Goal: Information Seeking & Learning: Compare options

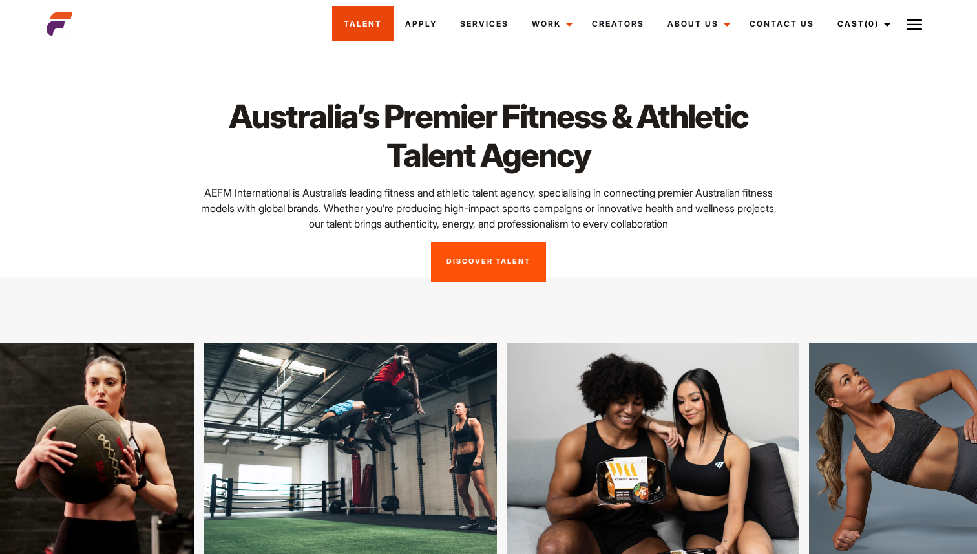
click at [344, 20] on link "Talent" at bounding box center [362, 23] width 61 height 35
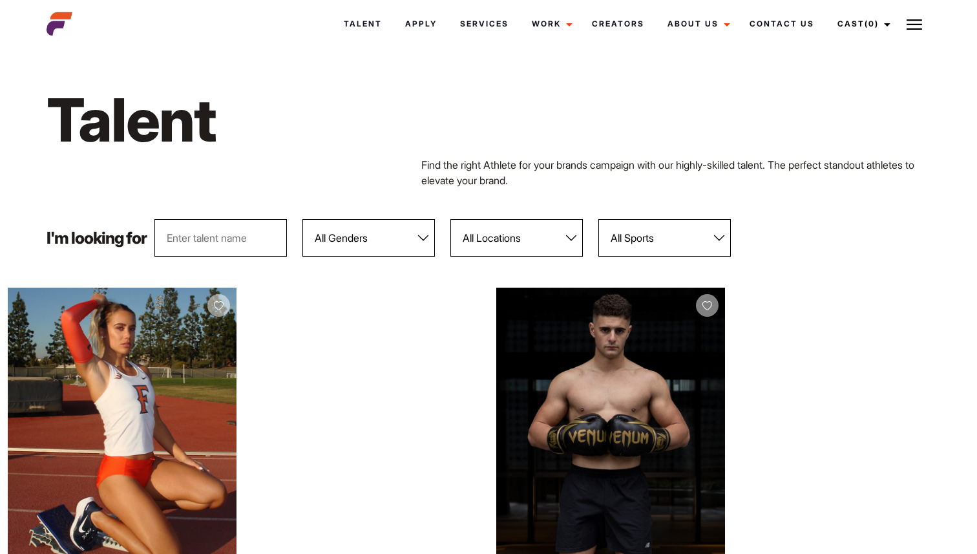
click at [625, 251] on select "All Sports 100 Meter Butterfly Acrobatics Aerial awareness Aerobics AFL Aflw Am…" at bounding box center [664, 237] width 132 height 37
select select "82"
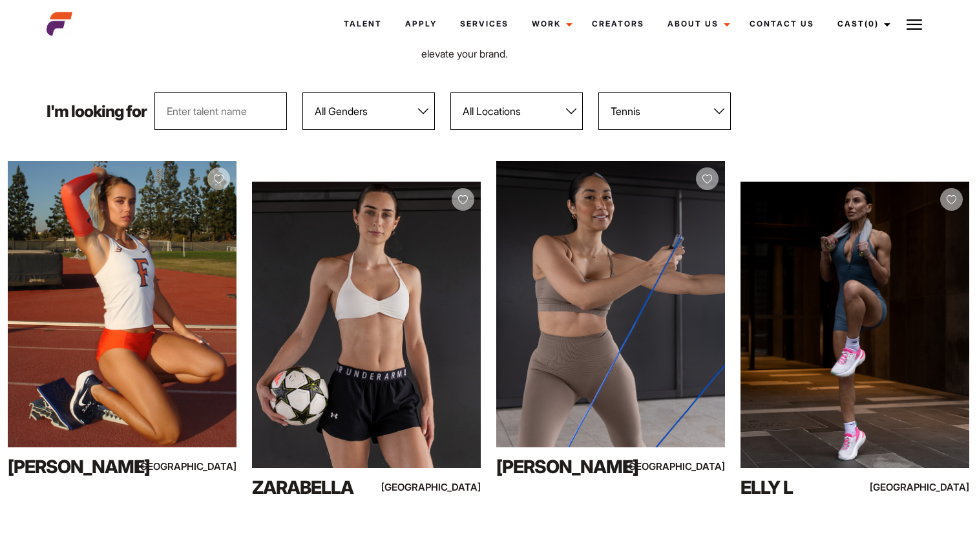
scroll to position [149, 0]
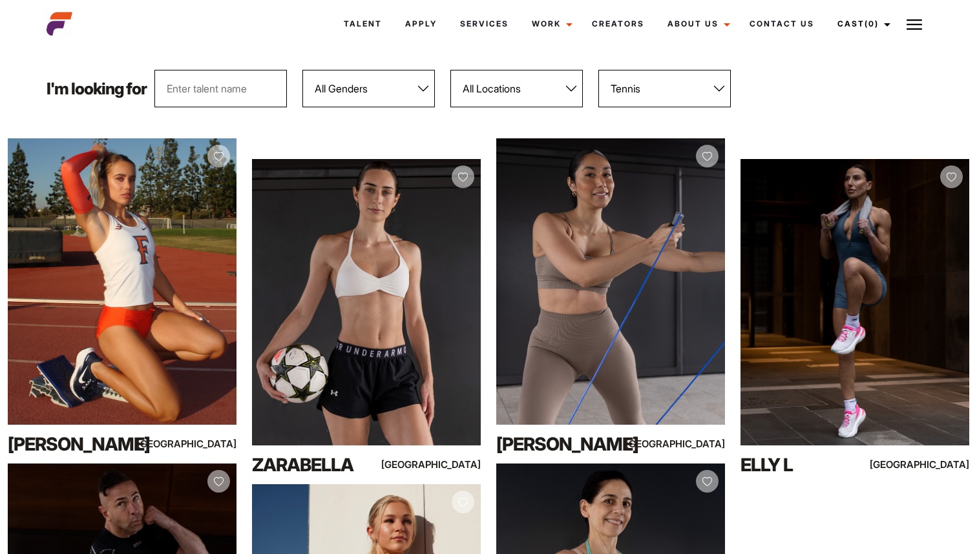
click at [516, 92] on select "All Locations Adelaide Brisbane Darwin Gold Coast Melbourne Perth Sunshine Coas…" at bounding box center [516, 88] width 132 height 37
select select "118"
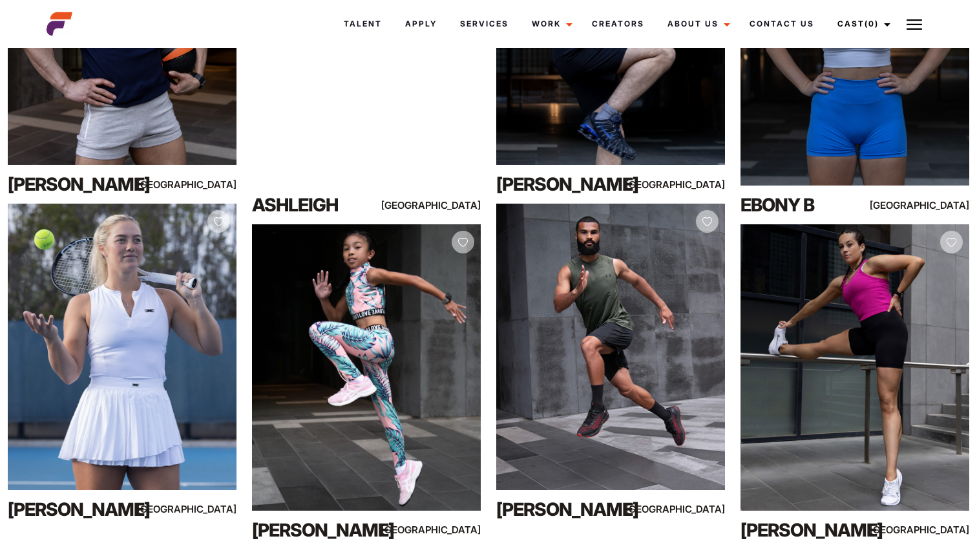
scroll to position [741, 0]
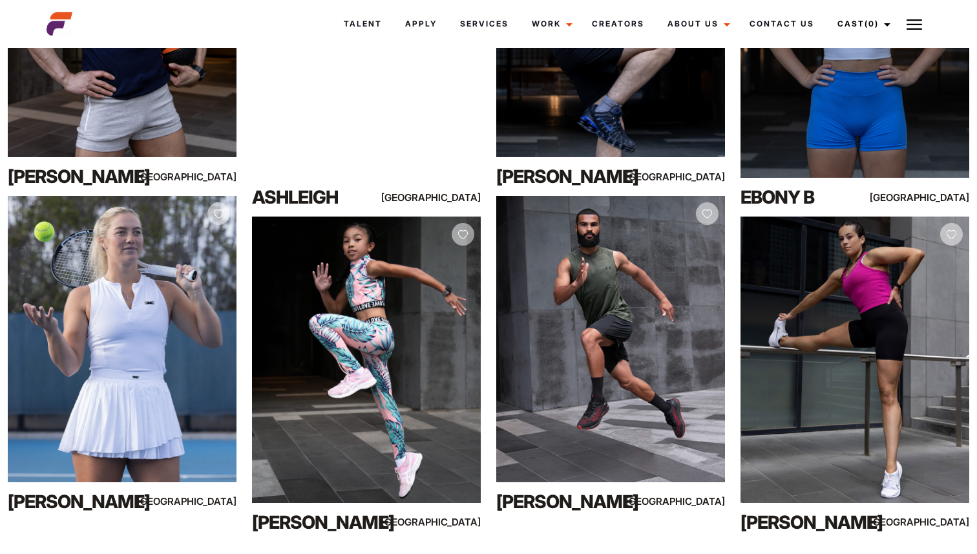
drag, startPoint x: 120, startPoint y: 358, endPoint x: 797, endPoint y: 1, distance: 765.4
click at [0, 0] on body "Talent Apply Services Work Campaigns Jobs Job Request Creators About Us Founder…" at bounding box center [488, 191] width 977 height 1760
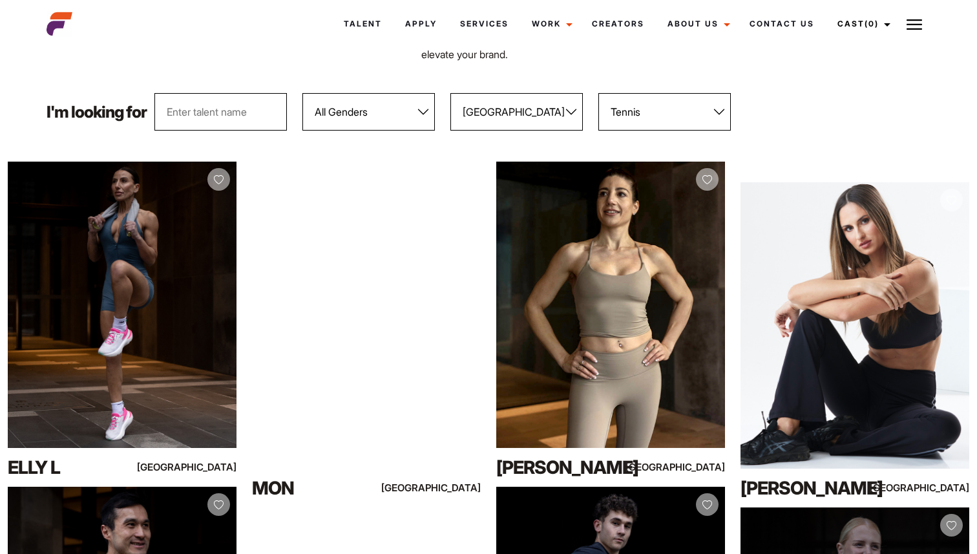
scroll to position [129, 0]
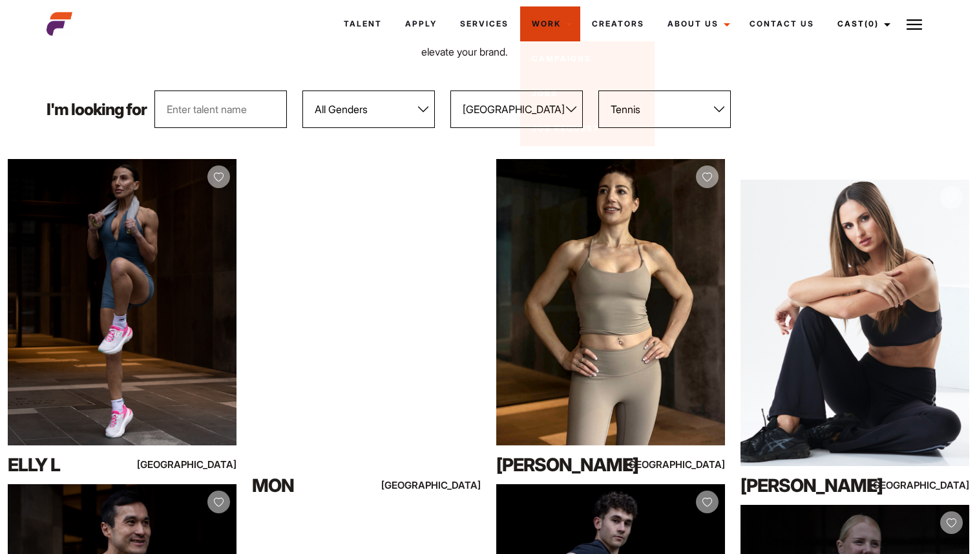
click at [659, 114] on select "All Sports 100 Meter Butterfly Acrobatics Aerial awareness Aerobics AFL Aflw Am…" at bounding box center [664, 108] width 132 height 37
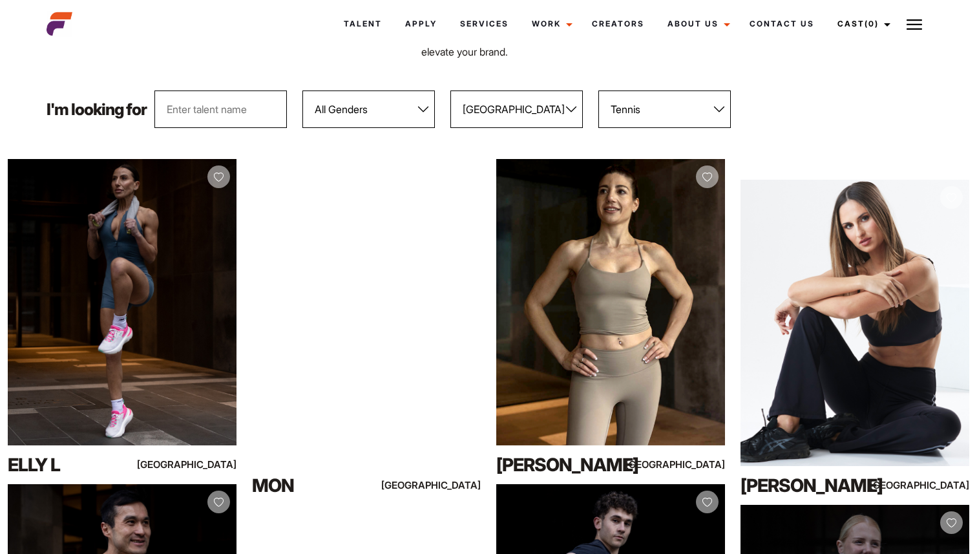
select select
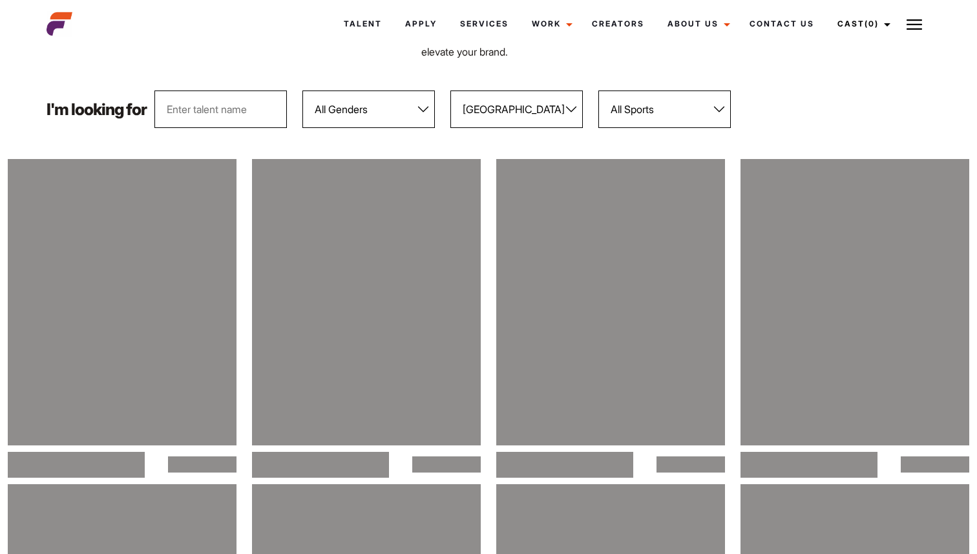
click at [396, 94] on select "All Genders Female Male" at bounding box center [368, 108] width 132 height 37
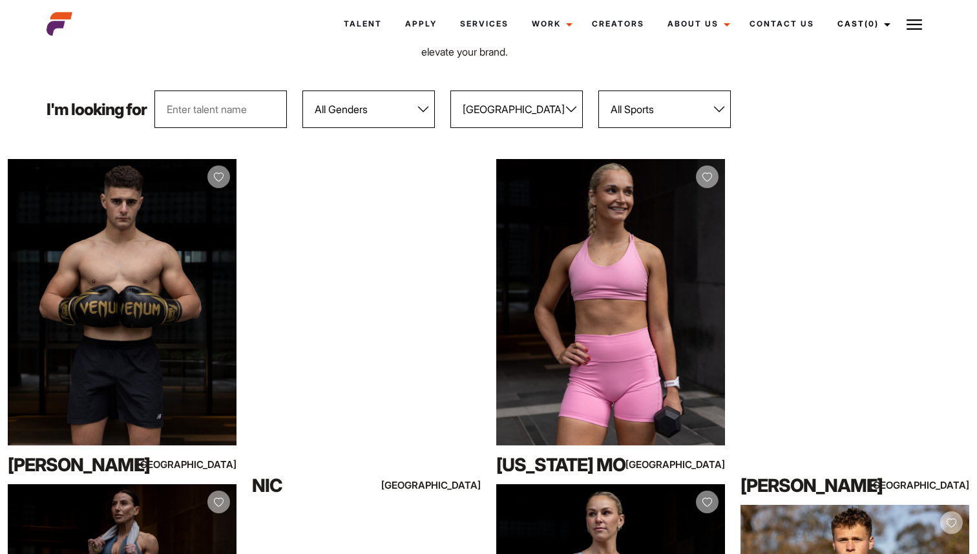
select select "103"
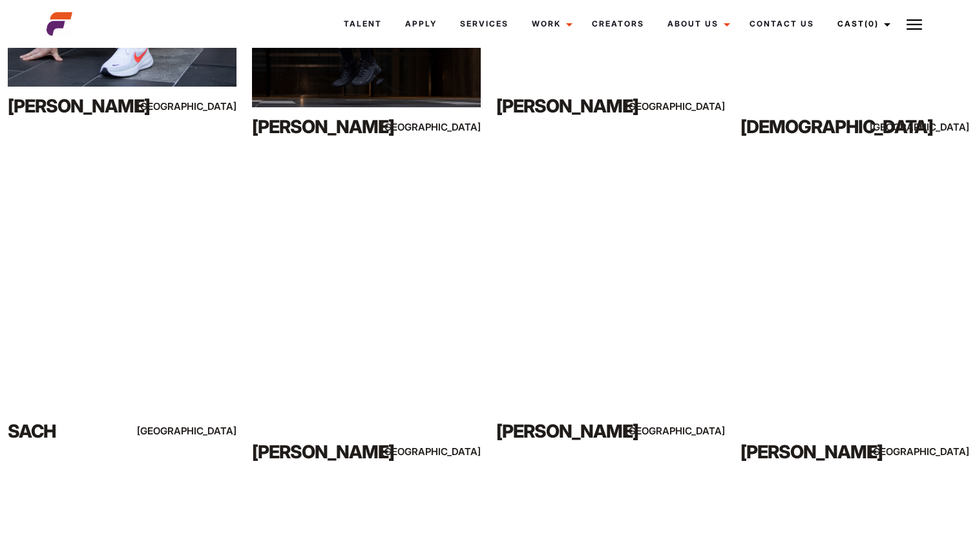
scroll to position [848, 0]
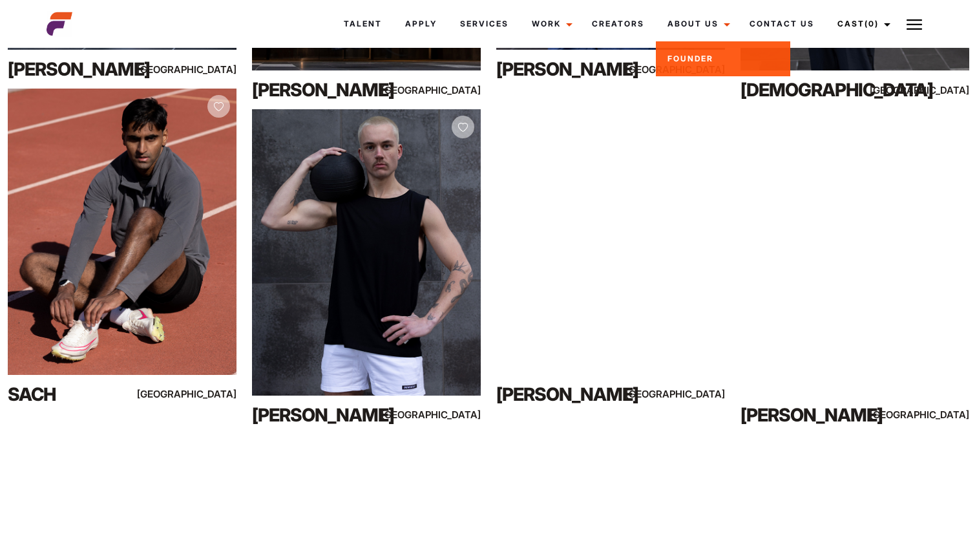
drag, startPoint x: 849, startPoint y: 364, endPoint x: 663, endPoint y: 2, distance: 407.0
click at [0, 0] on body "Talent Apply Services Work Campaigns Jobs Job Request Creators About Us Founder…" at bounding box center [488, 84] width 977 height 1760
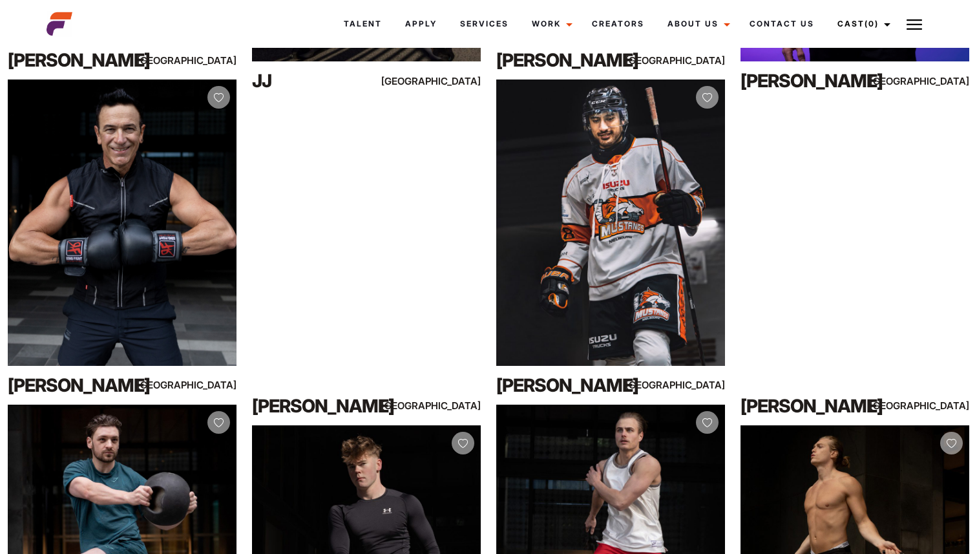
scroll to position [2805, 0]
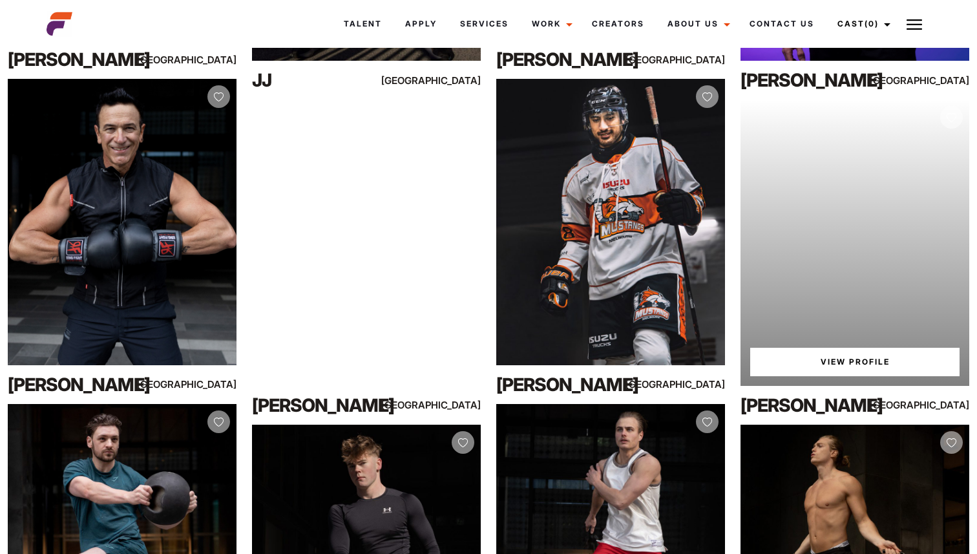
click at [858, 364] on link "View Profile" at bounding box center [854, 362] width 209 height 28
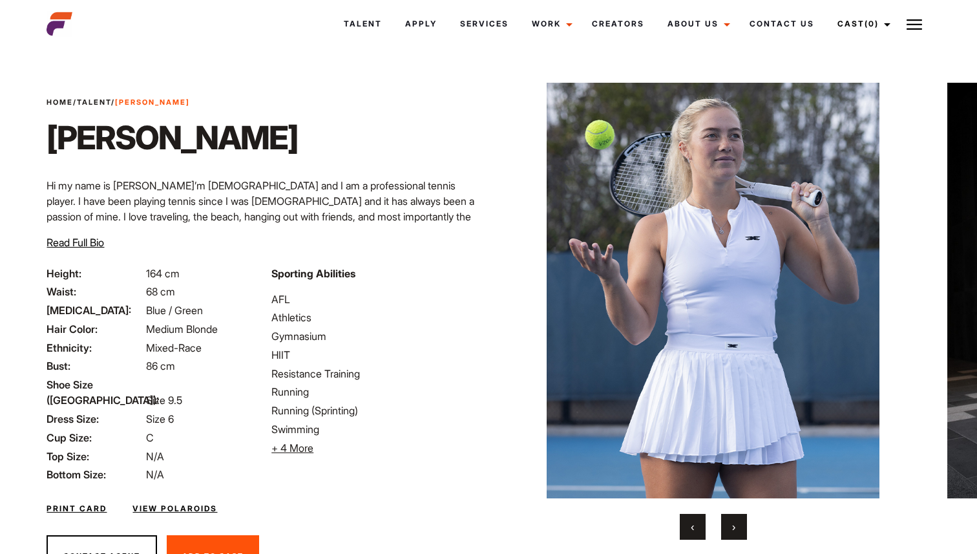
click at [734, 530] on span "›" at bounding box center [733, 526] width 3 height 13
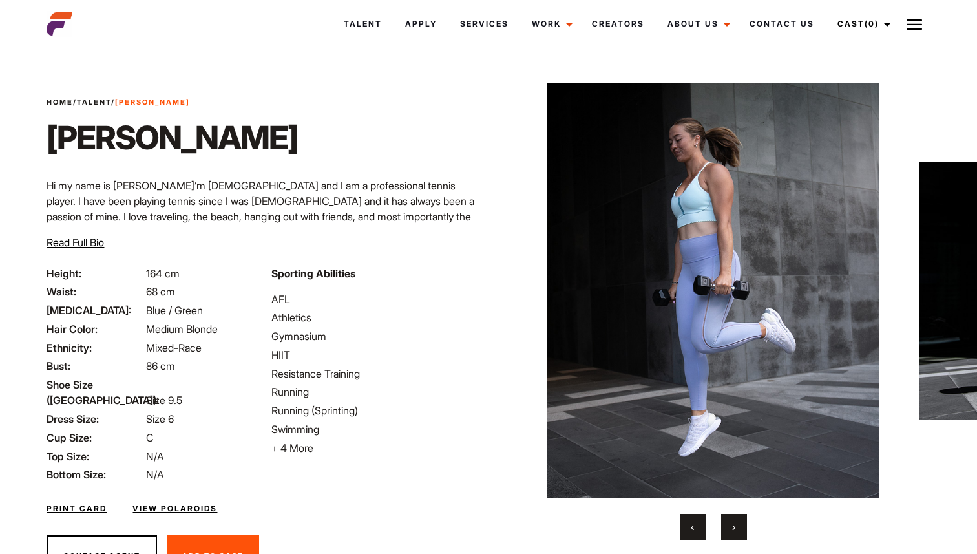
click at [734, 531] on span "›" at bounding box center [733, 526] width 3 height 13
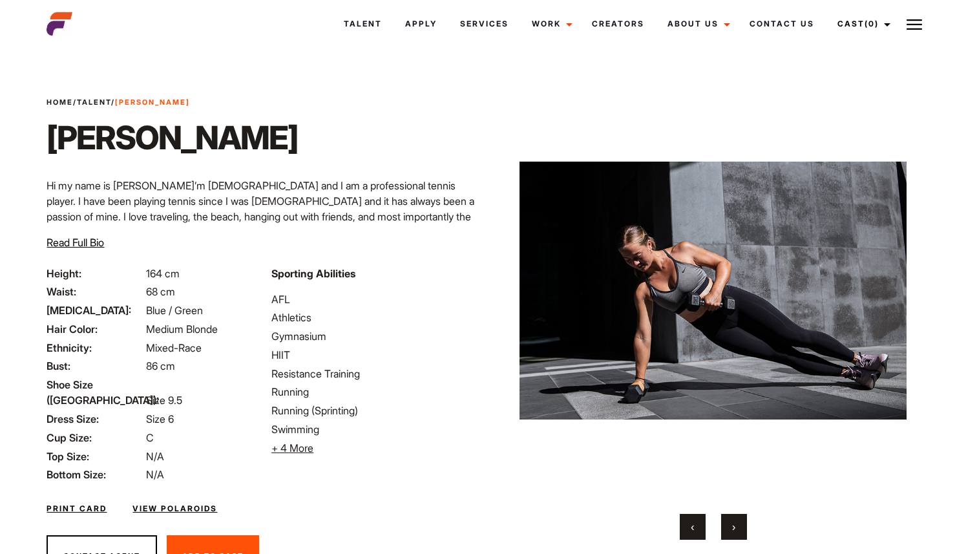
click at [734, 531] on span "›" at bounding box center [733, 526] width 3 height 13
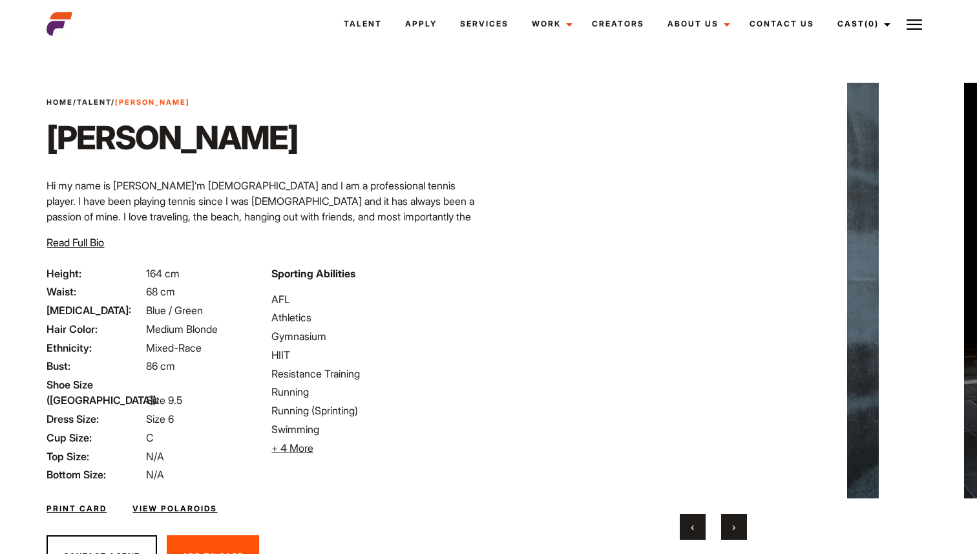
click at [734, 531] on span "›" at bounding box center [733, 526] width 3 height 13
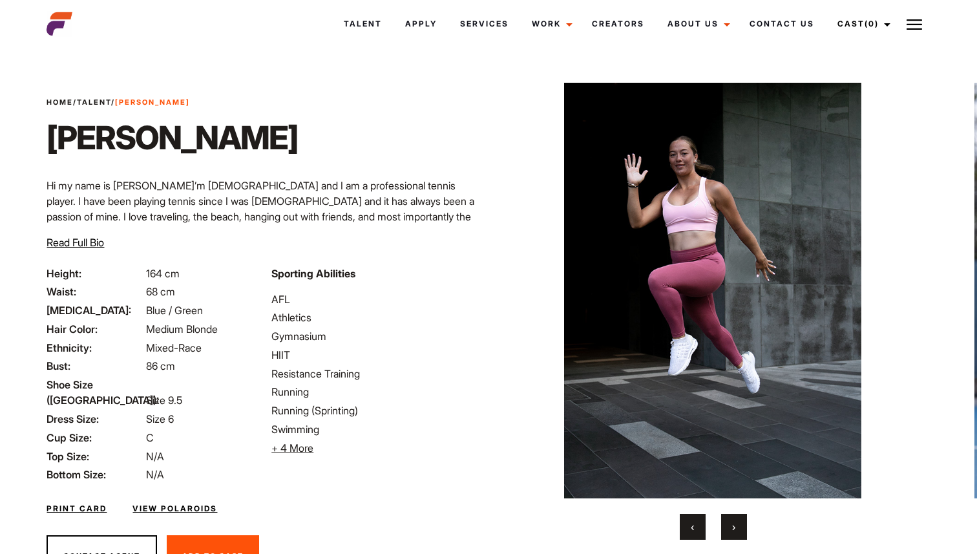
click at [734, 532] on span "›" at bounding box center [733, 526] width 3 height 13
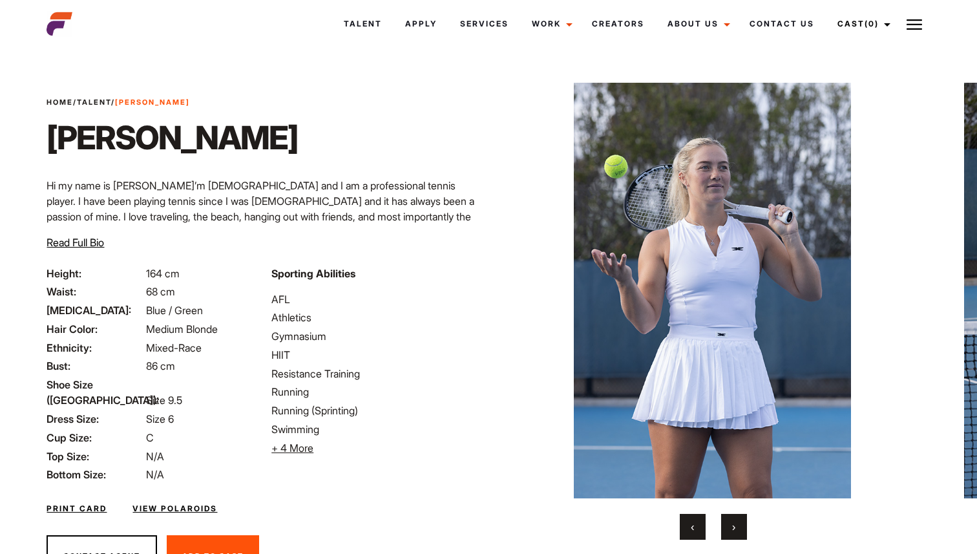
click at [734, 533] on button "›" at bounding box center [734, 527] width 26 height 26
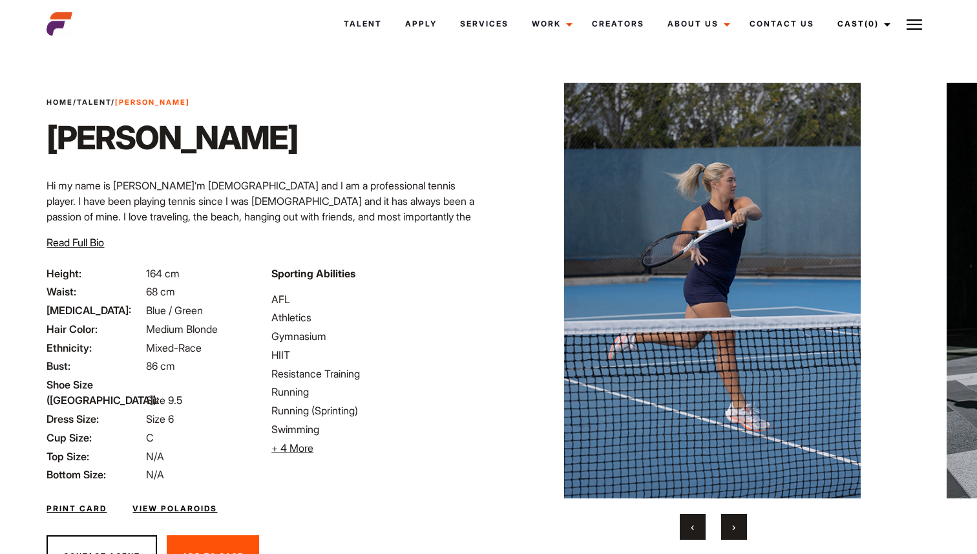
click at [734, 533] on button "›" at bounding box center [734, 527] width 26 height 26
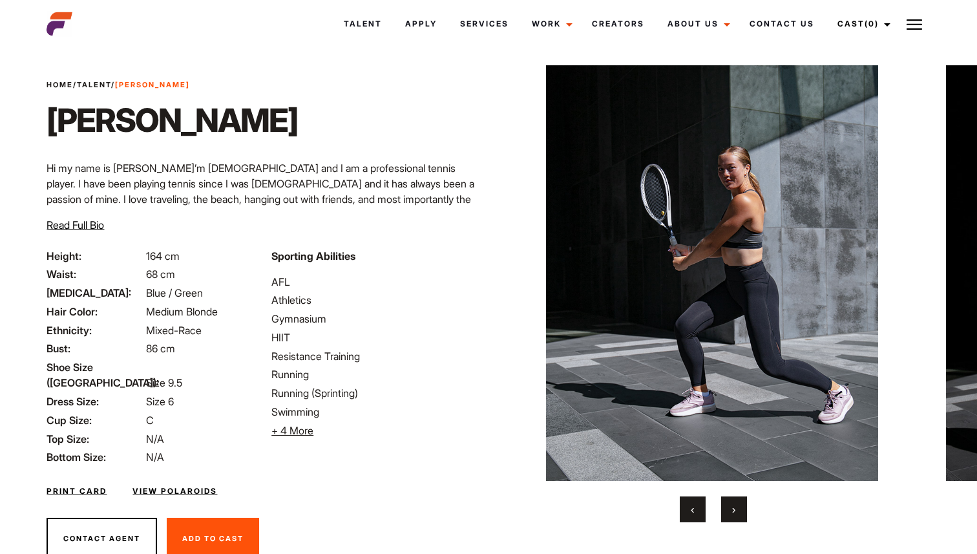
scroll to position [15, 0]
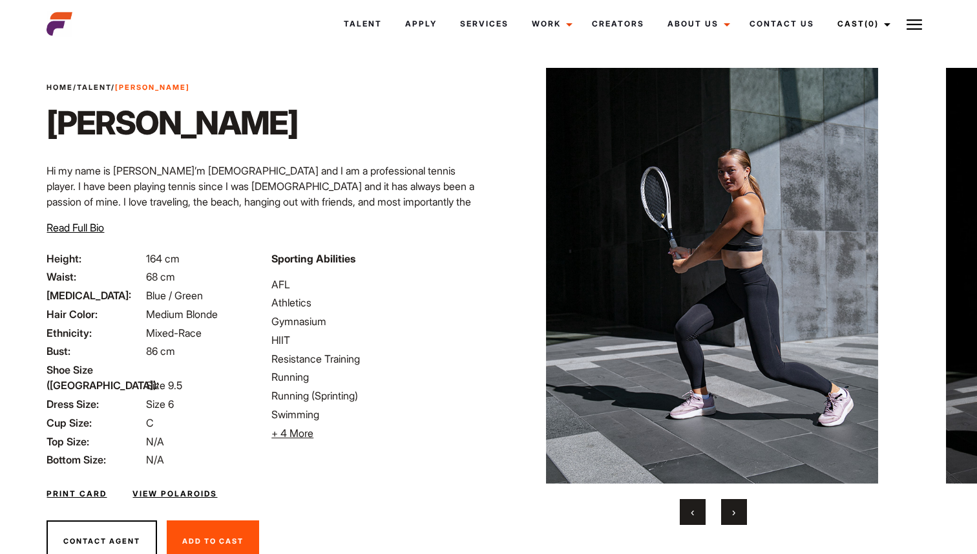
click at [720, 506] on div "‹ ›" at bounding box center [713, 512] width 388 height 26
click at [723, 508] on button "›" at bounding box center [734, 512] width 26 height 26
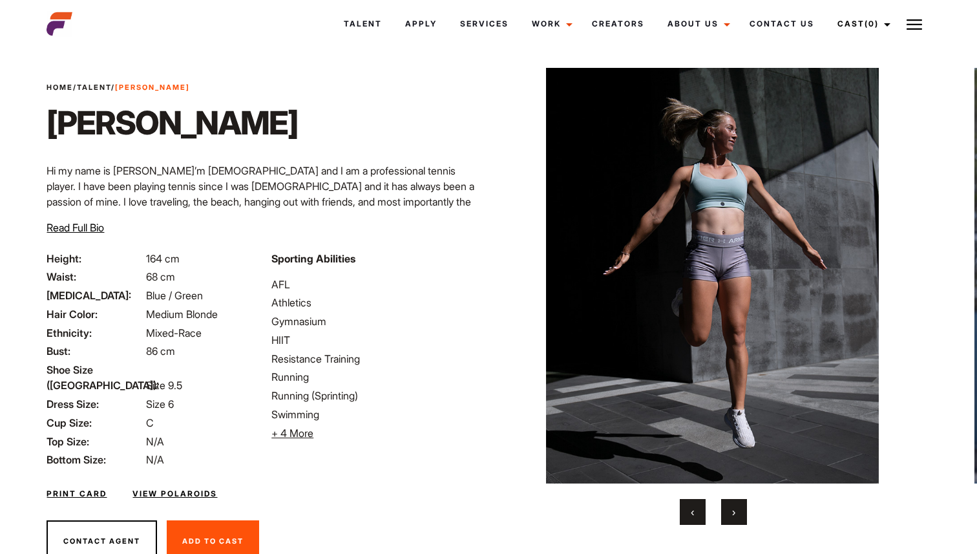
click at [725, 508] on button "›" at bounding box center [734, 512] width 26 height 26
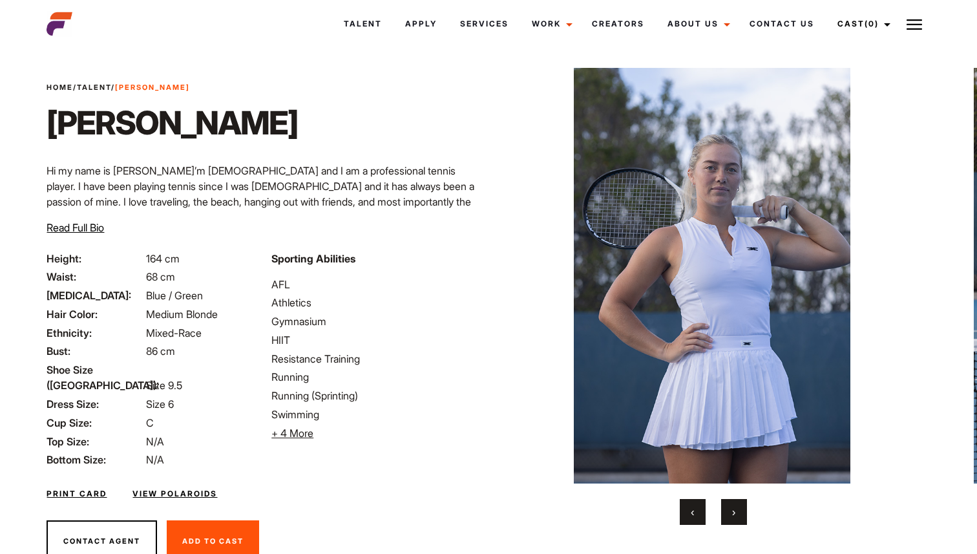
click at [725, 508] on button "›" at bounding box center [734, 512] width 26 height 26
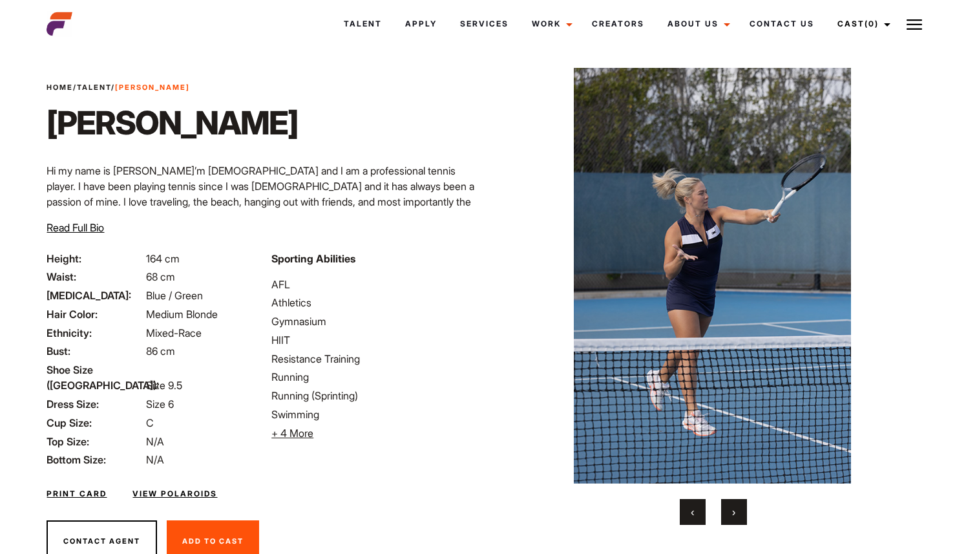
click at [725, 508] on button "›" at bounding box center [734, 512] width 26 height 26
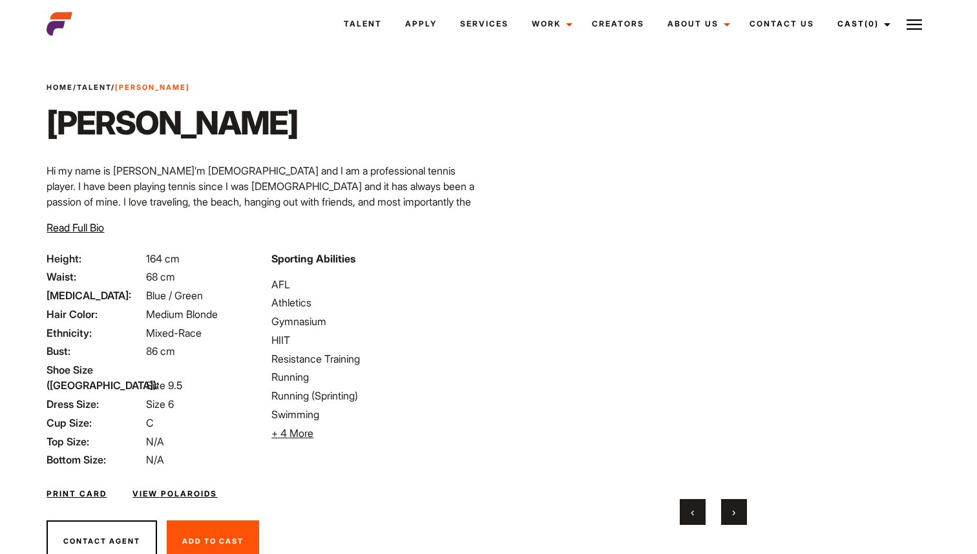
click at [733, 508] on span "›" at bounding box center [733, 511] width 3 height 13
click at [689, 509] on button "‹" at bounding box center [693, 512] width 26 height 26
click at [723, 519] on button "›" at bounding box center [734, 512] width 26 height 26
click at [727, 515] on button "›" at bounding box center [734, 512] width 26 height 26
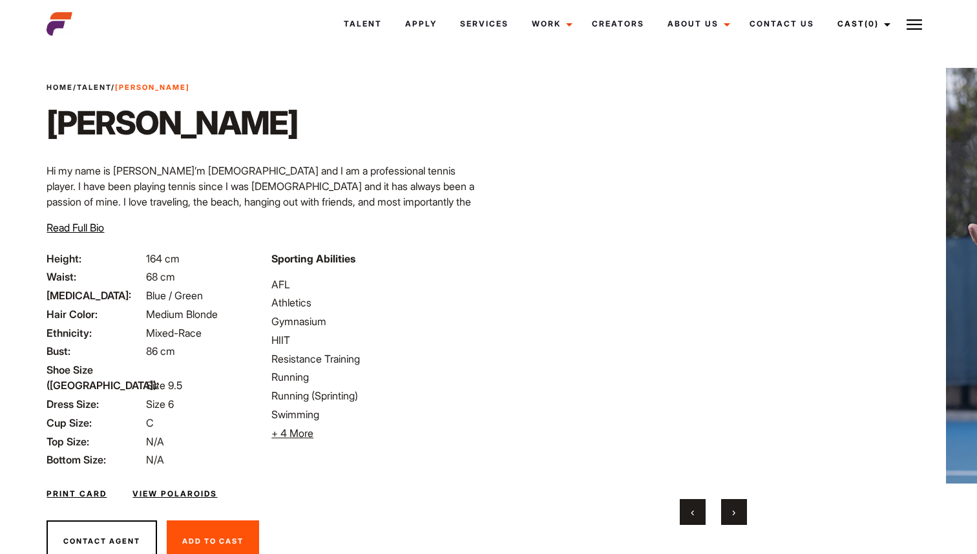
click at [727, 514] on button "›" at bounding box center [734, 512] width 26 height 26
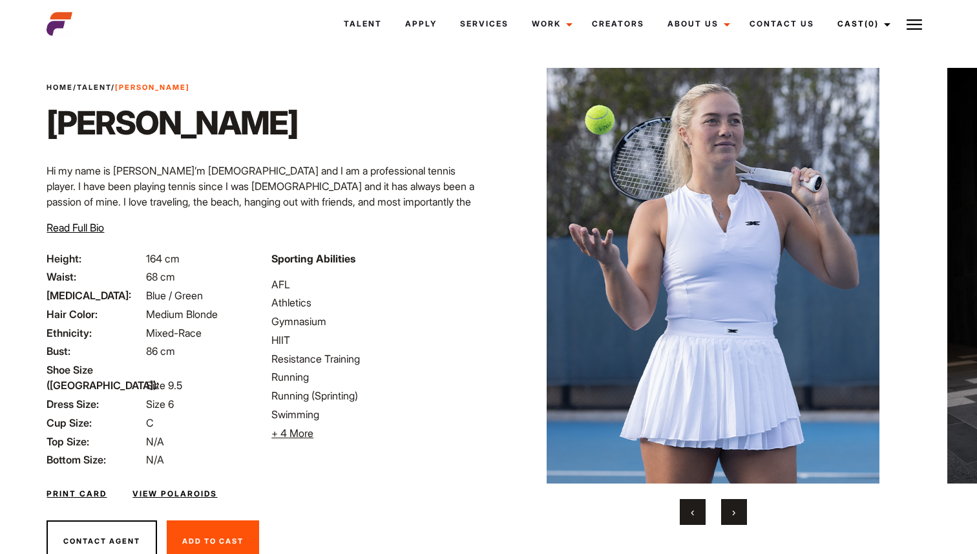
click at [731, 513] on button "›" at bounding box center [734, 512] width 26 height 26
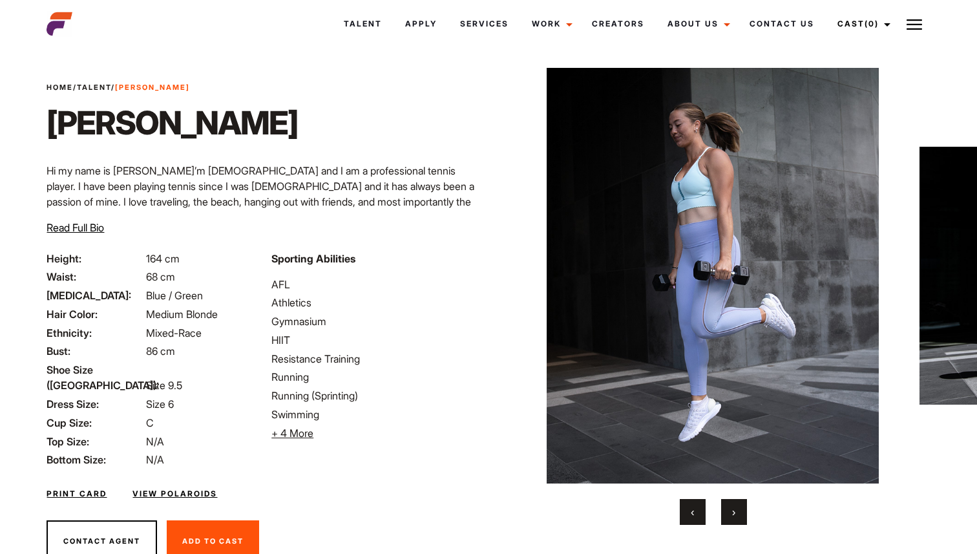
click at [731, 514] on button "›" at bounding box center [734, 512] width 26 height 26
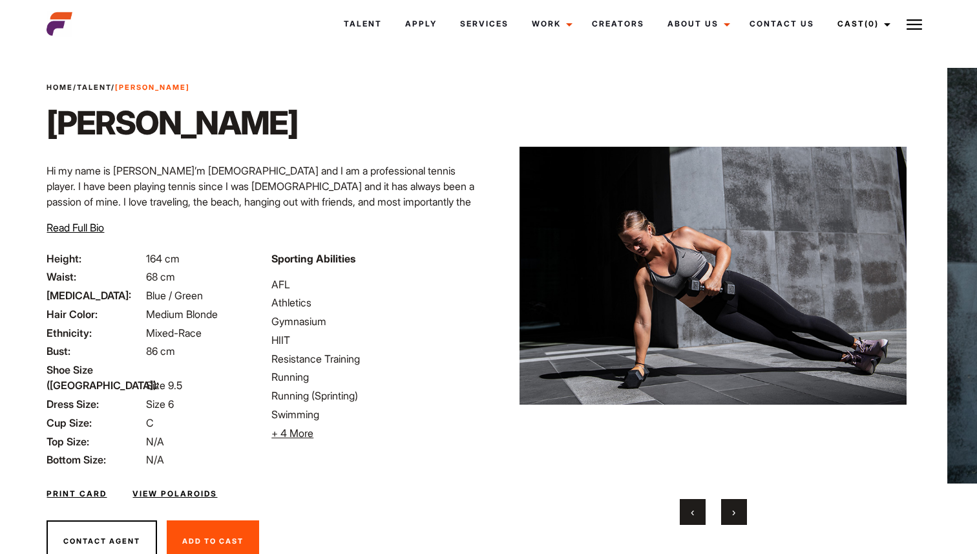
click at [731, 514] on button "›" at bounding box center [734, 512] width 26 height 26
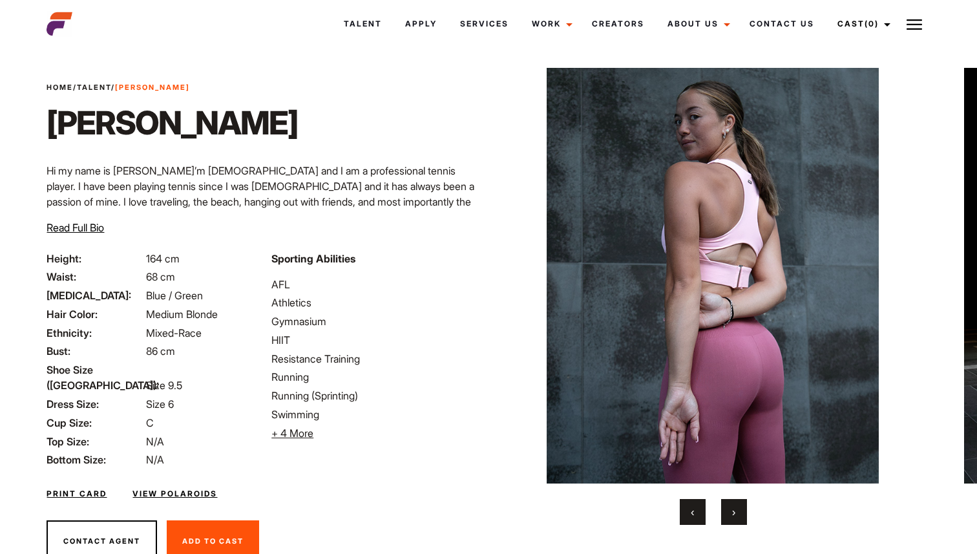
click at [731, 514] on button "›" at bounding box center [734, 512] width 26 height 26
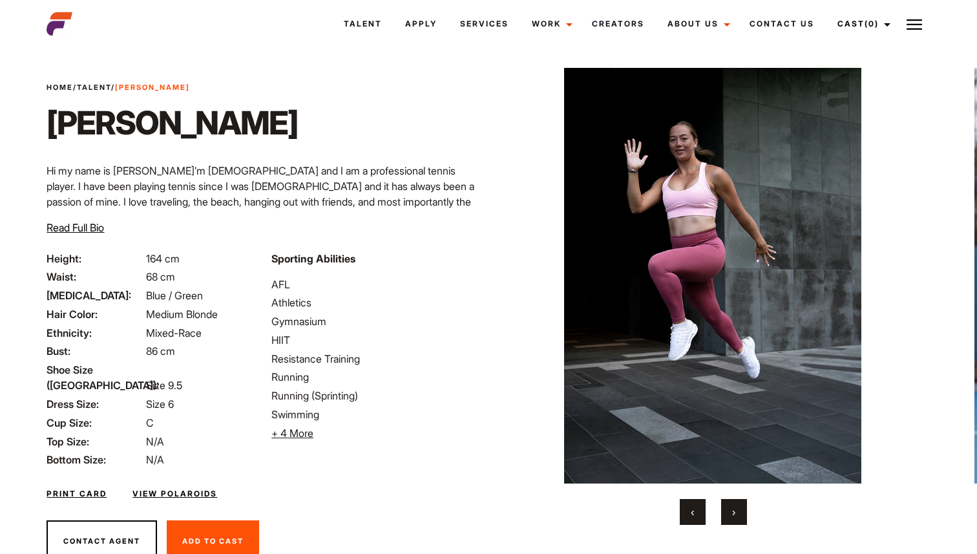
click at [732, 514] on span "›" at bounding box center [733, 511] width 3 height 13
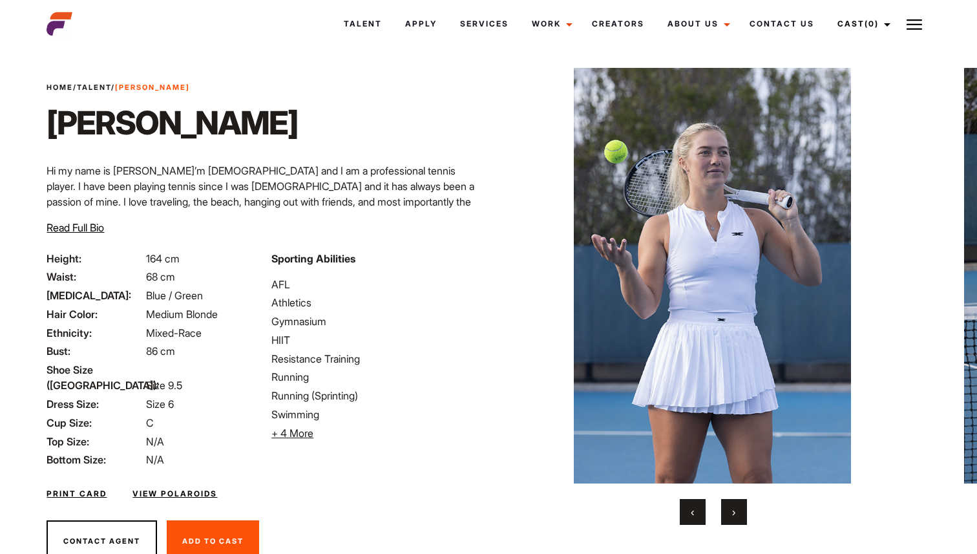
click at [732, 514] on span "›" at bounding box center [733, 511] width 3 height 13
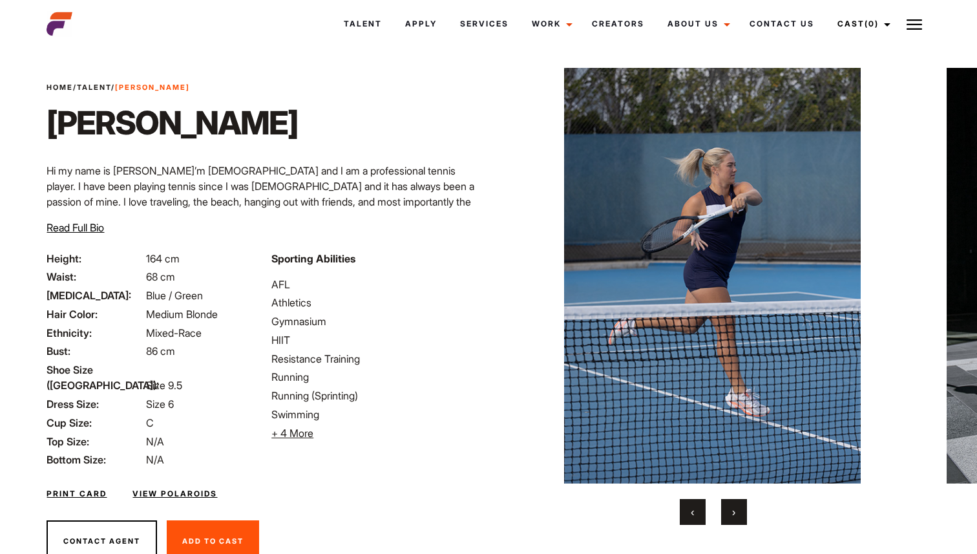
click at [732, 514] on span "›" at bounding box center [733, 511] width 3 height 13
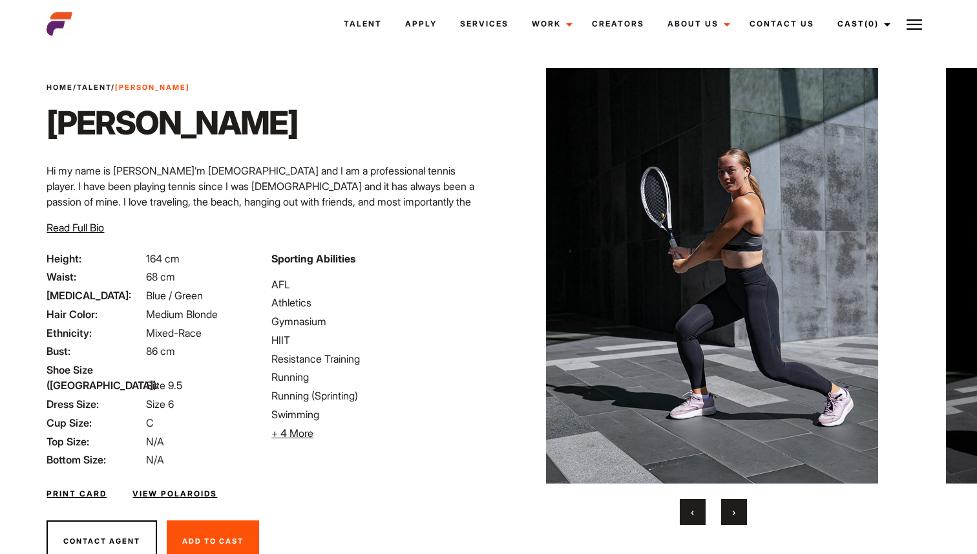
click at [733, 515] on span "›" at bounding box center [733, 511] width 3 height 13
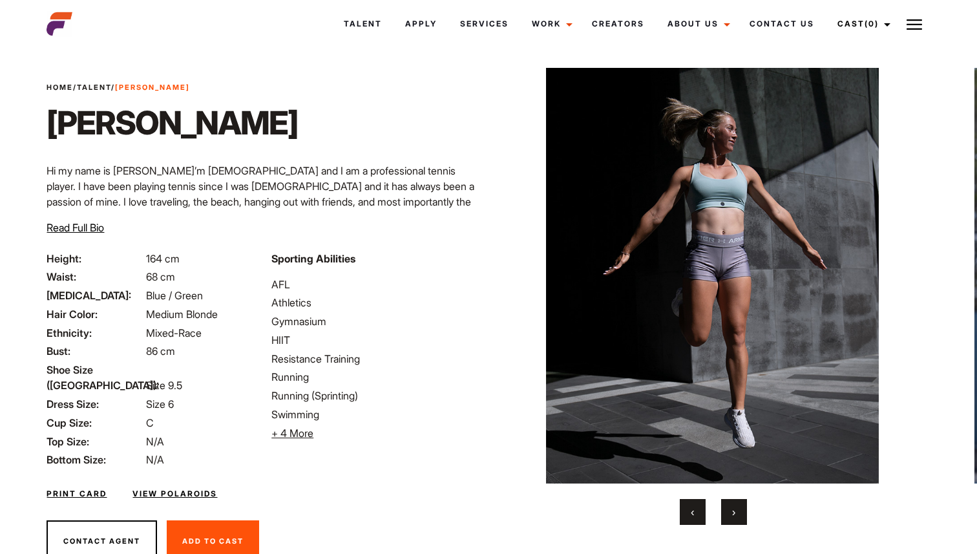
click at [733, 515] on span "›" at bounding box center [733, 511] width 3 height 13
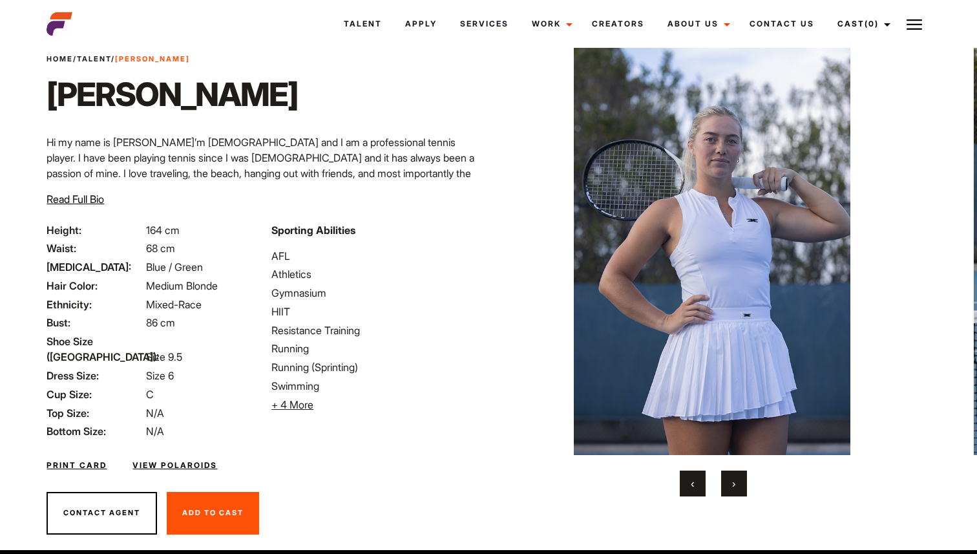
scroll to position [50, 0]
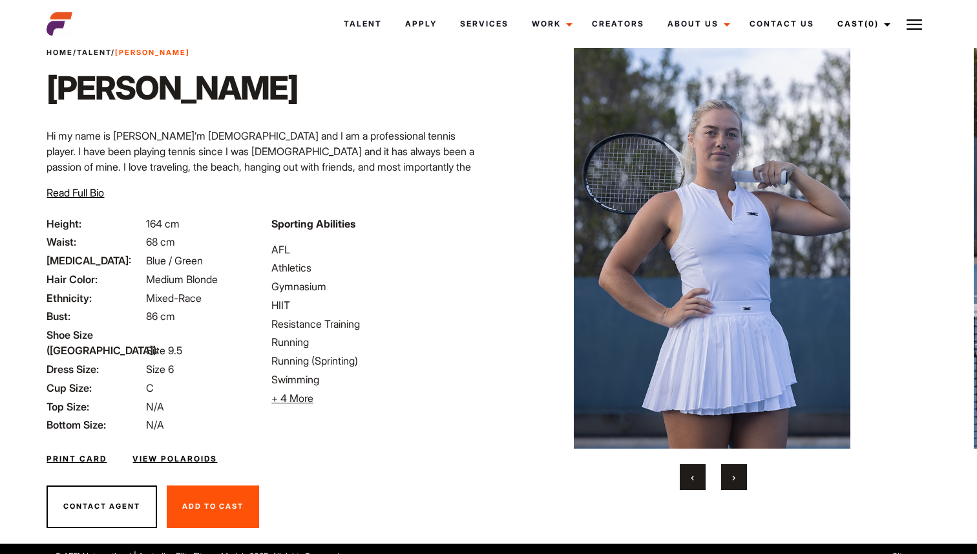
click at [95, 196] on span "Read Full Bio" at bounding box center [75, 192] width 57 height 13
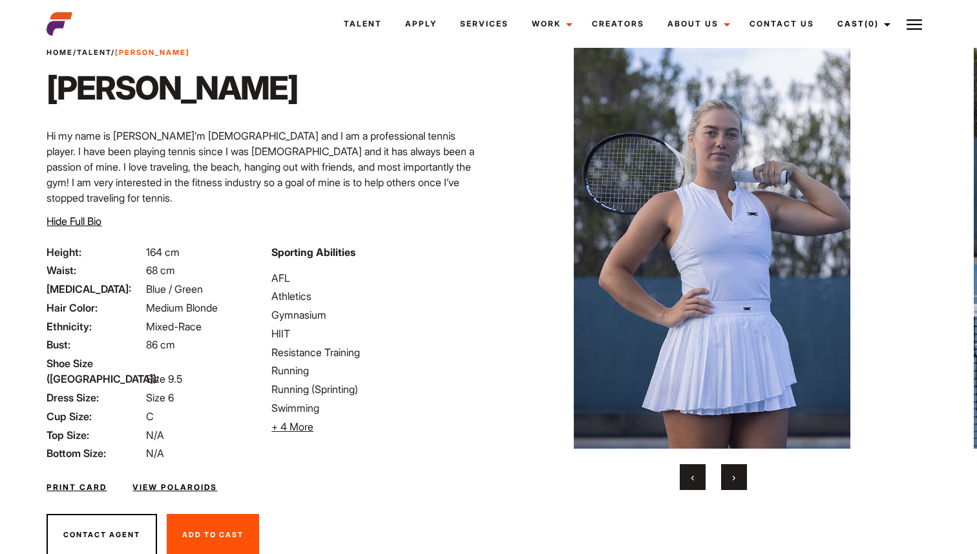
scroll to position [62, 0]
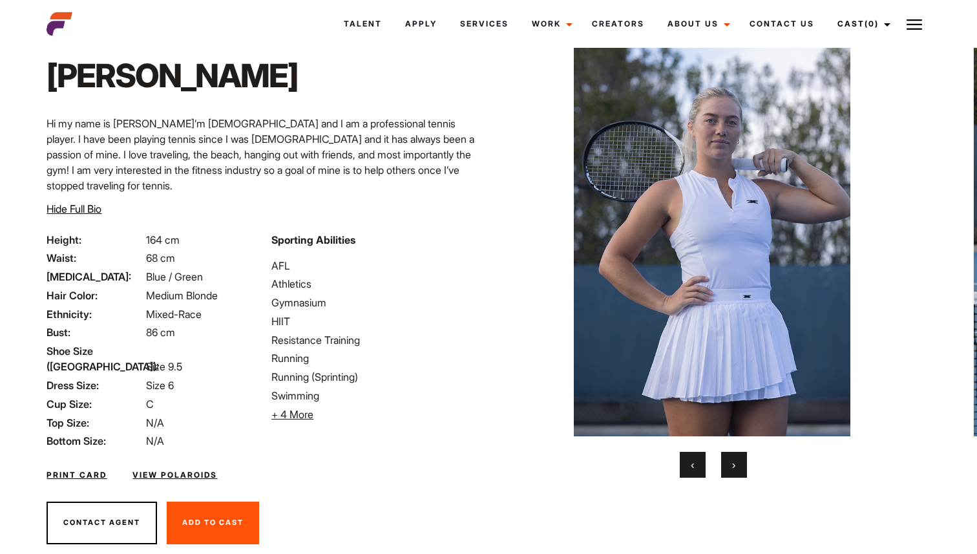
click at [737, 472] on button "›" at bounding box center [734, 465] width 26 height 26
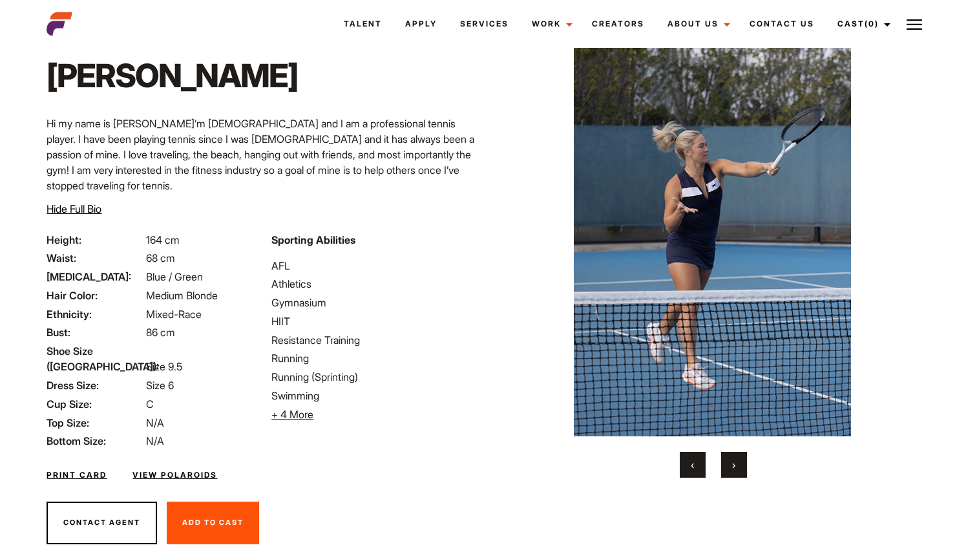
click at [737, 470] on button "›" at bounding box center [734, 465] width 26 height 26
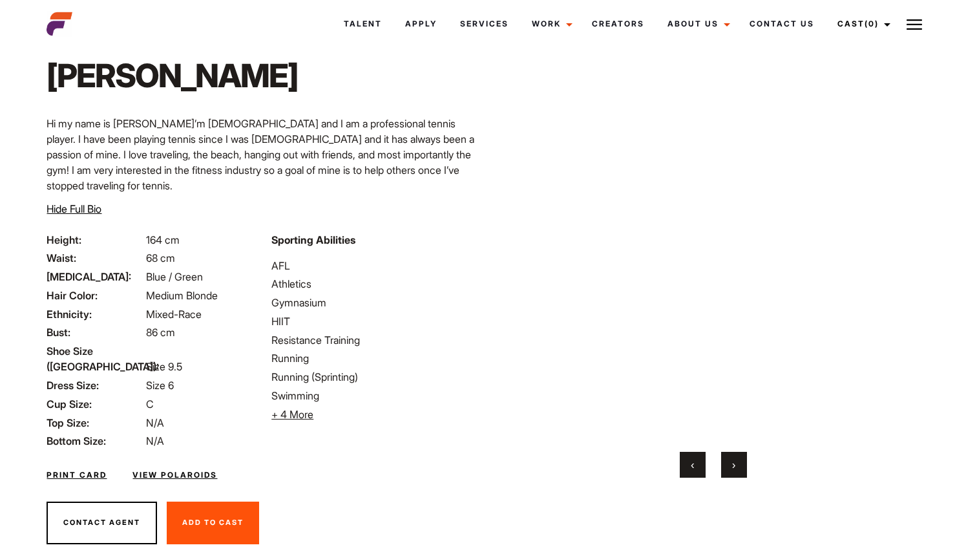
click at [737, 470] on button "›" at bounding box center [734, 465] width 26 height 26
click at [737, 469] on button "›" at bounding box center [734, 465] width 26 height 26
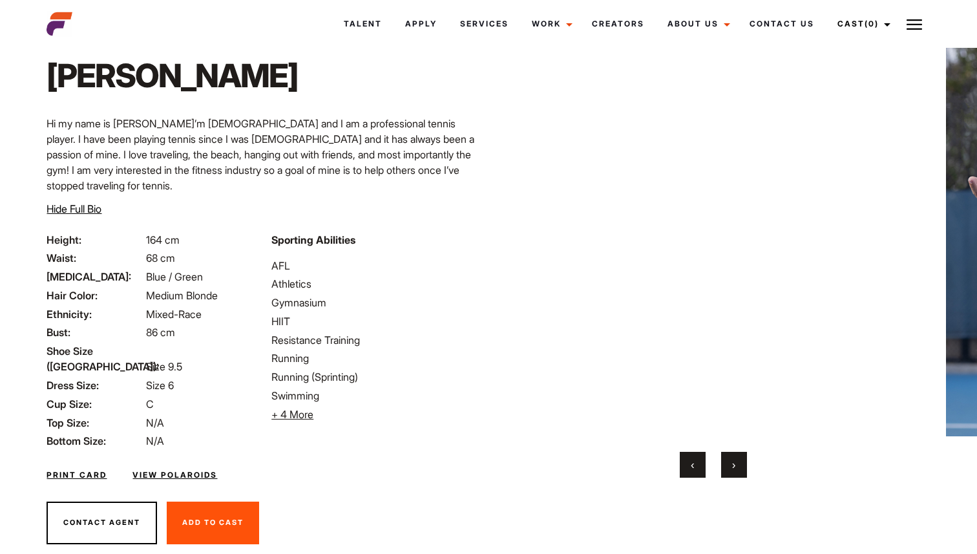
click at [737, 470] on button "›" at bounding box center [734, 465] width 26 height 26
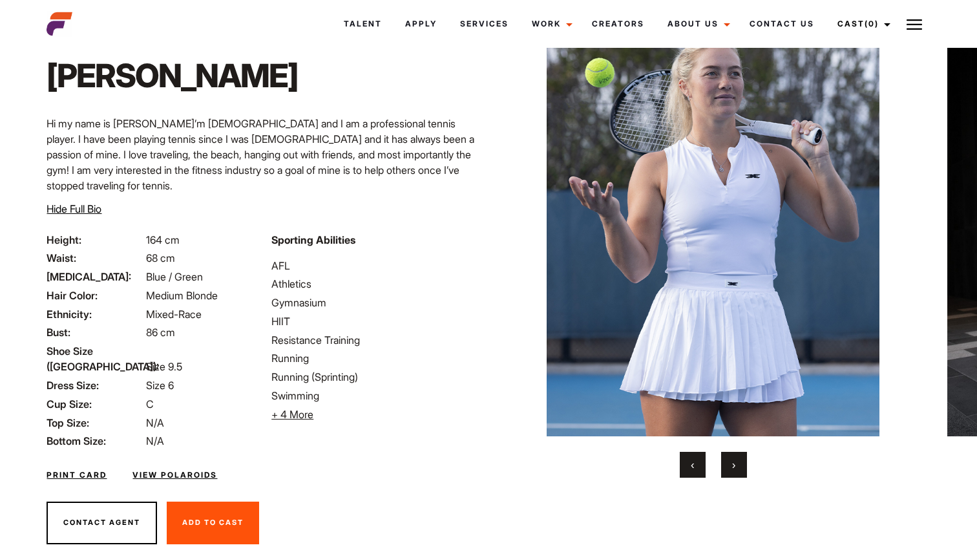
click at [736, 464] on button "›" at bounding box center [734, 465] width 26 height 26
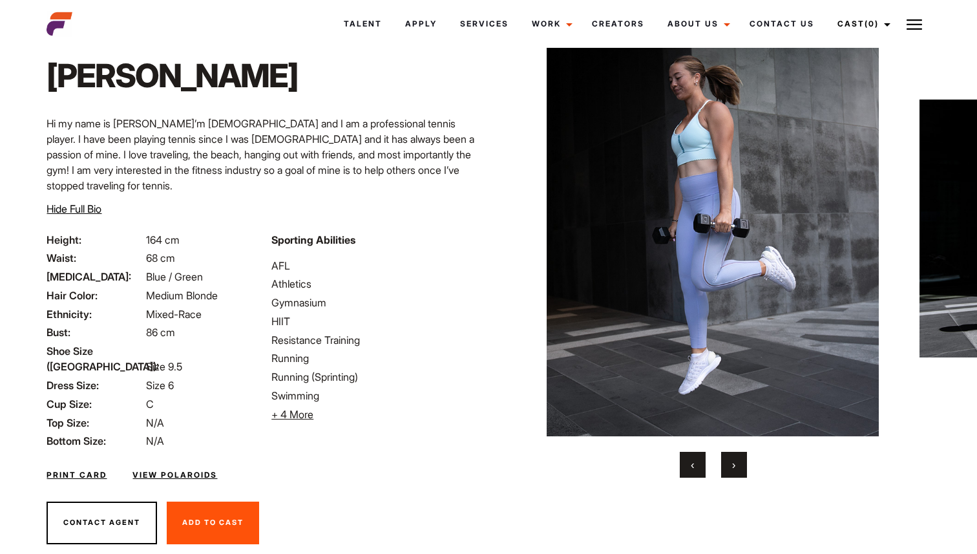
click at [737, 466] on button "›" at bounding box center [734, 465] width 26 height 26
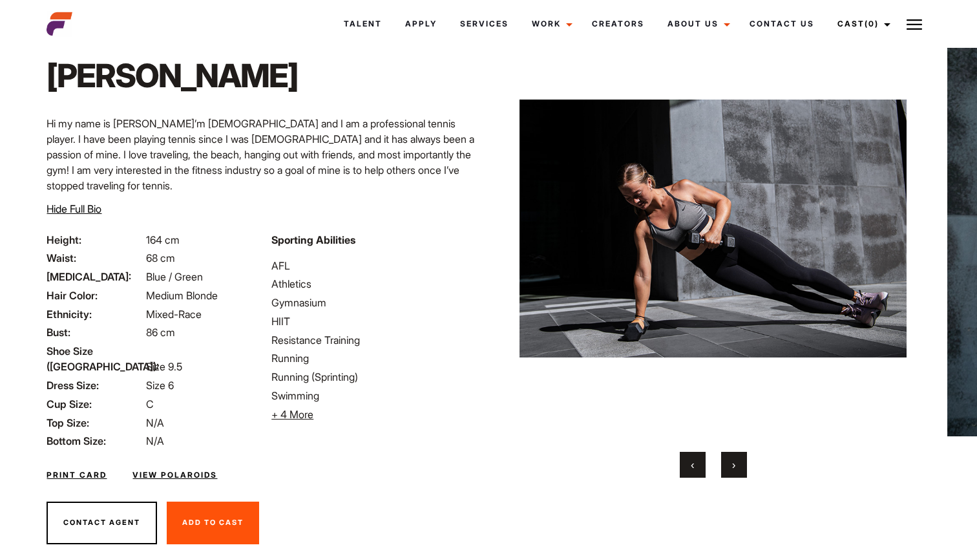
click at [738, 467] on button "›" at bounding box center [734, 465] width 26 height 26
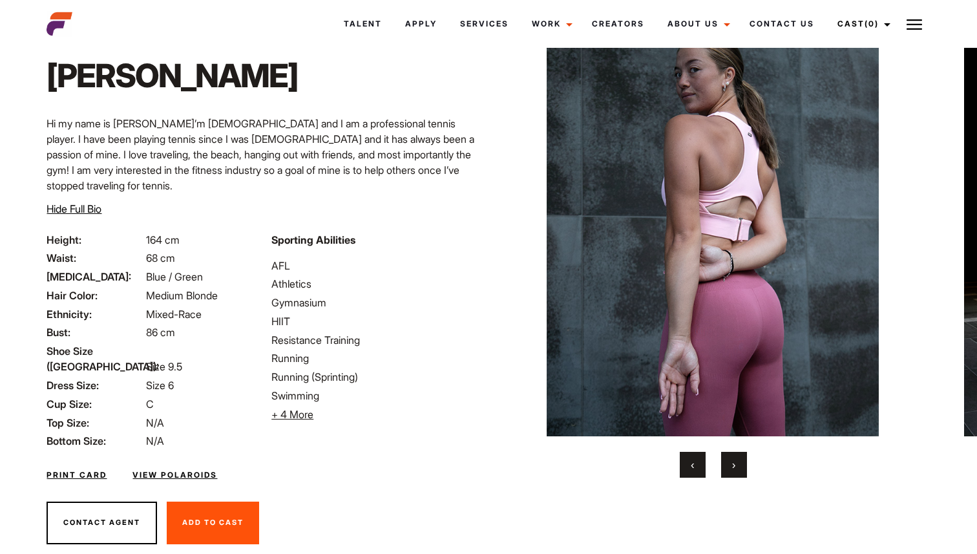
click at [170, 469] on link "View Polaroids" at bounding box center [174, 475] width 85 height 12
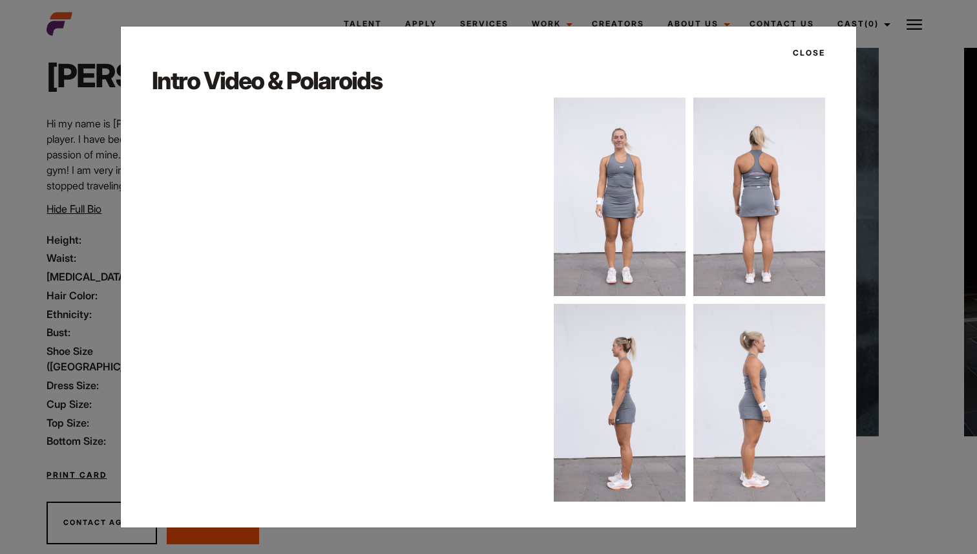
click at [617, 167] on img at bounding box center [620, 197] width 132 height 198
click at [802, 57] on button "Close" at bounding box center [805, 53] width 40 height 22
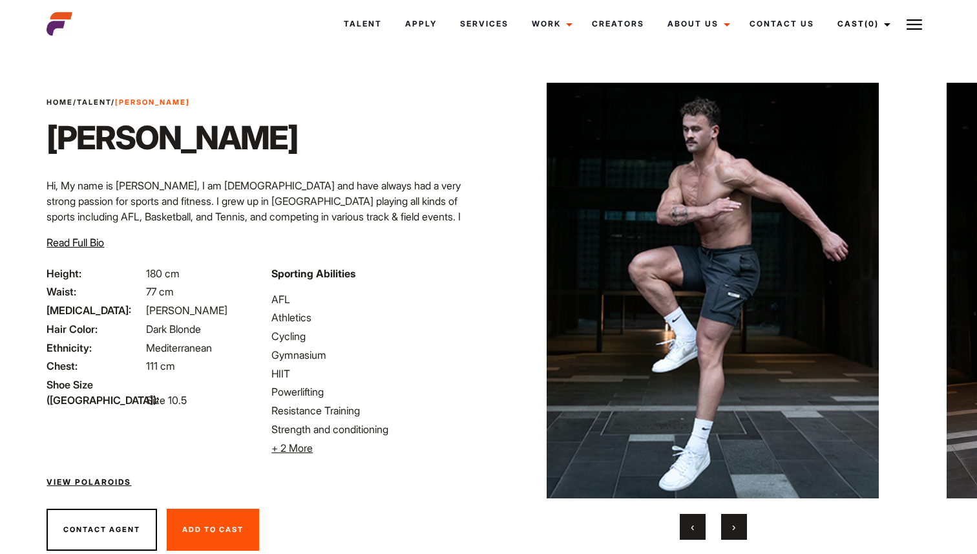
click at [734, 530] on span "›" at bounding box center [733, 526] width 3 height 13
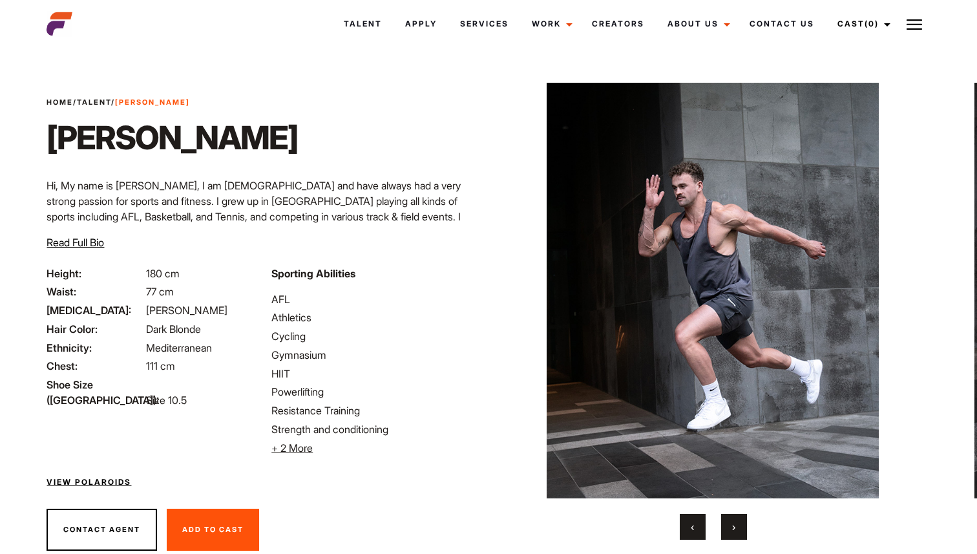
click at [734, 530] on span "›" at bounding box center [733, 526] width 3 height 13
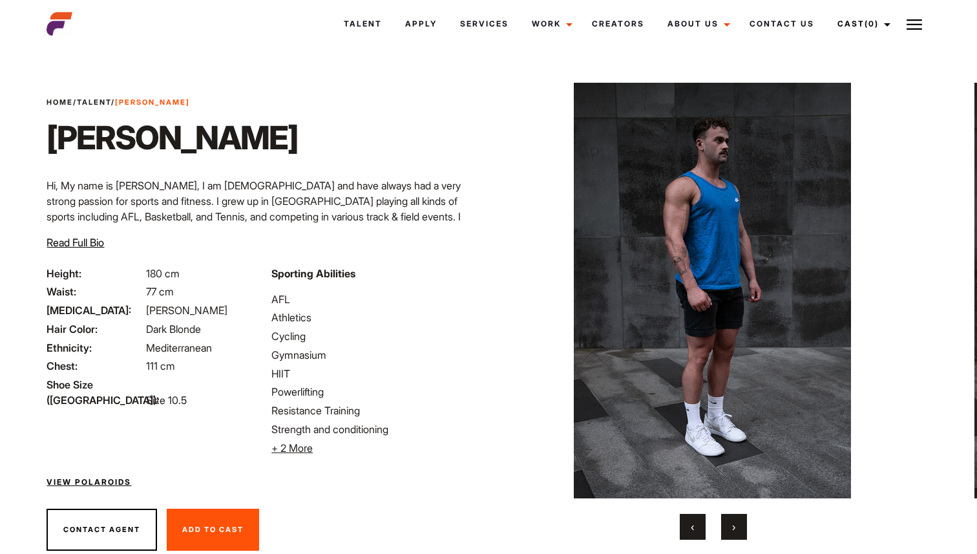
click at [734, 530] on span "›" at bounding box center [733, 526] width 3 height 13
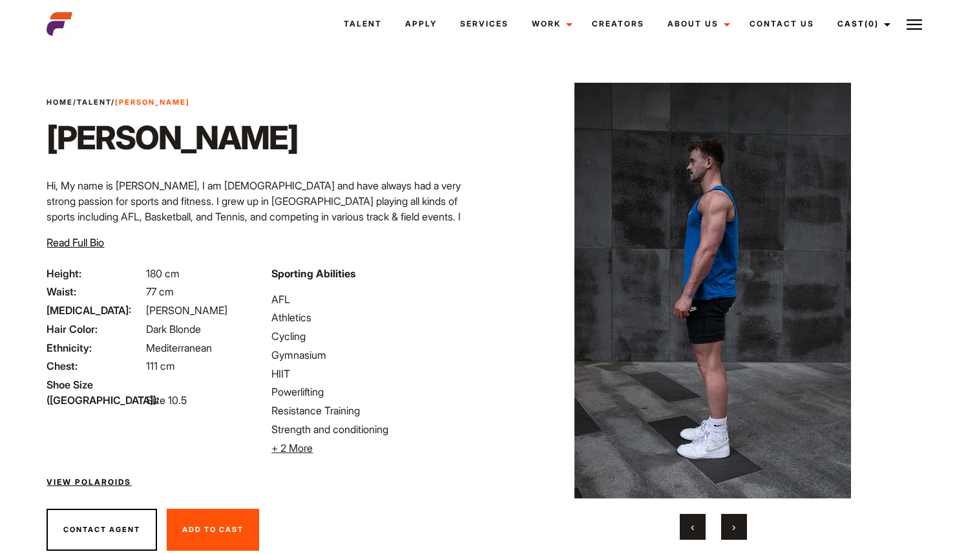
click at [734, 530] on span "›" at bounding box center [733, 526] width 3 height 13
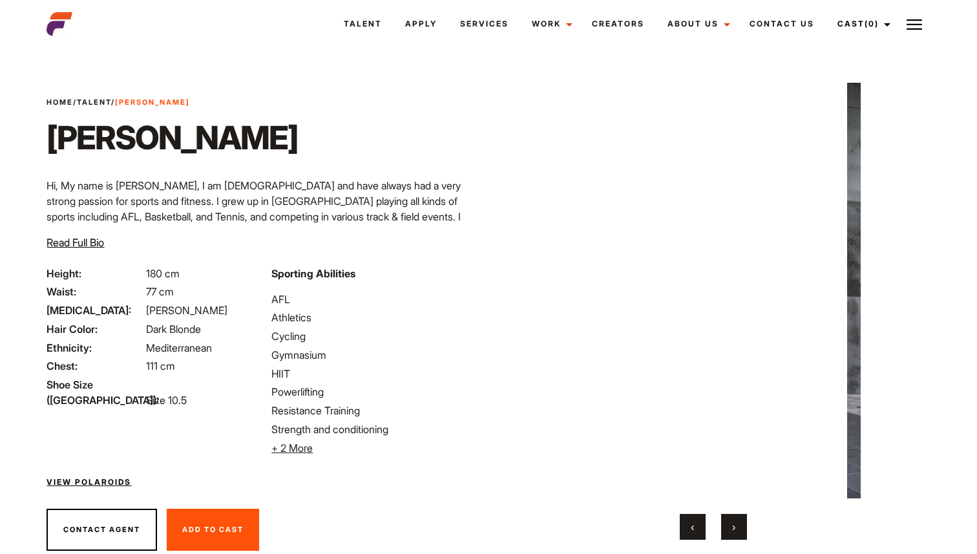
click at [734, 530] on span "›" at bounding box center [733, 526] width 3 height 13
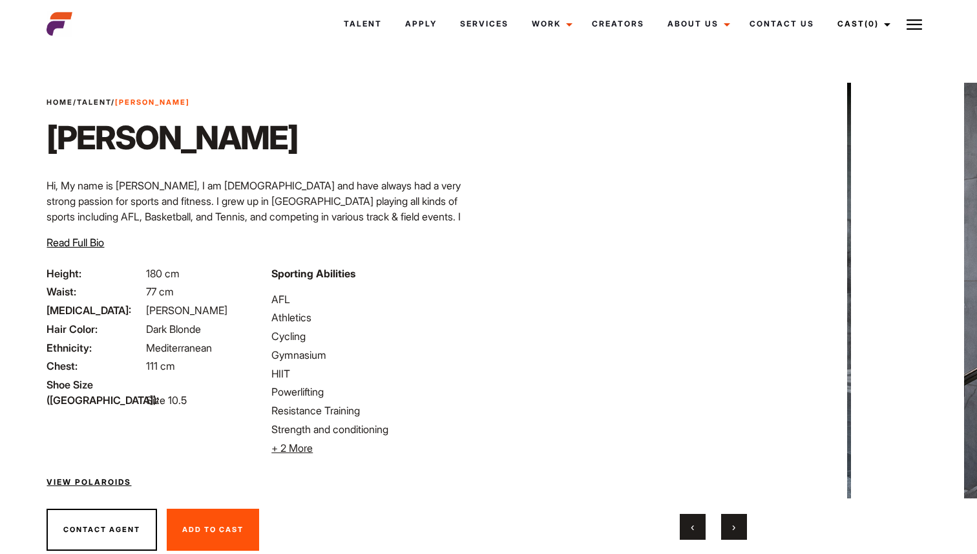
click at [734, 530] on span "›" at bounding box center [733, 526] width 3 height 13
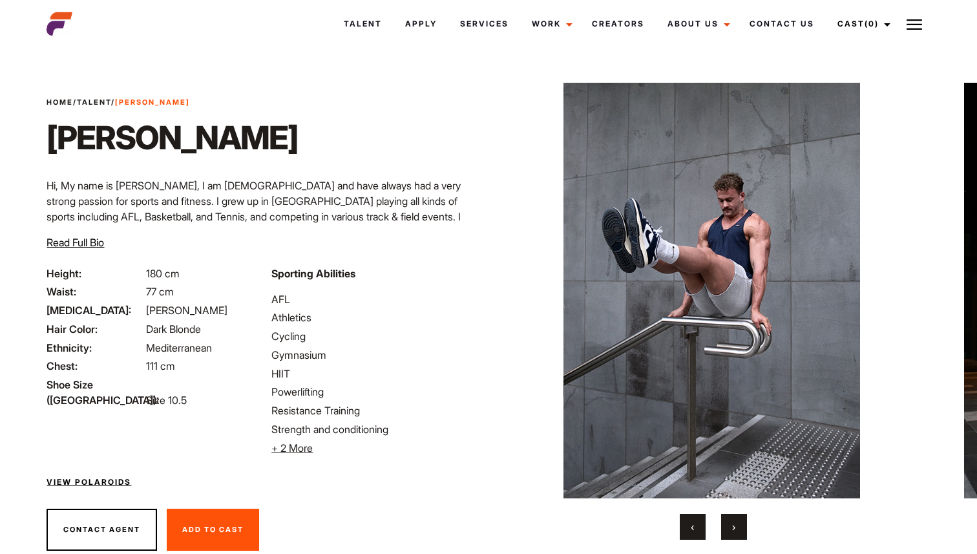
click at [734, 530] on span "›" at bounding box center [733, 526] width 3 height 13
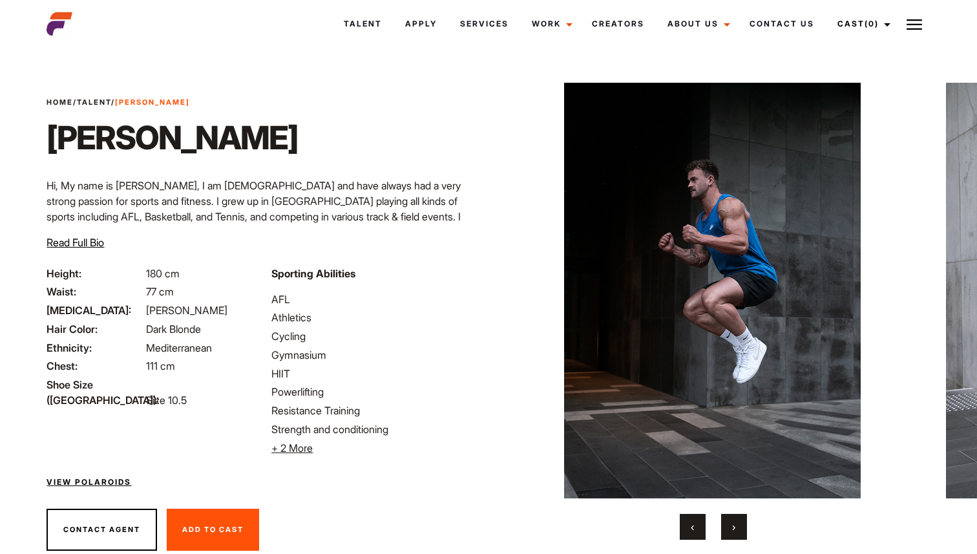
click at [734, 530] on span "›" at bounding box center [733, 526] width 3 height 13
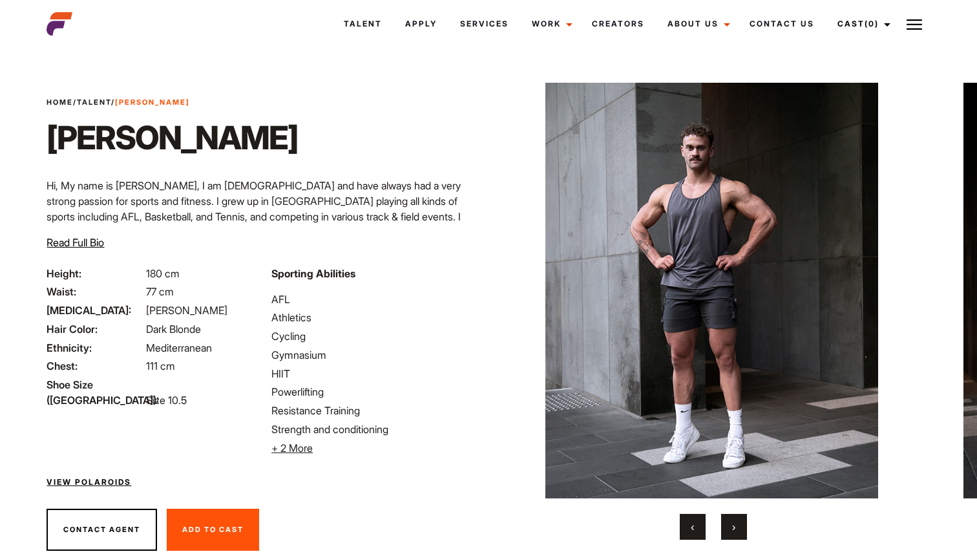
click at [734, 530] on span "›" at bounding box center [733, 526] width 3 height 13
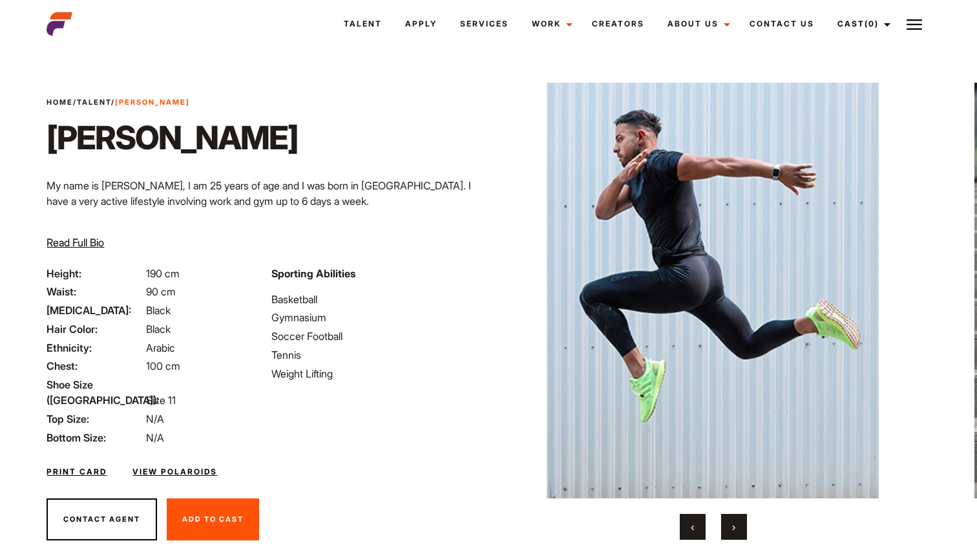
click at [725, 532] on button "›" at bounding box center [734, 527] width 26 height 26
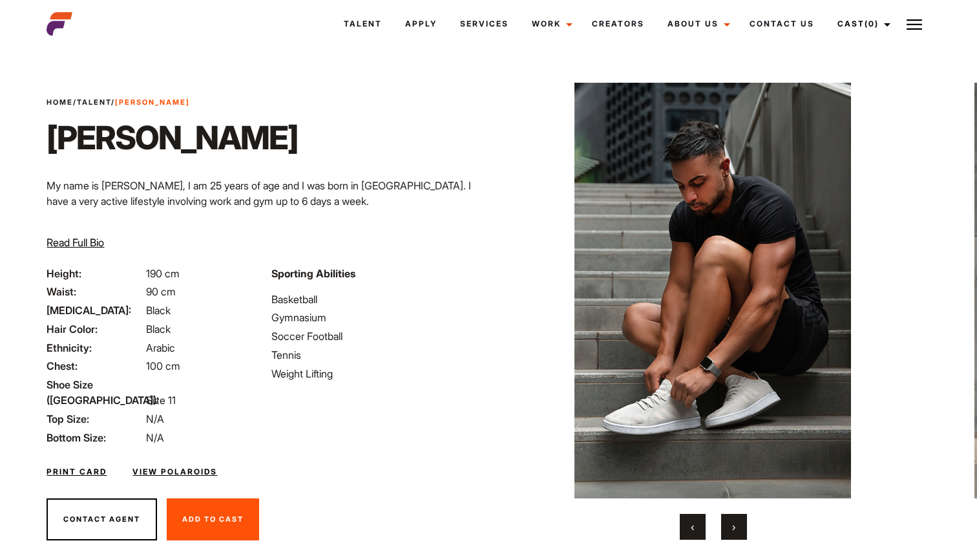
click at [725, 532] on button "›" at bounding box center [734, 527] width 26 height 26
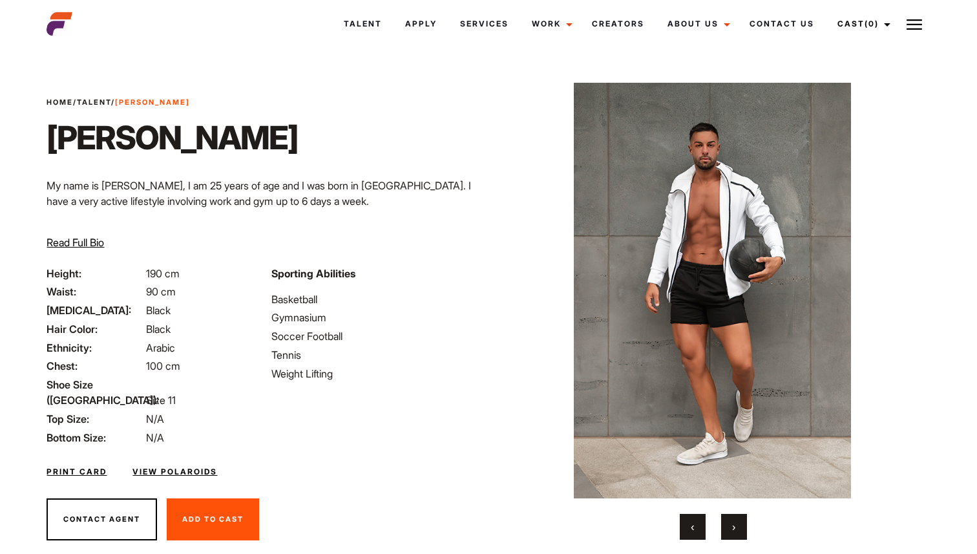
click at [726, 532] on button "›" at bounding box center [734, 527] width 26 height 26
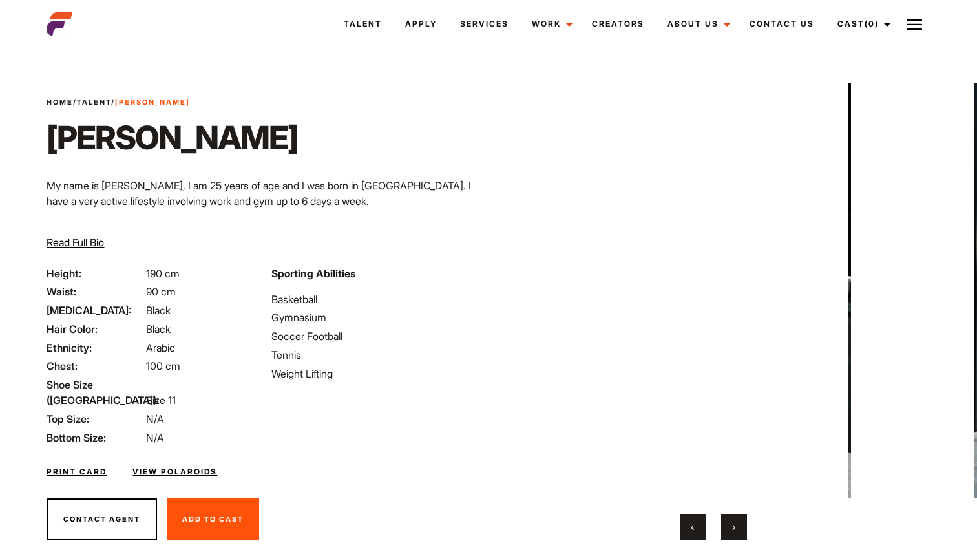
click at [726, 532] on button "›" at bounding box center [734, 527] width 26 height 26
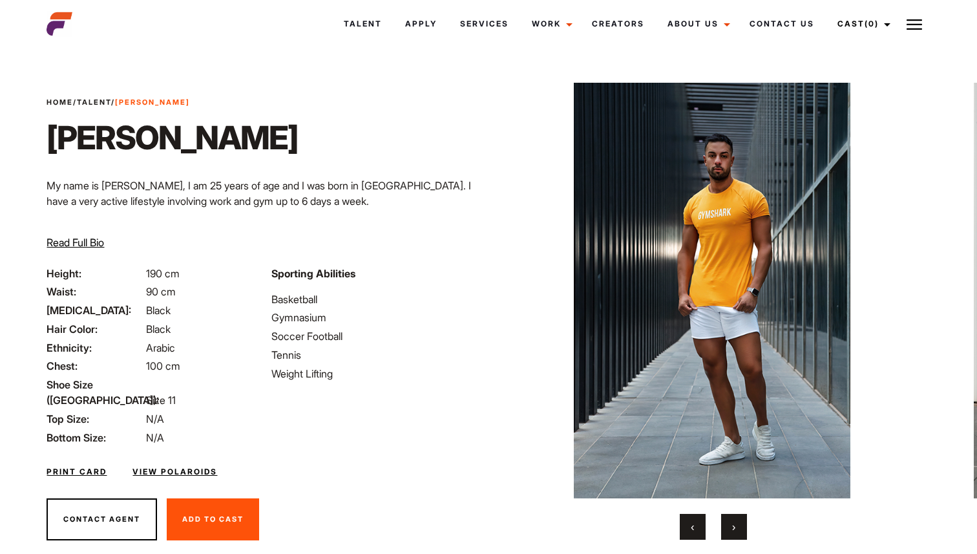
click at [726, 532] on button "›" at bounding box center [734, 527] width 26 height 26
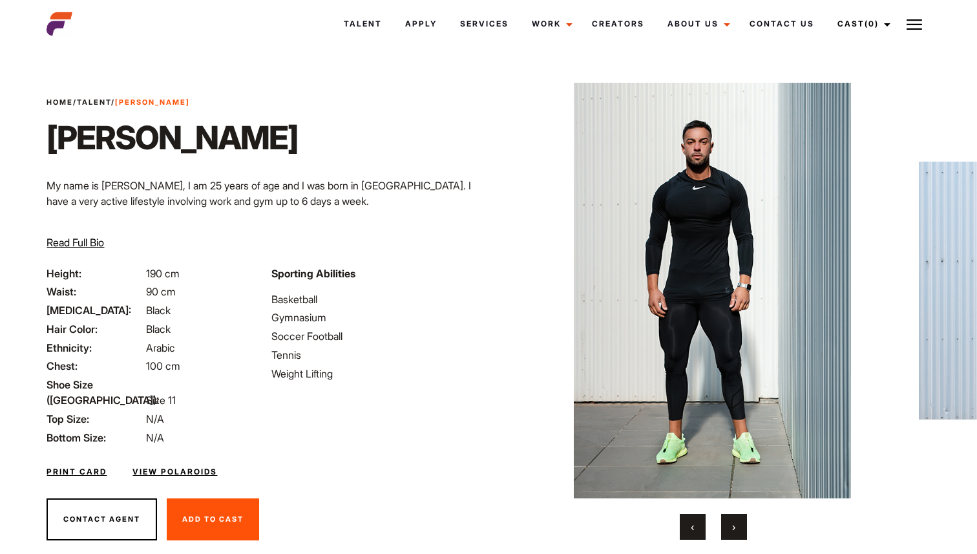
click at [727, 532] on button "›" at bounding box center [734, 527] width 26 height 26
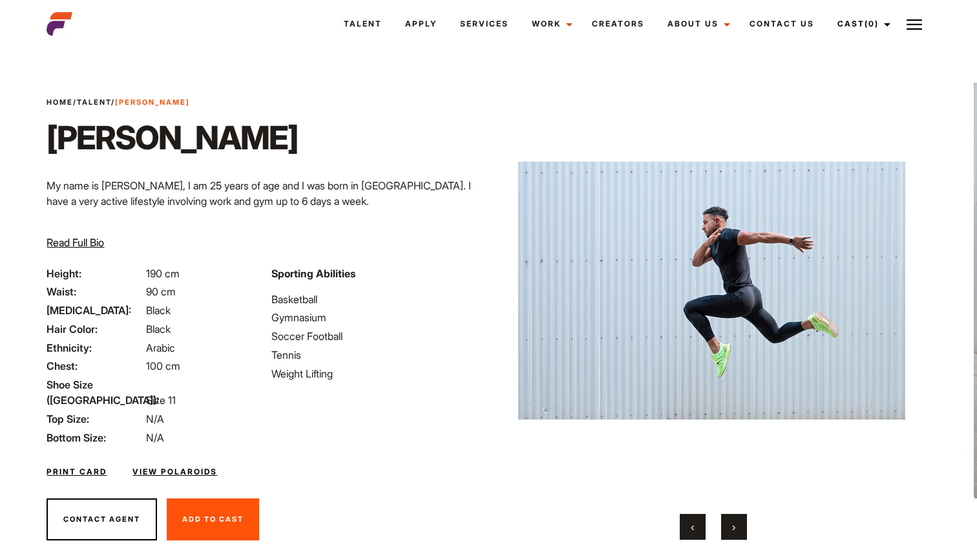
click at [727, 533] on button "›" at bounding box center [734, 527] width 26 height 26
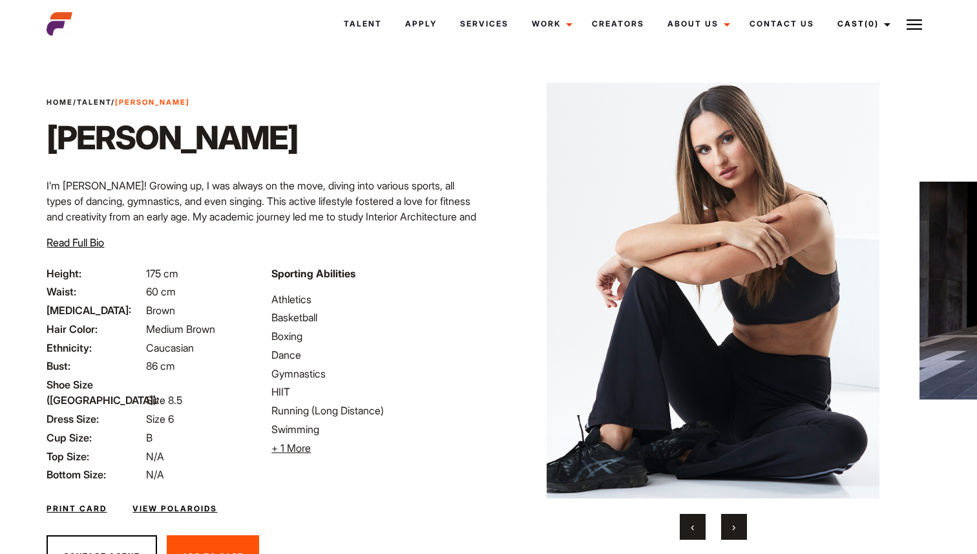
click at [741, 523] on button "›" at bounding box center [734, 527] width 26 height 26
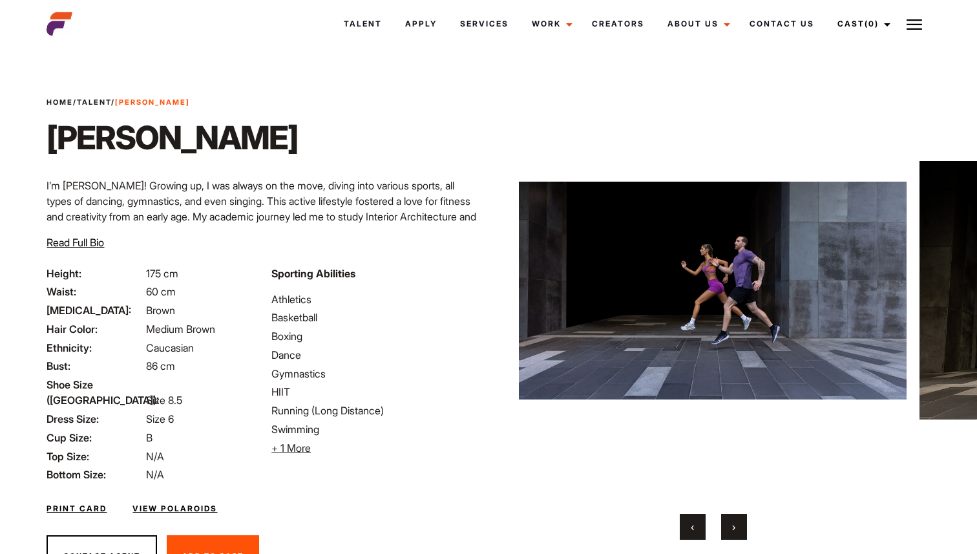
click at [740, 527] on button "›" at bounding box center [734, 527] width 26 height 26
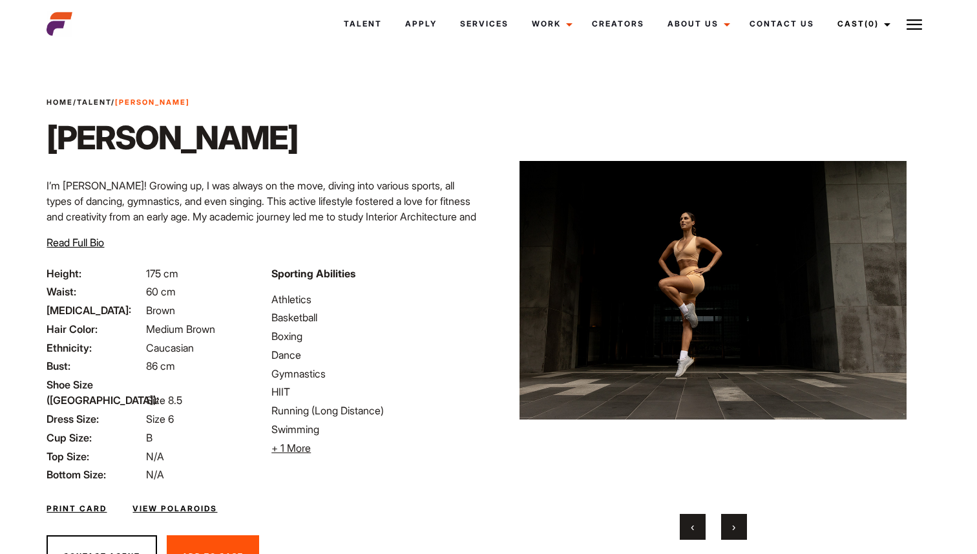
click at [740, 527] on button "›" at bounding box center [734, 527] width 26 height 26
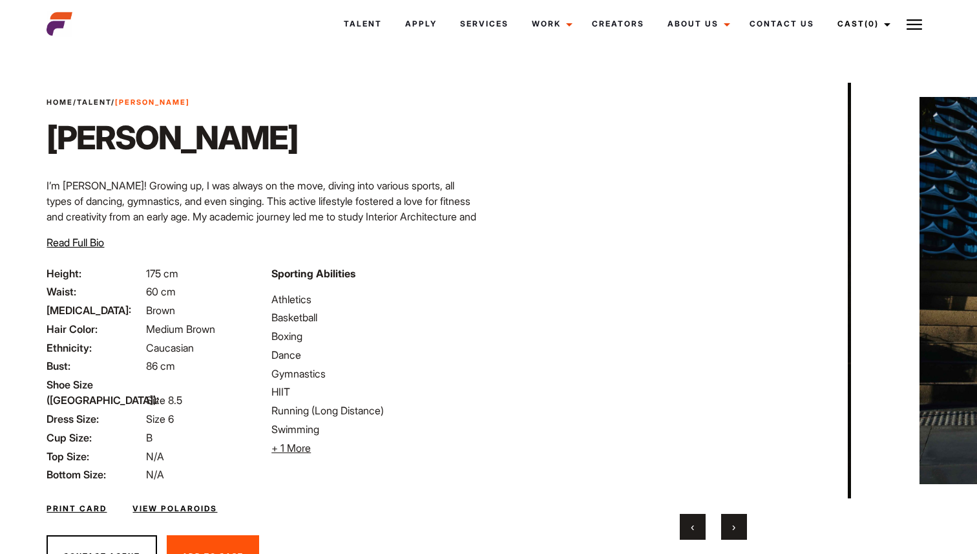
click at [741, 528] on button "›" at bounding box center [734, 527] width 26 height 26
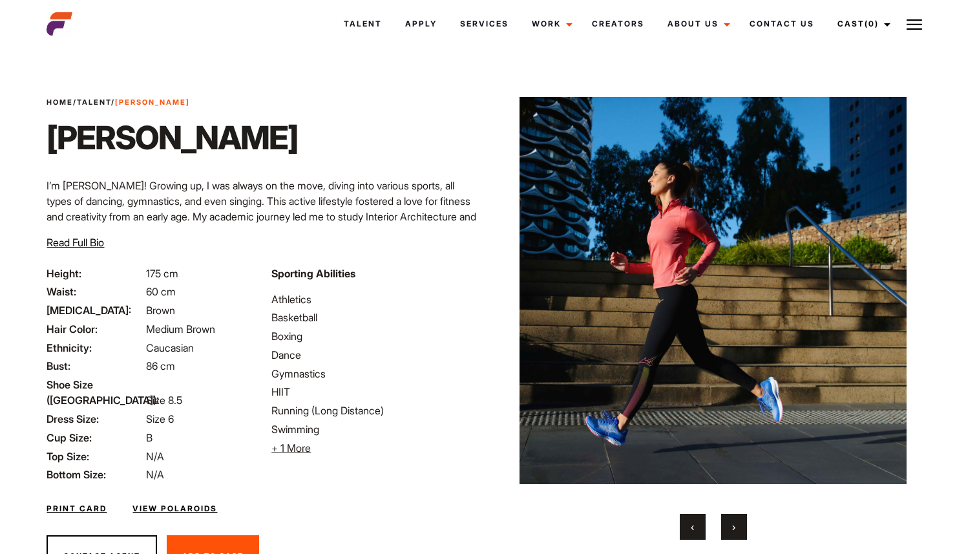
click at [741, 528] on button "›" at bounding box center [734, 527] width 26 height 26
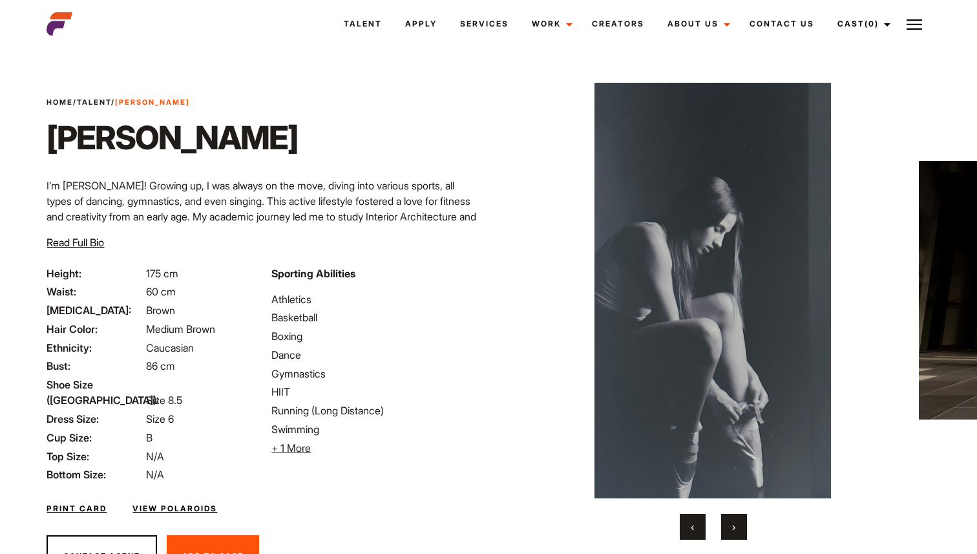
click at [741, 528] on button "›" at bounding box center [734, 527] width 26 height 26
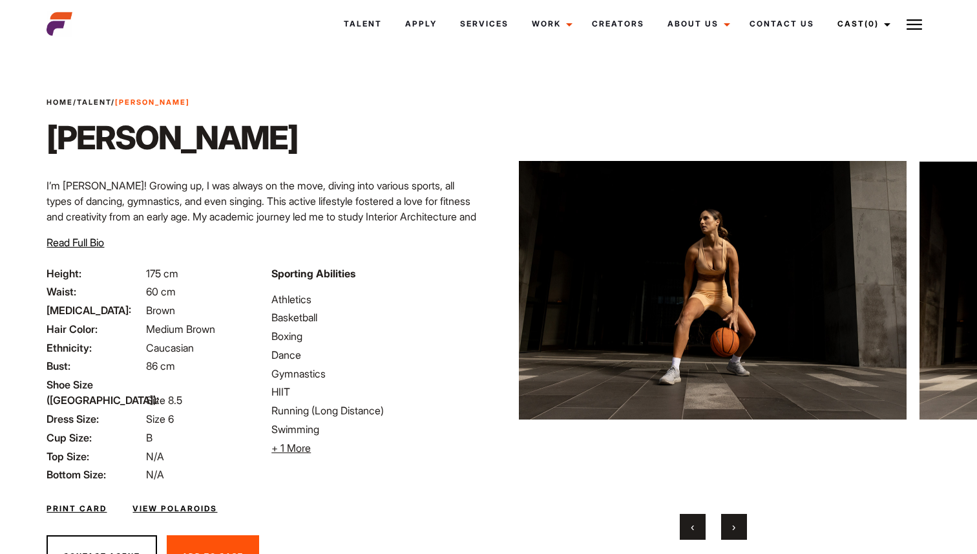
click at [741, 528] on button "›" at bounding box center [734, 527] width 26 height 26
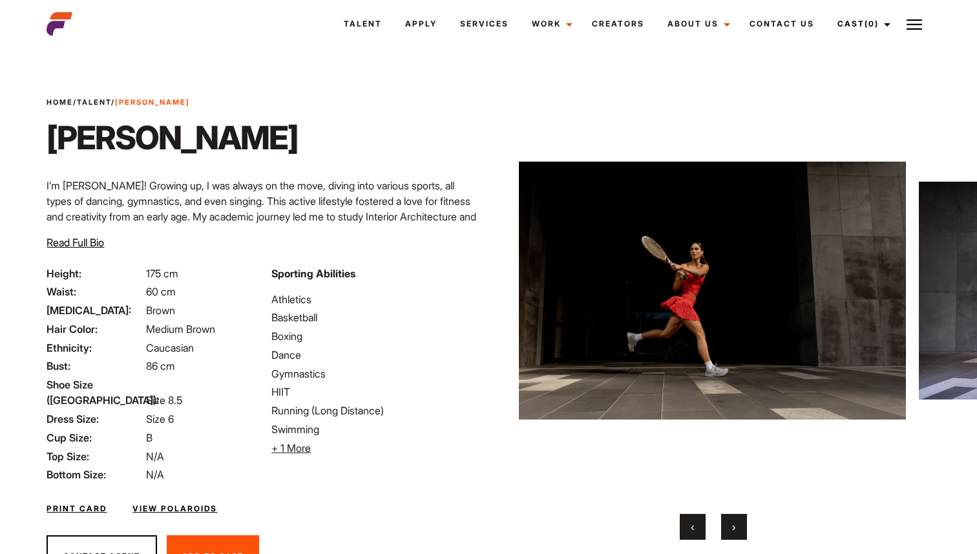
click at [741, 528] on button "›" at bounding box center [734, 527] width 26 height 26
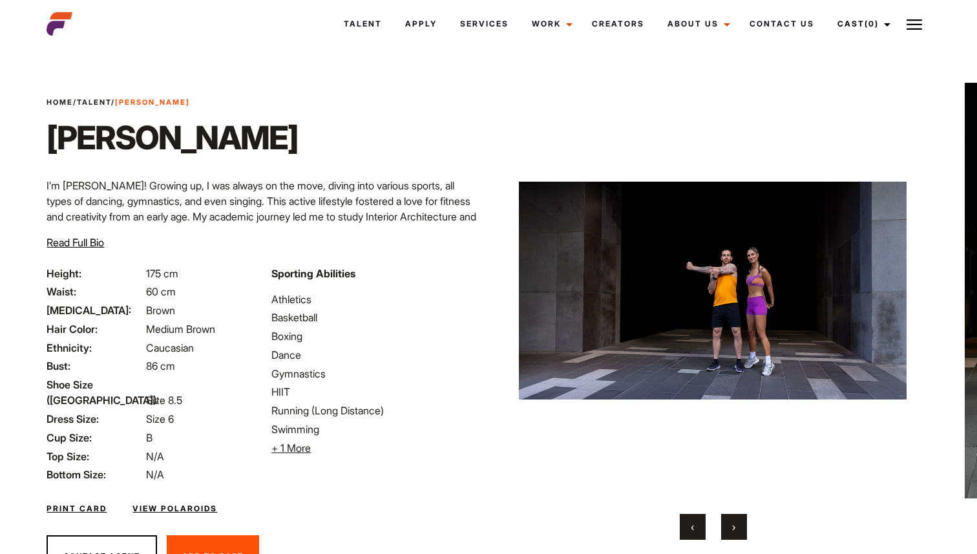
click at [741, 528] on button "›" at bounding box center [734, 527] width 26 height 26
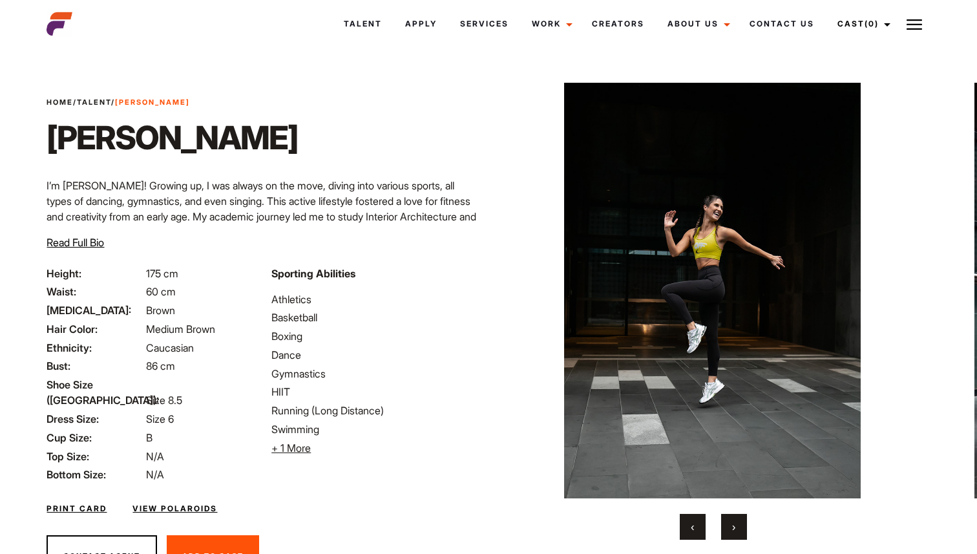
click at [741, 528] on button "›" at bounding box center [734, 527] width 26 height 26
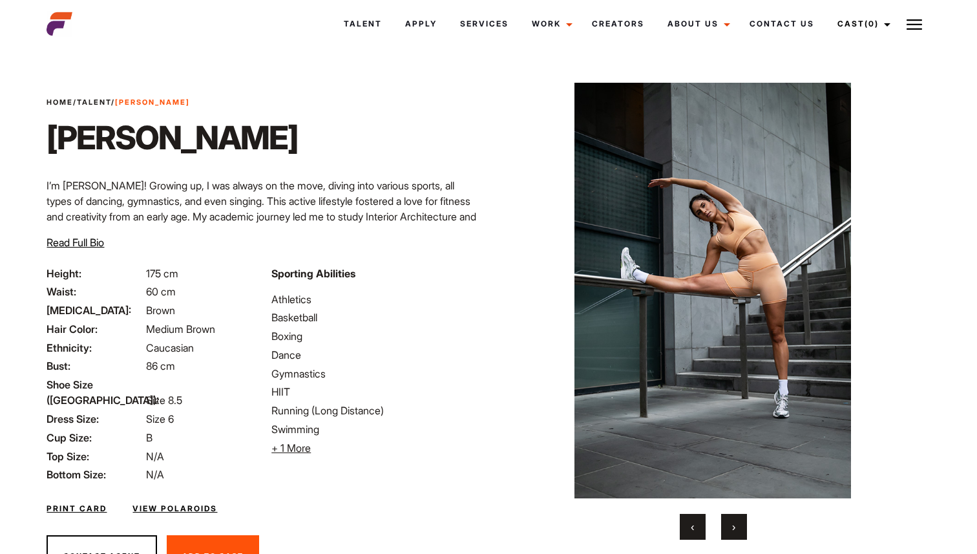
click at [741, 528] on button "›" at bounding box center [734, 527] width 26 height 26
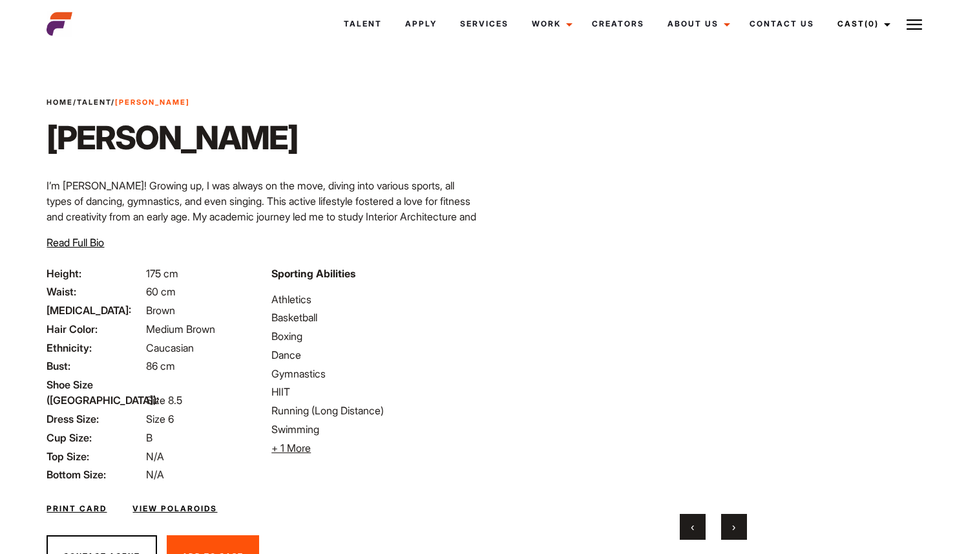
click at [741, 528] on button "›" at bounding box center [734, 527] width 26 height 26
click at [741, 529] on button "›" at bounding box center [734, 527] width 26 height 26
click at [741, 530] on button "›" at bounding box center [734, 527] width 26 height 26
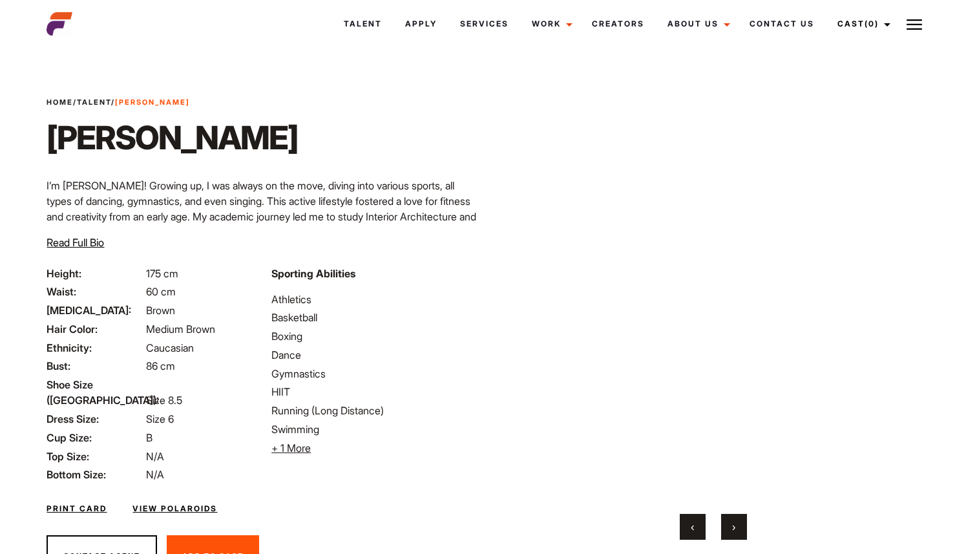
click at [741, 530] on button "›" at bounding box center [734, 527] width 26 height 26
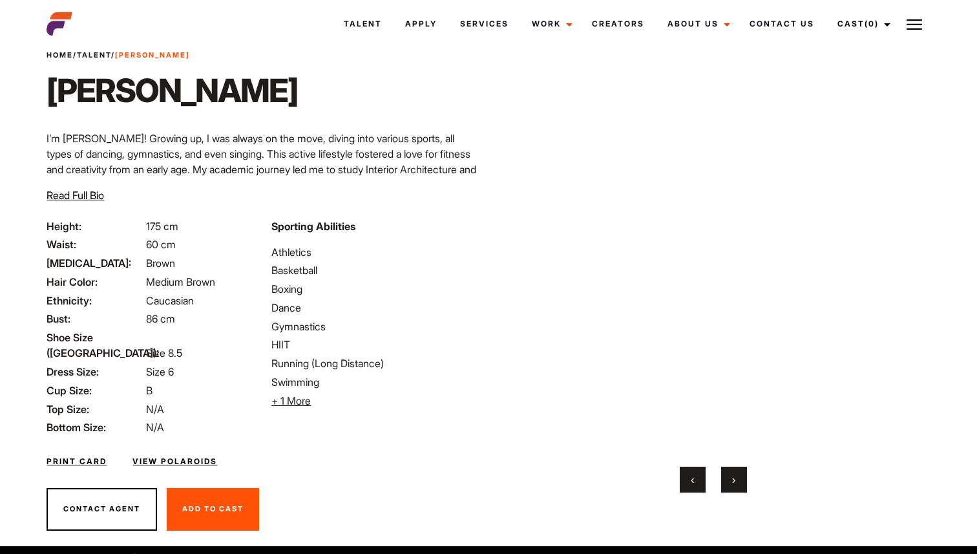
scroll to position [50, 0]
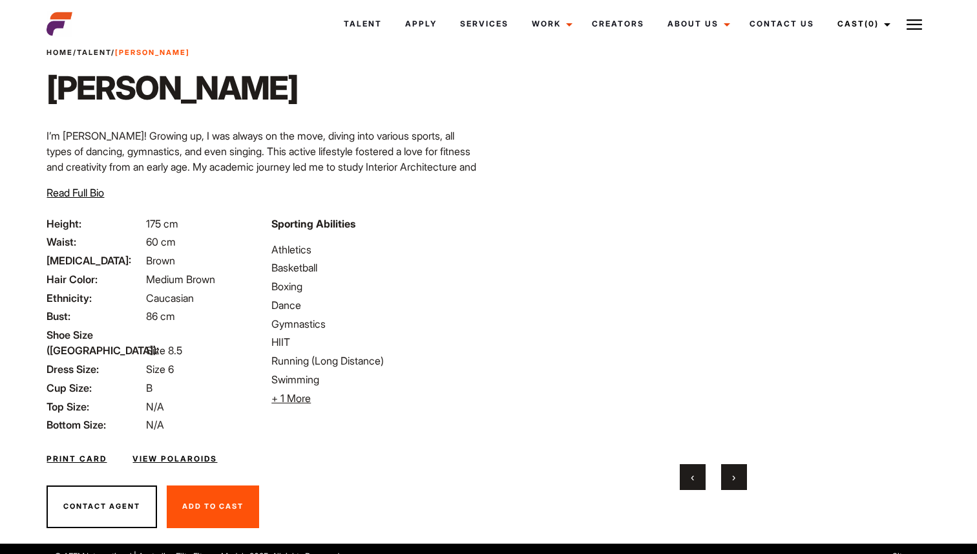
click at [161, 453] on link "View Polaroids" at bounding box center [174, 459] width 85 height 12
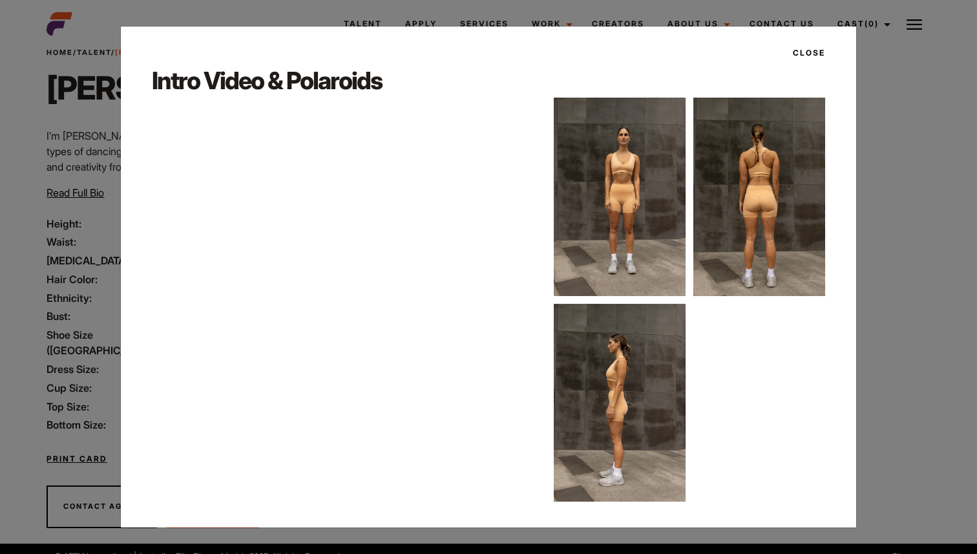
click at [610, 192] on img at bounding box center [620, 197] width 132 height 198
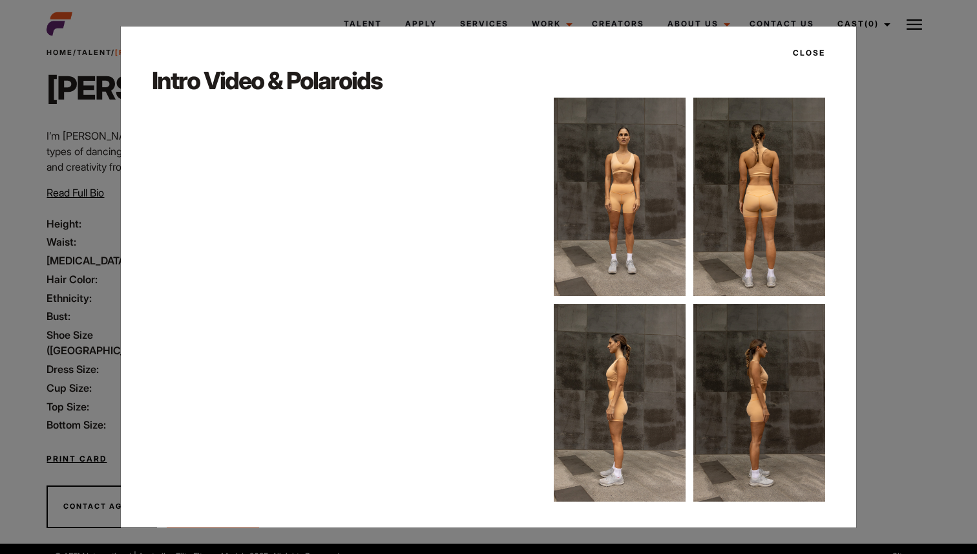
click at [804, 57] on button "Close" at bounding box center [805, 53] width 40 height 22
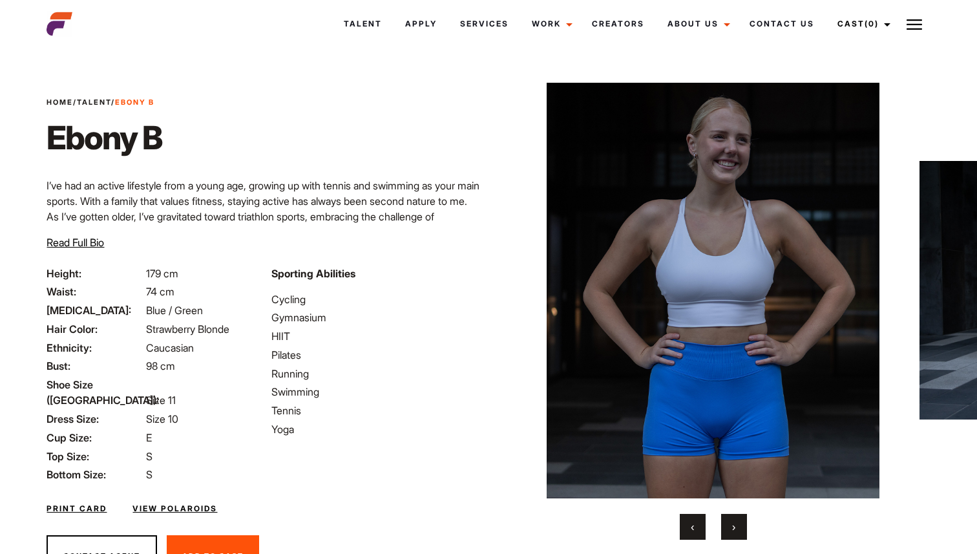
click at [729, 502] on div "Your browser does not support the video tag. Your browser does not support the …" at bounding box center [713, 311] width 388 height 457
click at [729, 526] on button "›" at bounding box center [734, 527] width 26 height 26
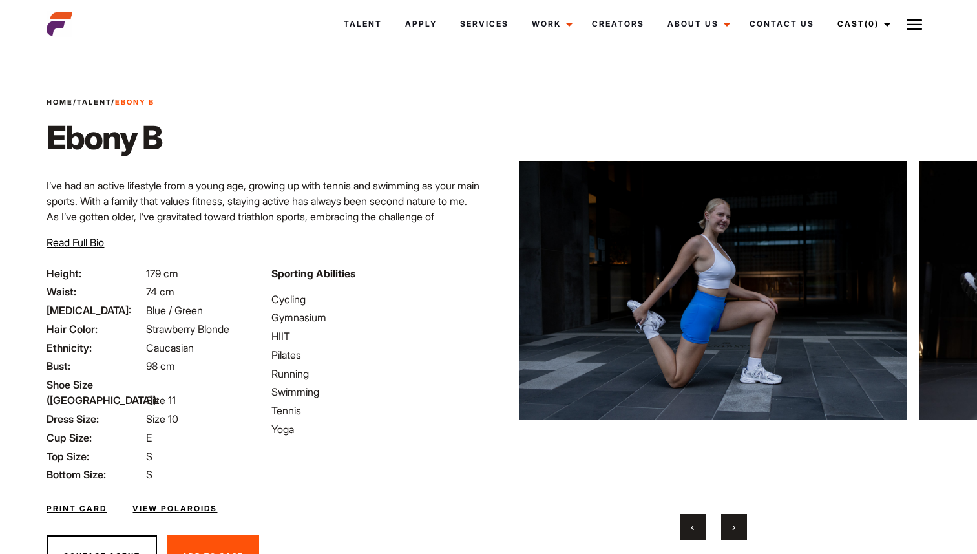
click at [729, 526] on button "›" at bounding box center [734, 527] width 26 height 26
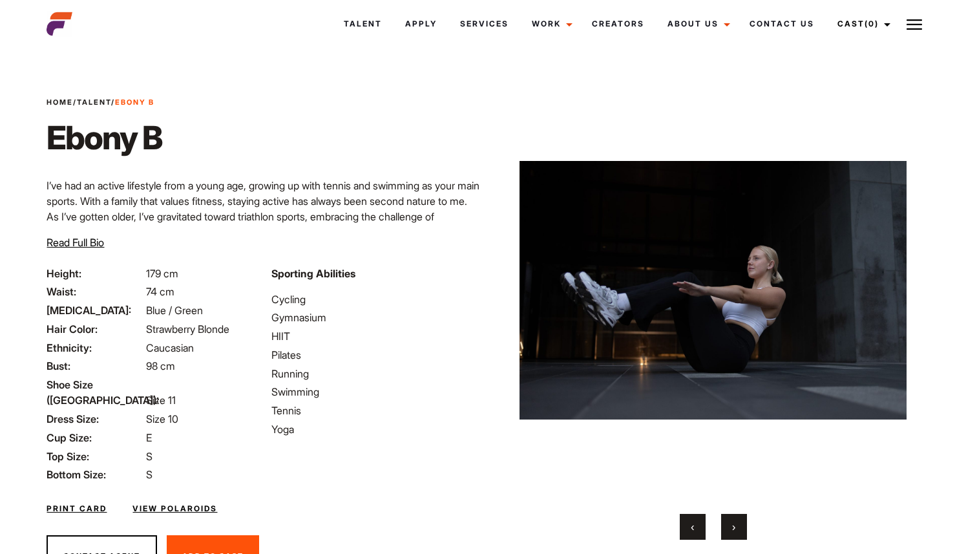
click at [729, 526] on button "›" at bounding box center [734, 527] width 26 height 26
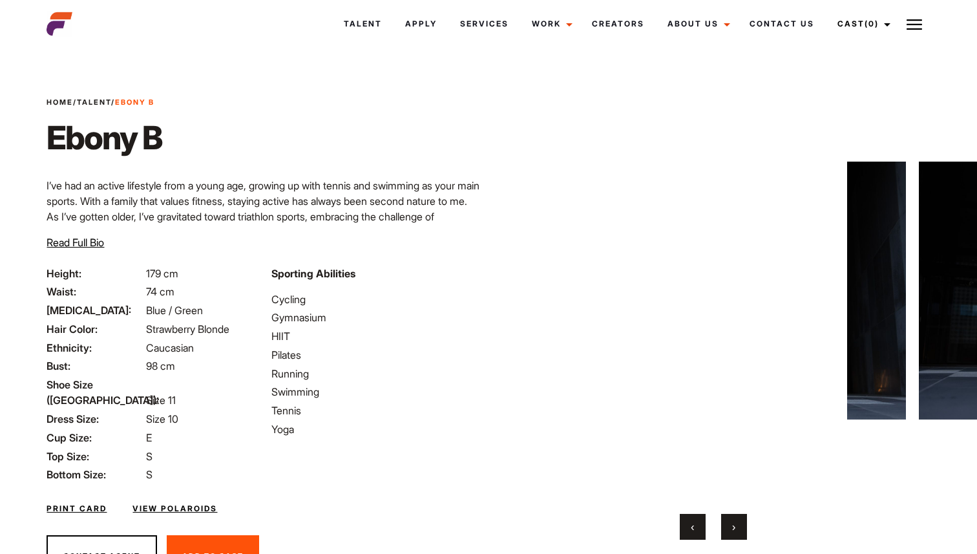
click at [729, 526] on button "›" at bounding box center [734, 527] width 26 height 26
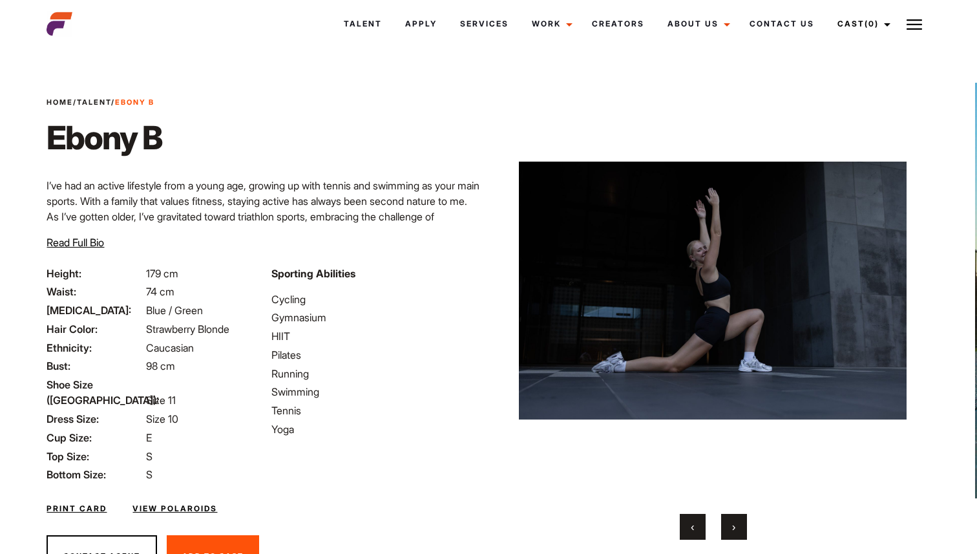
click at [729, 526] on button "›" at bounding box center [734, 527] width 26 height 26
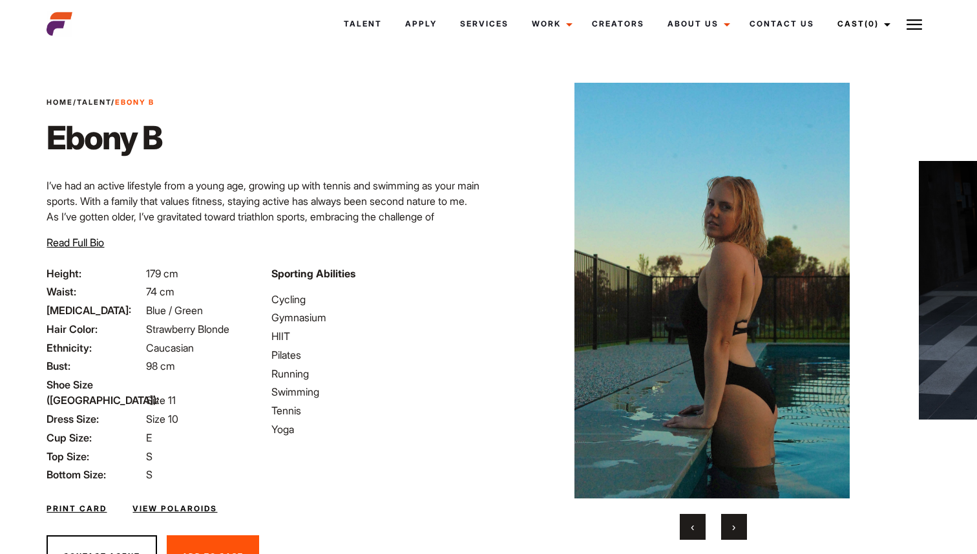
click at [729, 526] on button "›" at bounding box center [734, 527] width 26 height 26
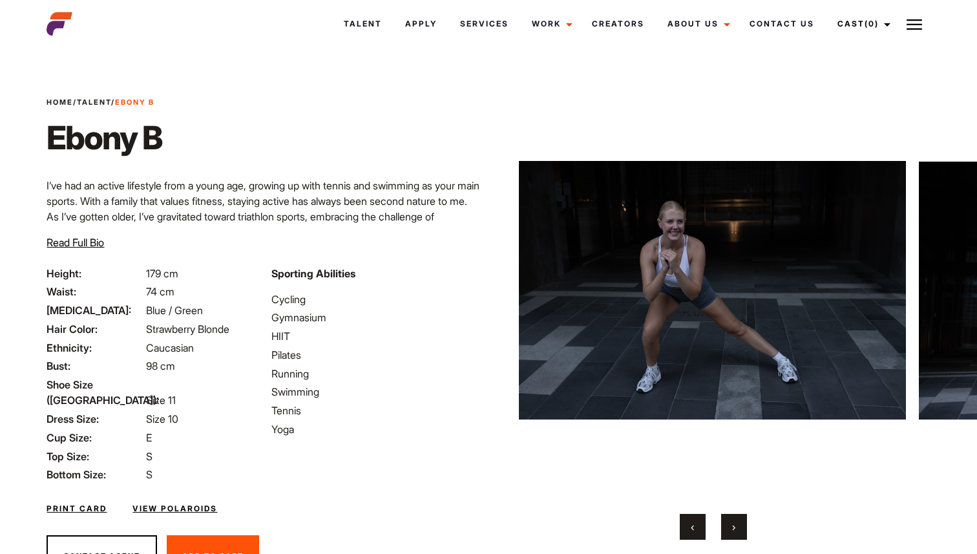
click at [729, 526] on button "›" at bounding box center [734, 527] width 26 height 26
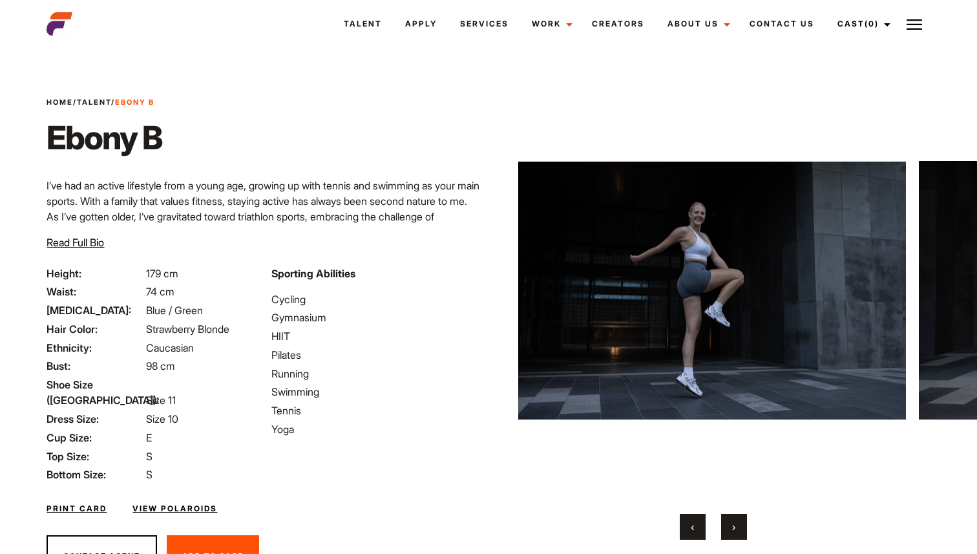
click at [729, 526] on button "›" at bounding box center [734, 527] width 26 height 26
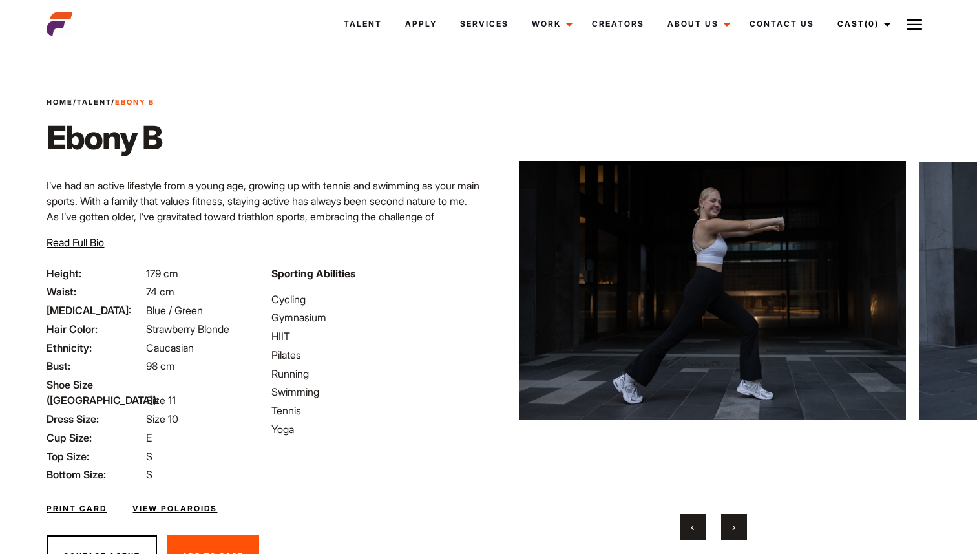
click at [729, 526] on button "›" at bounding box center [734, 527] width 26 height 26
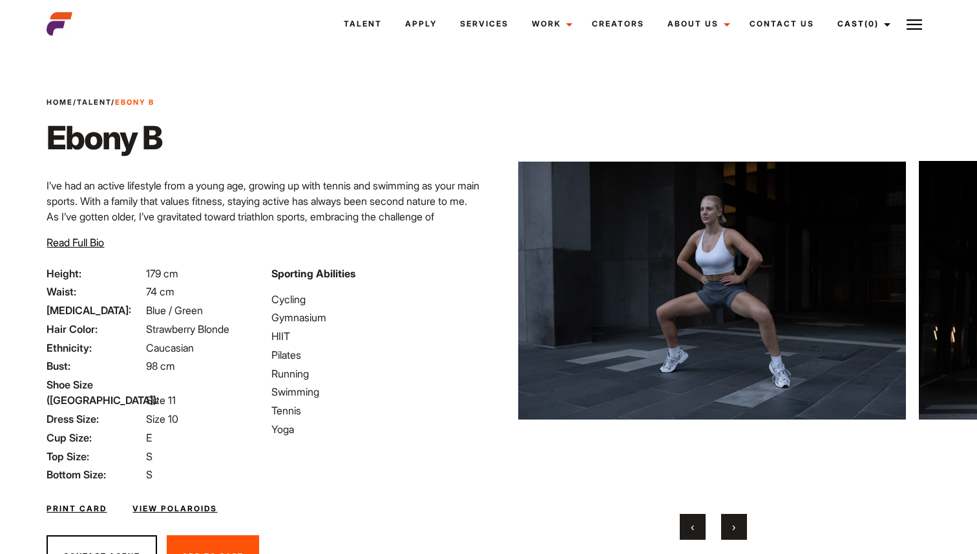
click at [729, 526] on button "›" at bounding box center [734, 527] width 26 height 26
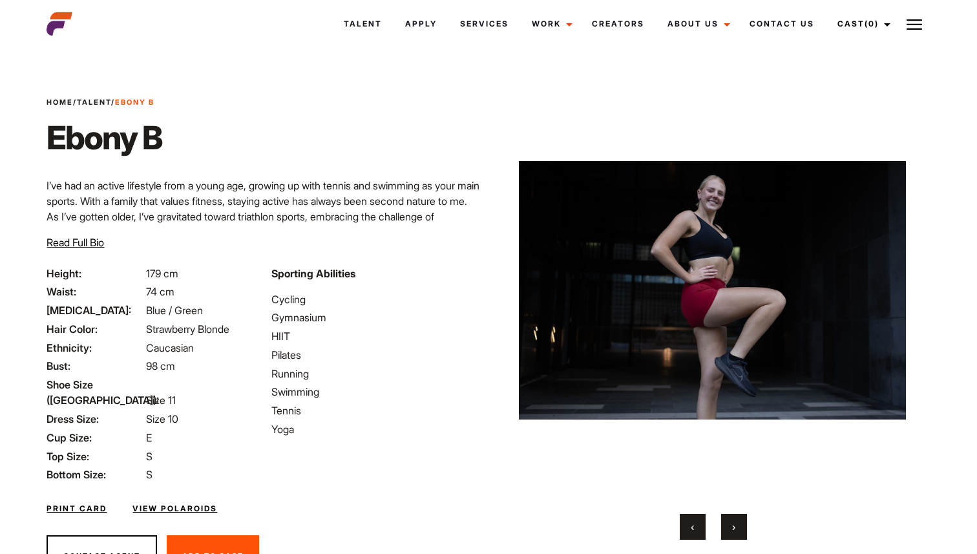
click at [729, 526] on button "›" at bounding box center [734, 527] width 26 height 26
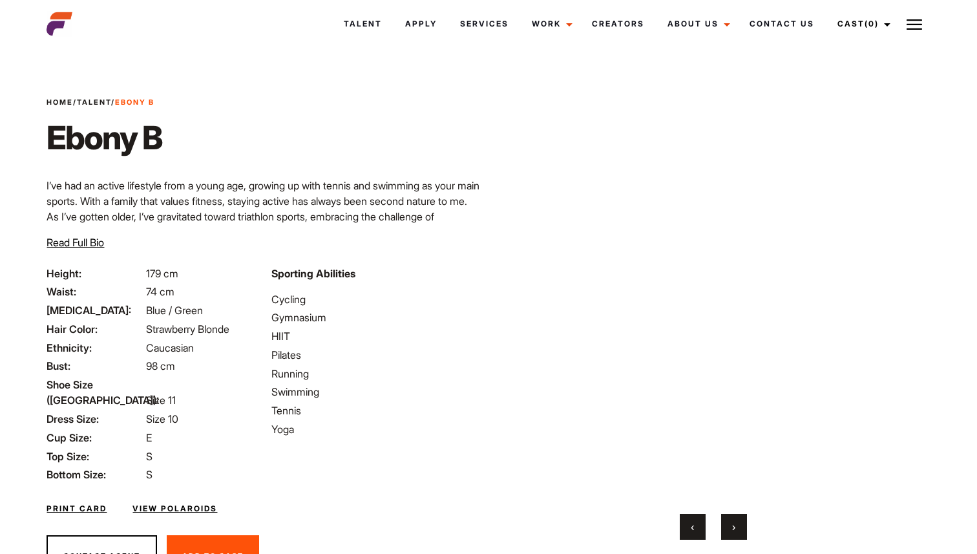
click at [729, 526] on button "›" at bounding box center [734, 527] width 26 height 26
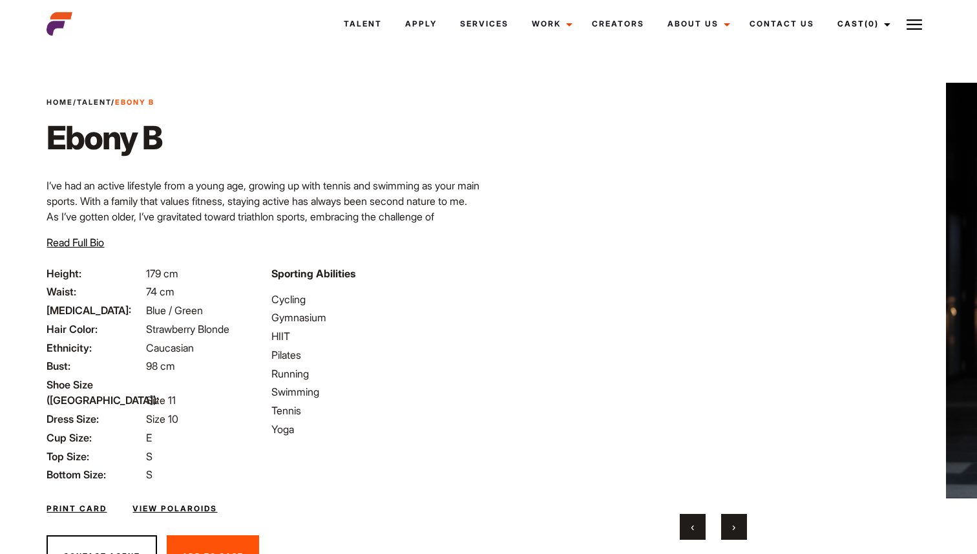
click at [688, 528] on button "‹" at bounding box center [693, 527] width 26 height 26
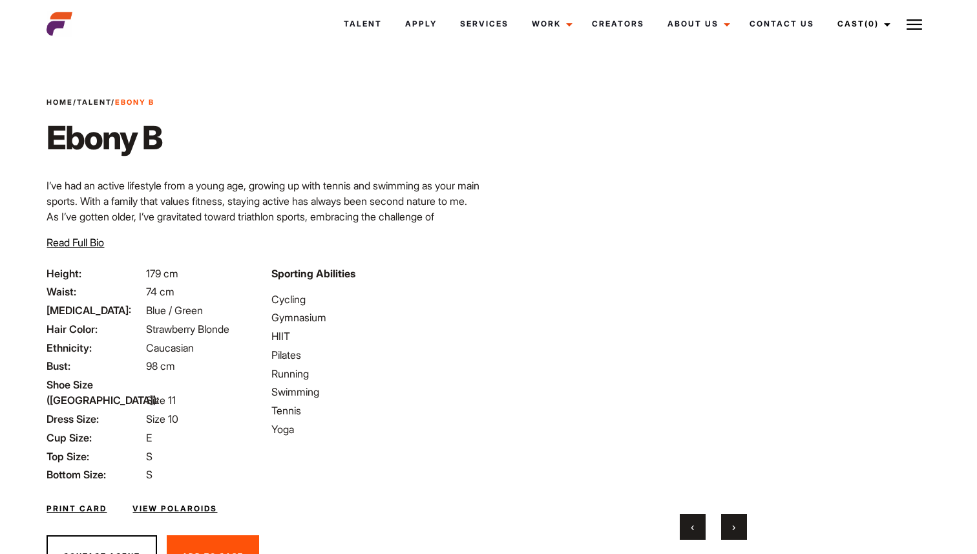
click at [731, 526] on button "›" at bounding box center [734, 527] width 26 height 26
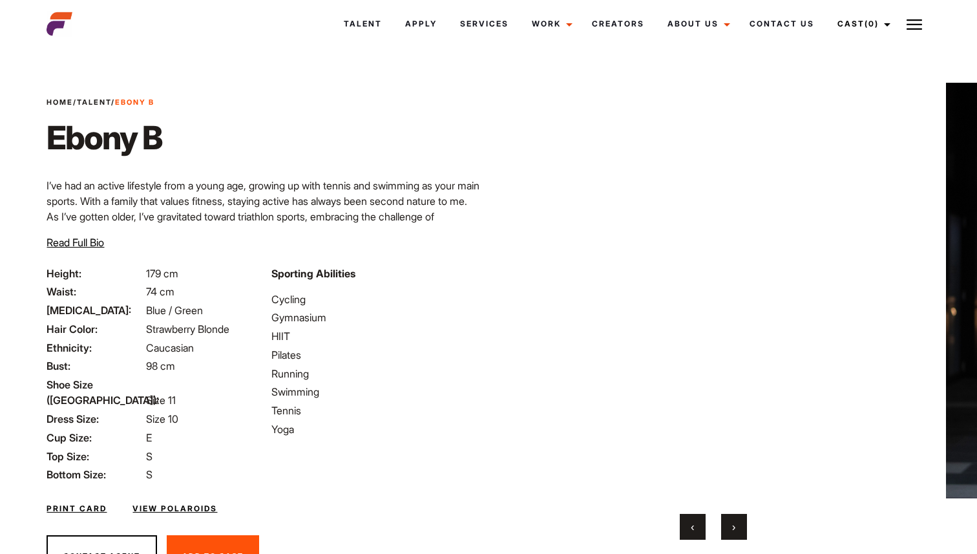
click at [731, 526] on button "›" at bounding box center [734, 527] width 26 height 26
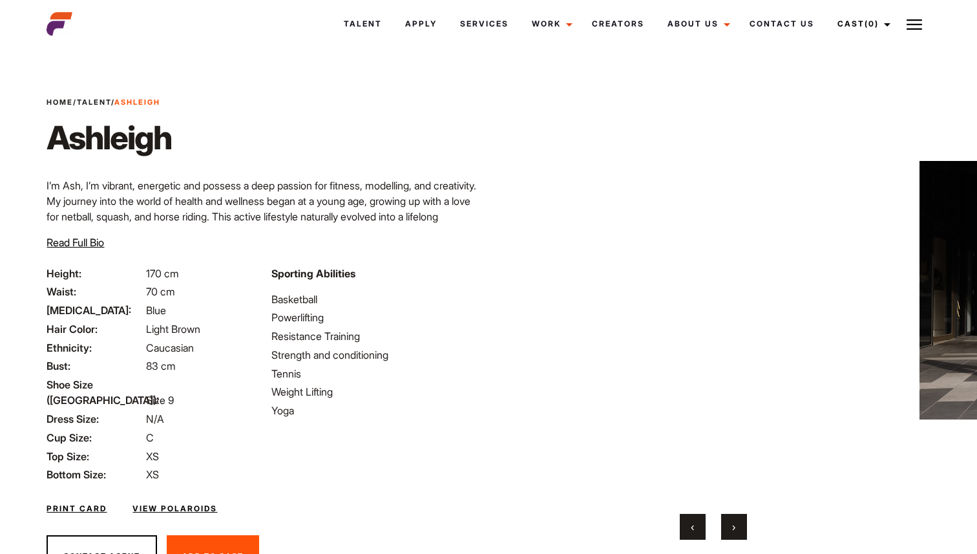
click at [210, 503] on link "View Polaroids" at bounding box center [174, 509] width 85 height 12
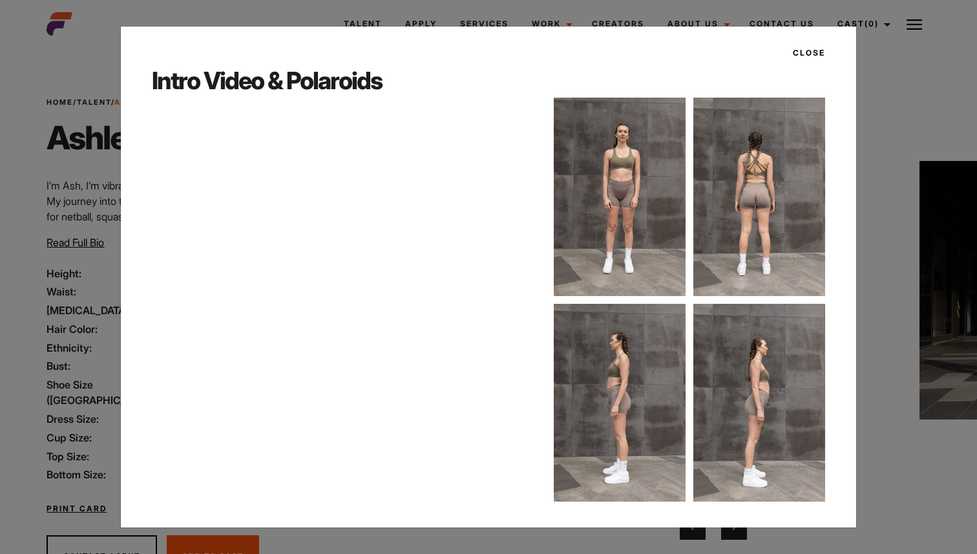
click at [587, 160] on img at bounding box center [620, 197] width 132 height 198
click at [810, 52] on button "Close" at bounding box center [805, 53] width 40 height 22
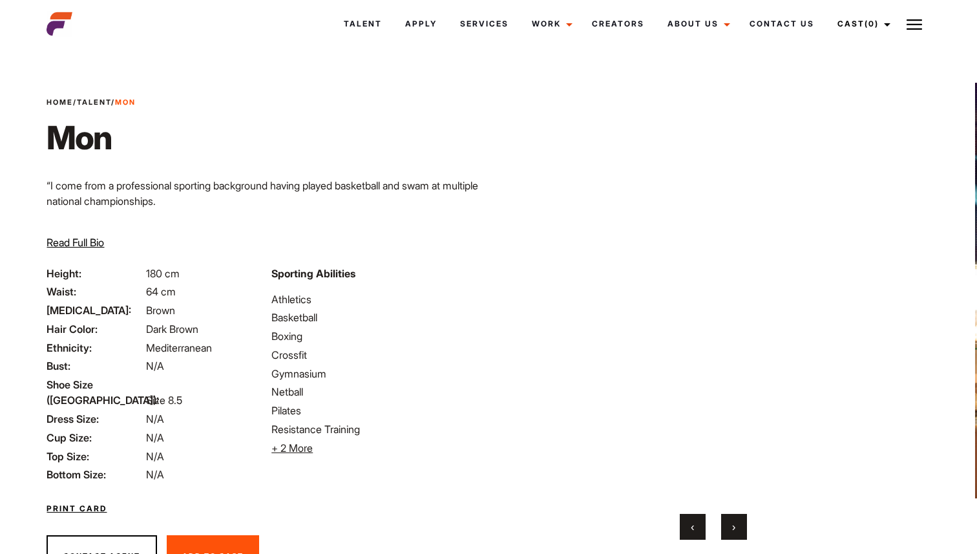
click at [744, 524] on button "›" at bounding box center [734, 527] width 26 height 26
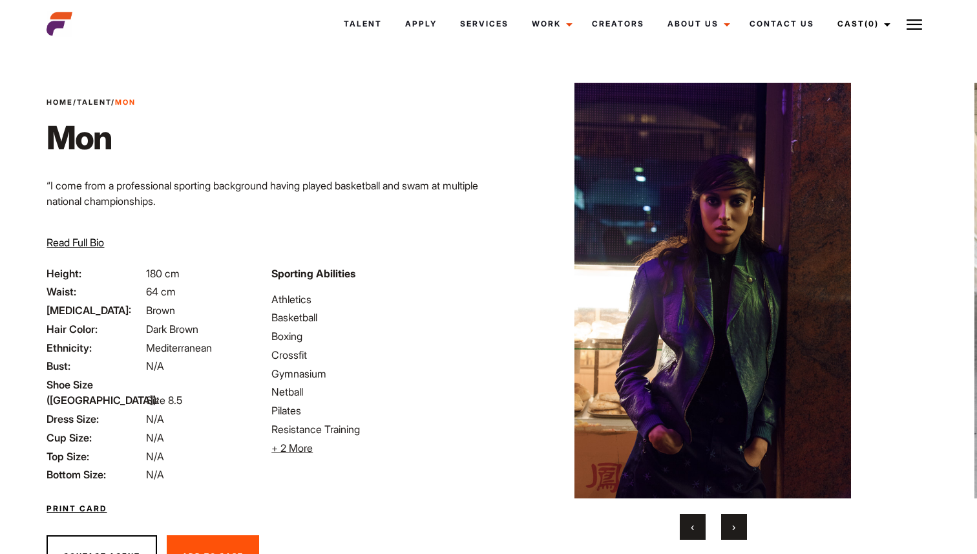
click at [744, 525] on button "›" at bounding box center [734, 527] width 26 height 26
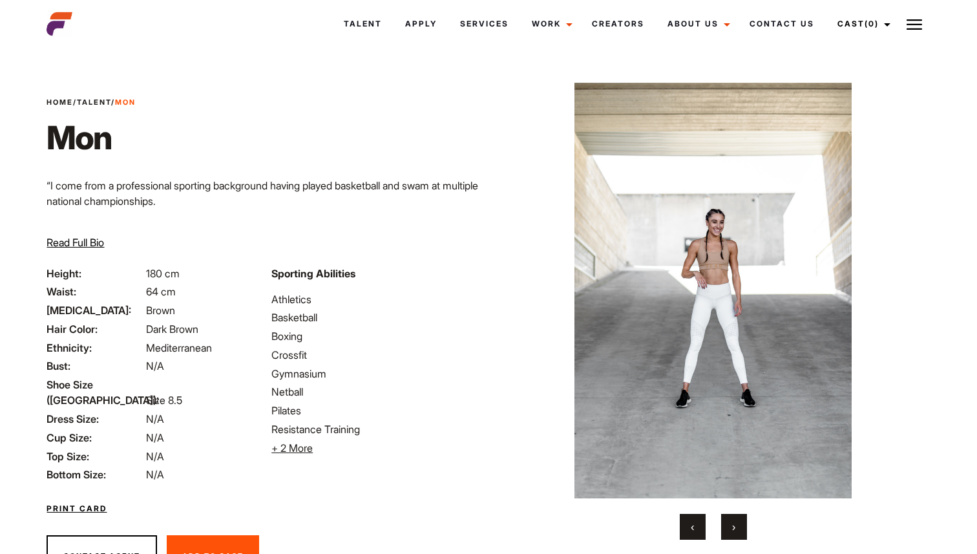
click at [744, 525] on button "›" at bounding box center [734, 527] width 26 height 26
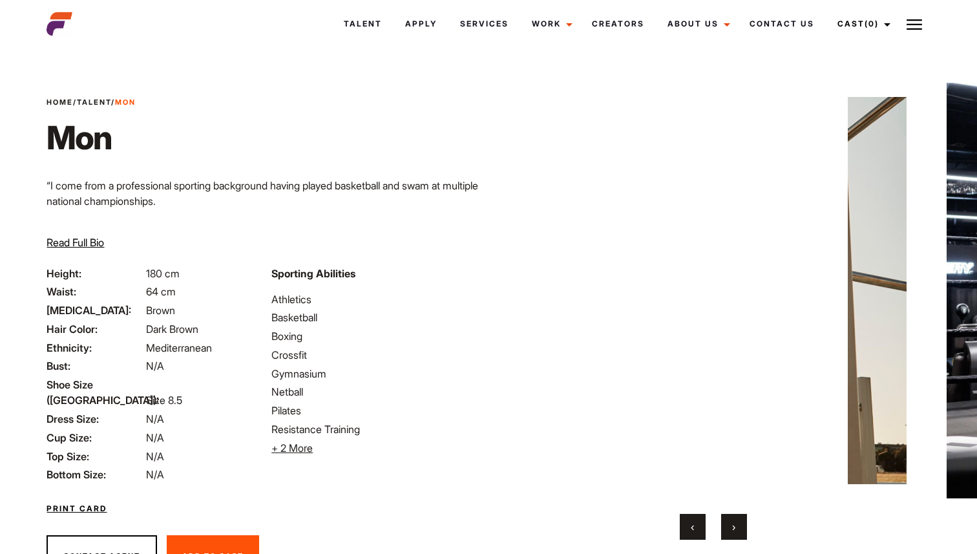
click at [744, 525] on button "›" at bounding box center [734, 527] width 26 height 26
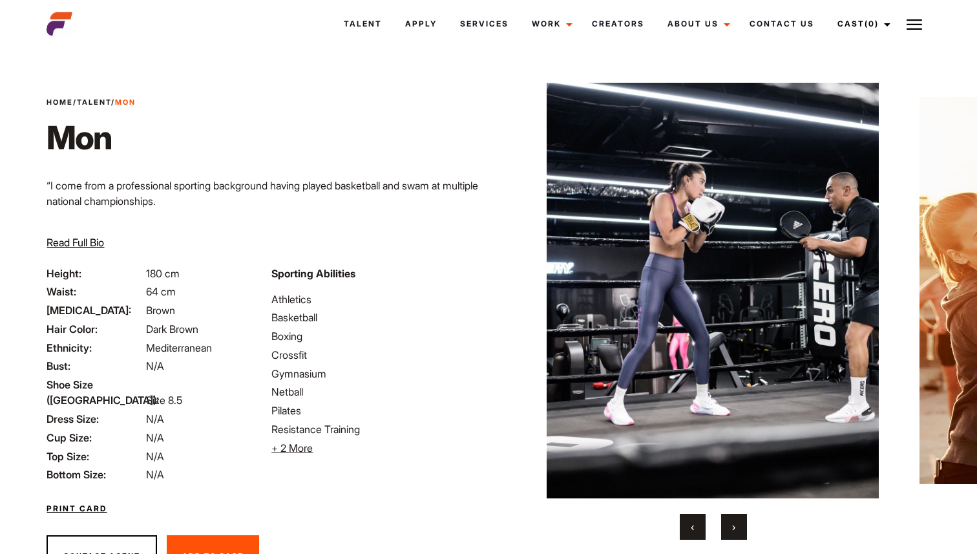
click at [744, 525] on button "›" at bounding box center [734, 527] width 26 height 26
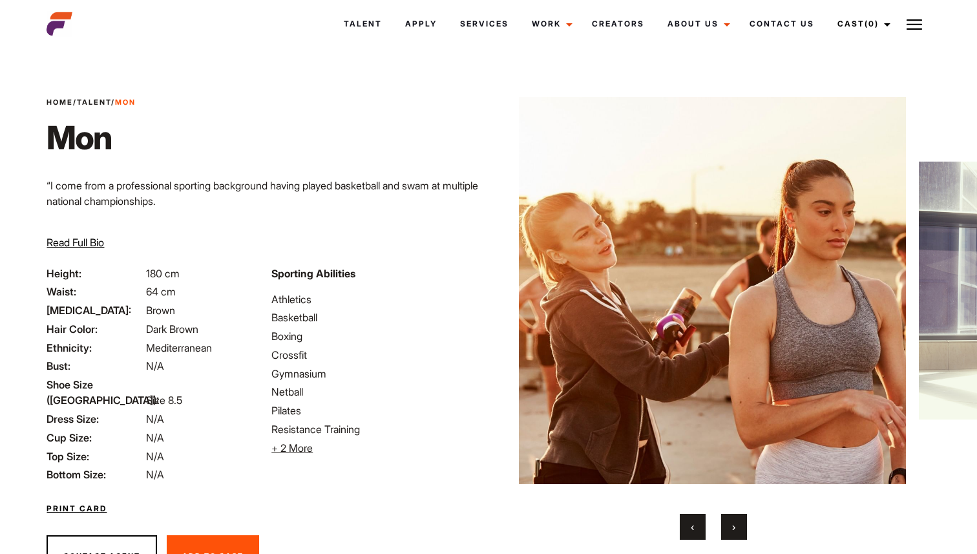
click at [744, 525] on button "›" at bounding box center [734, 527] width 26 height 26
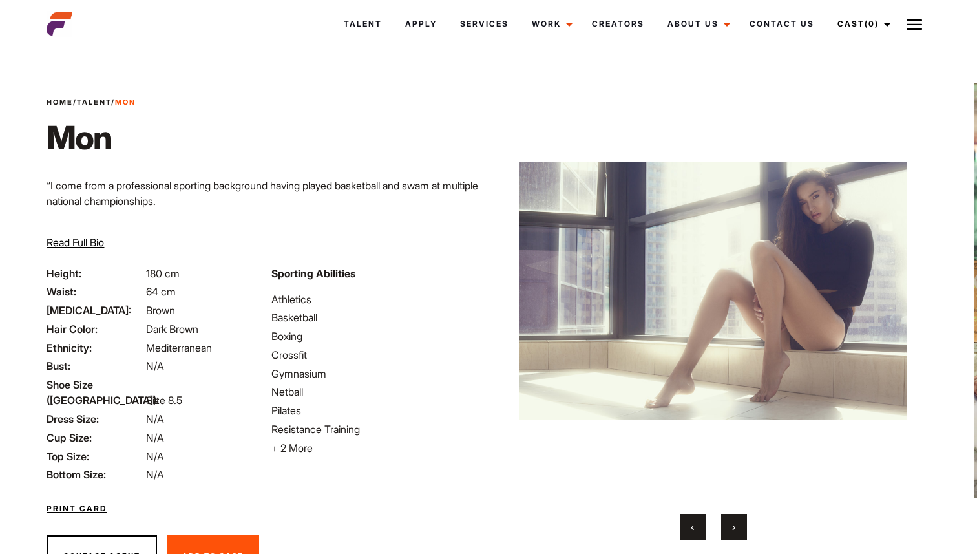
click at [744, 525] on button "›" at bounding box center [734, 527] width 26 height 26
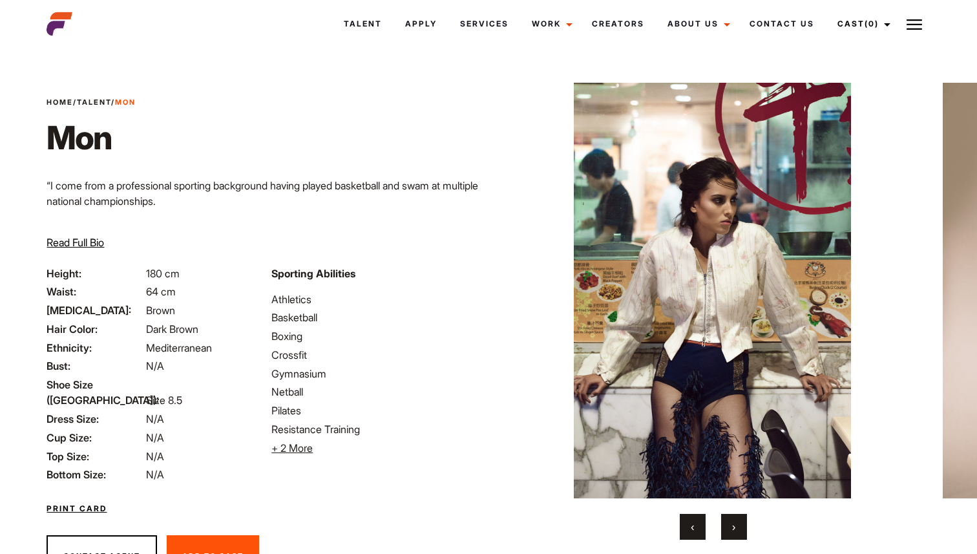
click at [744, 525] on button "›" at bounding box center [734, 527] width 26 height 26
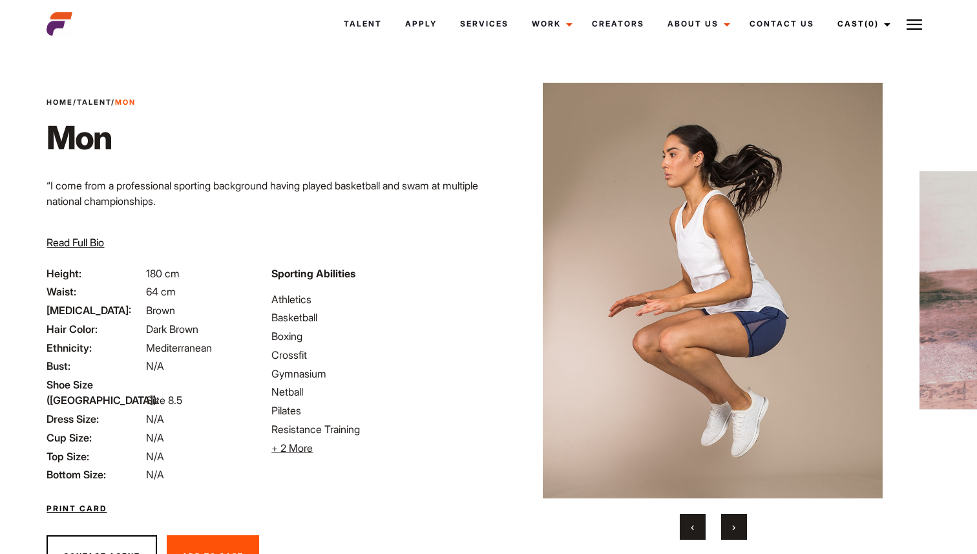
click at [744, 525] on button "›" at bounding box center [734, 527] width 26 height 26
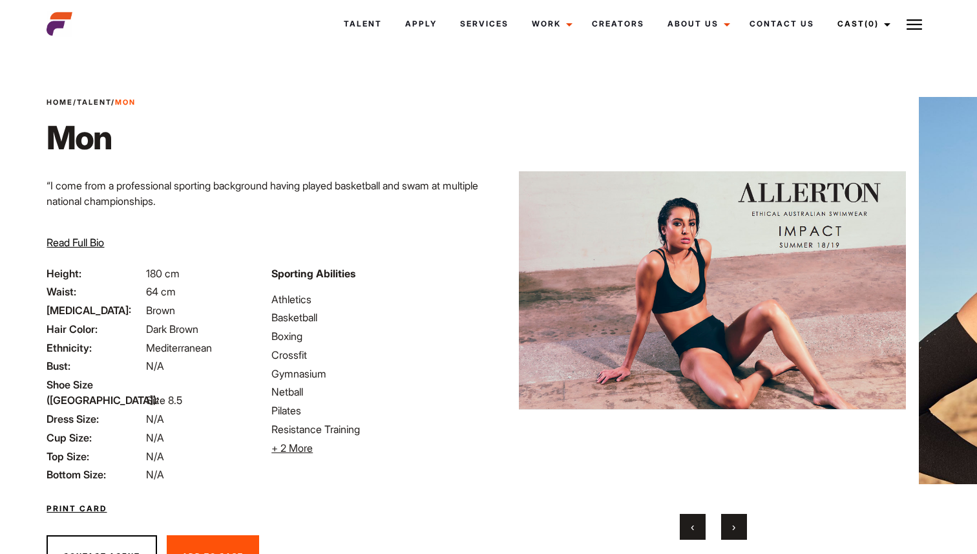
click at [744, 525] on button "›" at bounding box center [734, 527] width 26 height 26
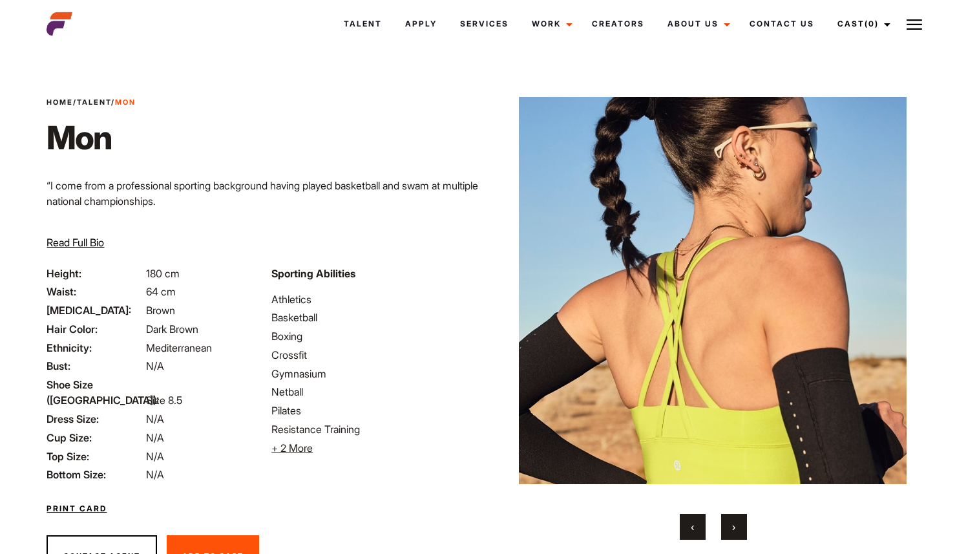
click at [744, 525] on button "›" at bounding box center [734, 527] width 26 height 26
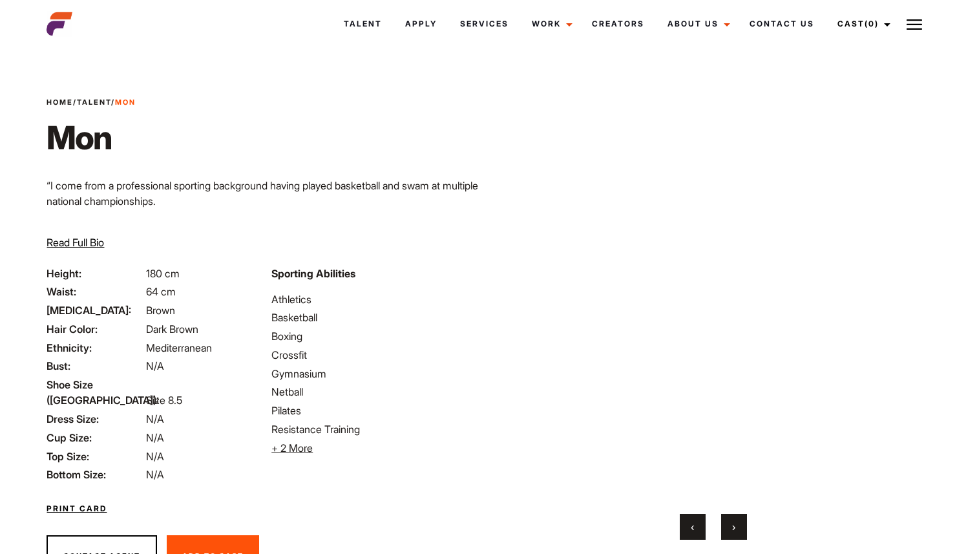
click at [744, 525] on button "›" at bounding box center [734, 527] width 26 height 26
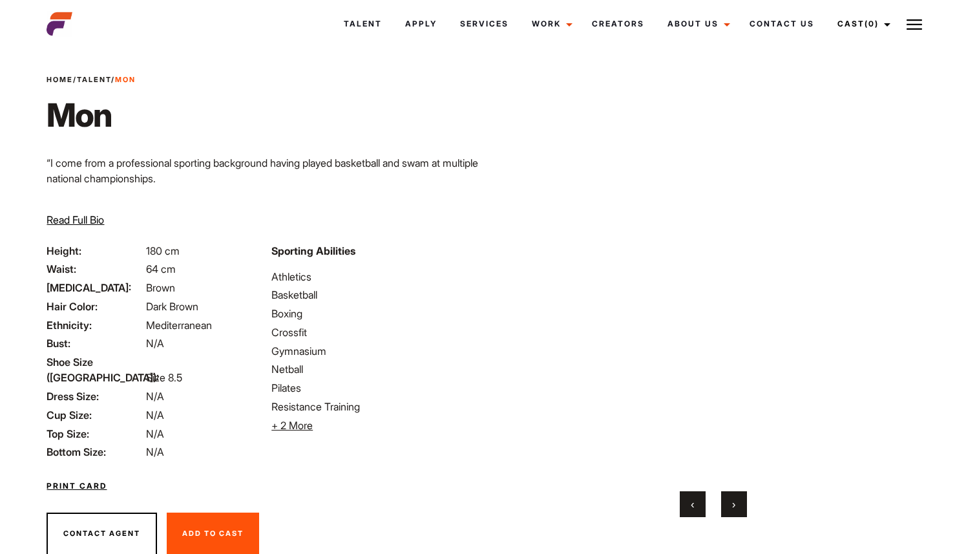
scroll to position [24, 0]
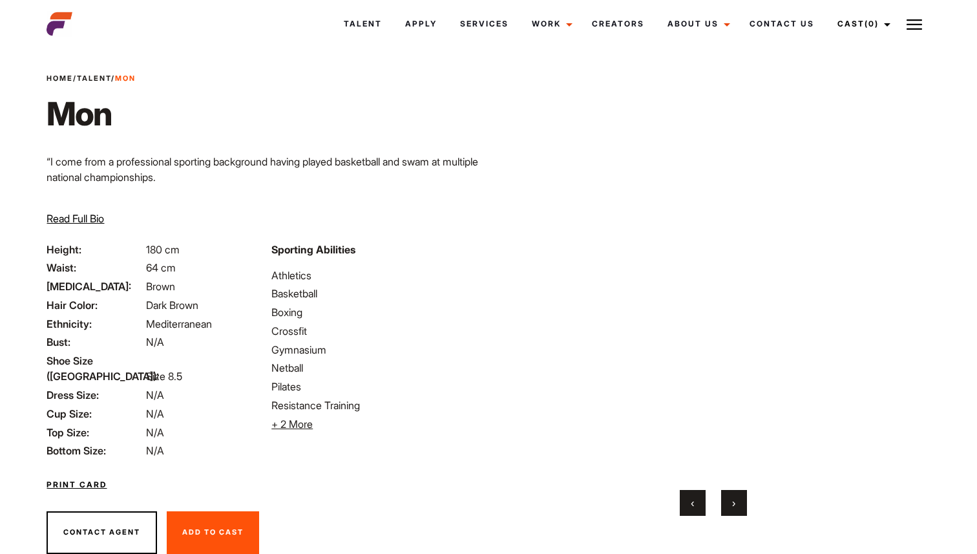
click at [82, 479] on link "Print Card" at bounding box center [77, 485] width 60 height 12
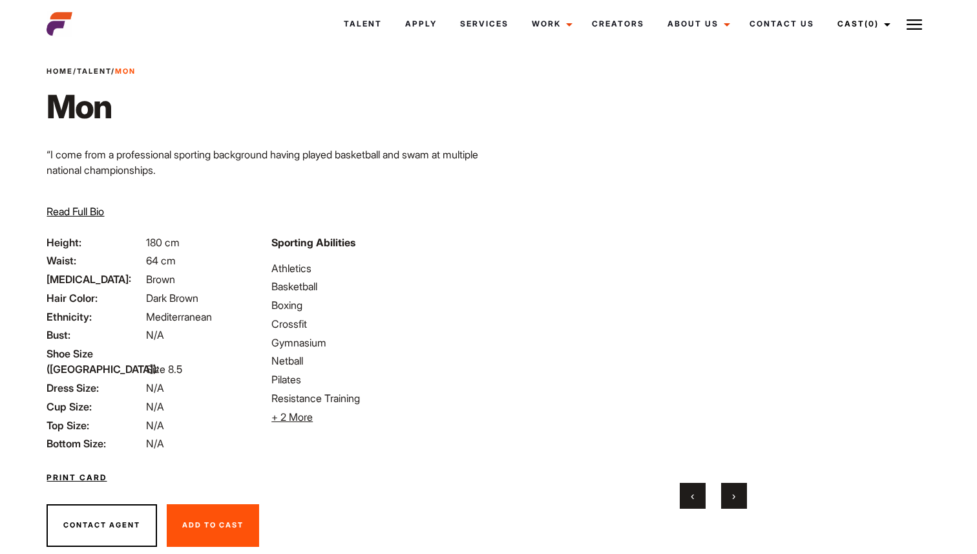
scroll to position [0, 0]
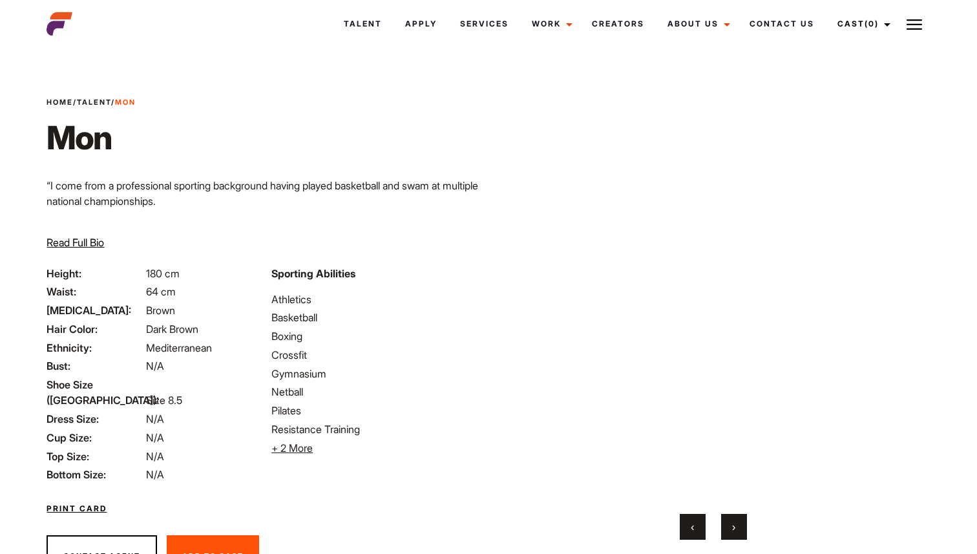
click at [743, 521] on button "›" at bounding box center [734, 527] width 26 height 26
click at [743, 524] on button "›" at bounding box center [734, 527] width 26 height 26
click at [732, 533] on button "›" at bounding box center [734, 527] width 26 height 26
click at [734, 531] on span "›" at bounding box center [733, 526] width 3 height 13
click at [735, 531] on span "›" at bounding box center [733, 526] width 3 height 13
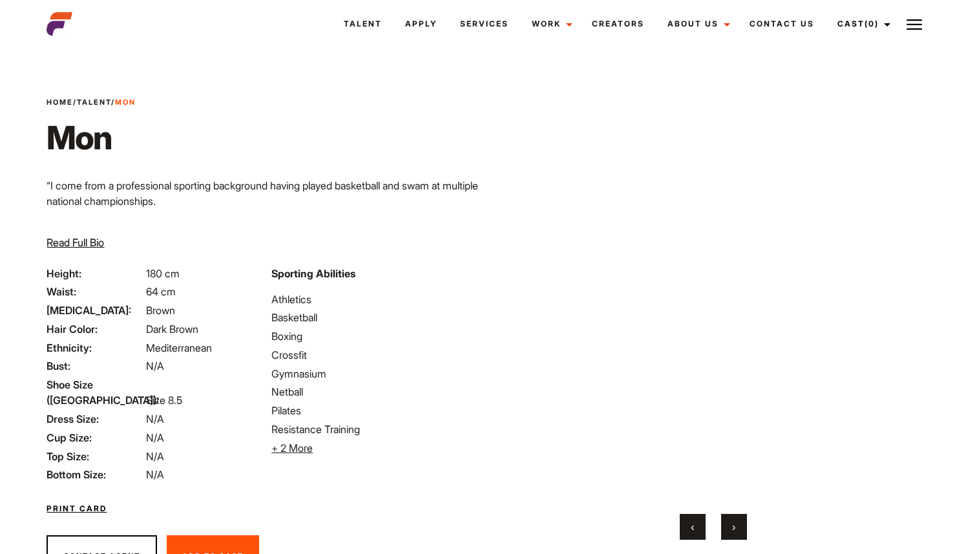
click at [735, 531] on button "›" at bounding box center [734, 527] width 26 height 26
click at [736, 531] on button "›" at bounding box center [734, 527] width 26 height 26
click at [736, 532] on button "›" at bounding box center [734, 527] width 26 height 26
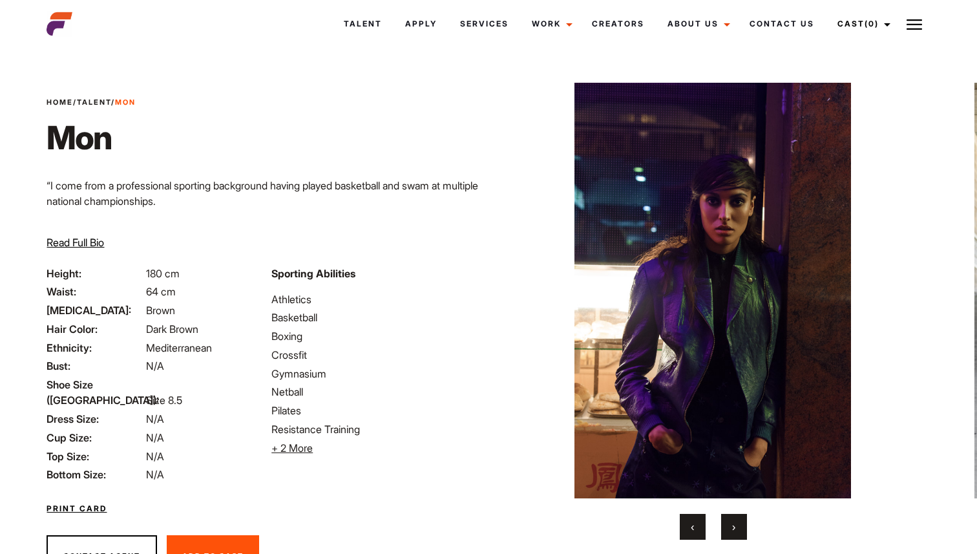
click at [739, 532] on button "›" at bounding box center [734, 527] width 26 height 26
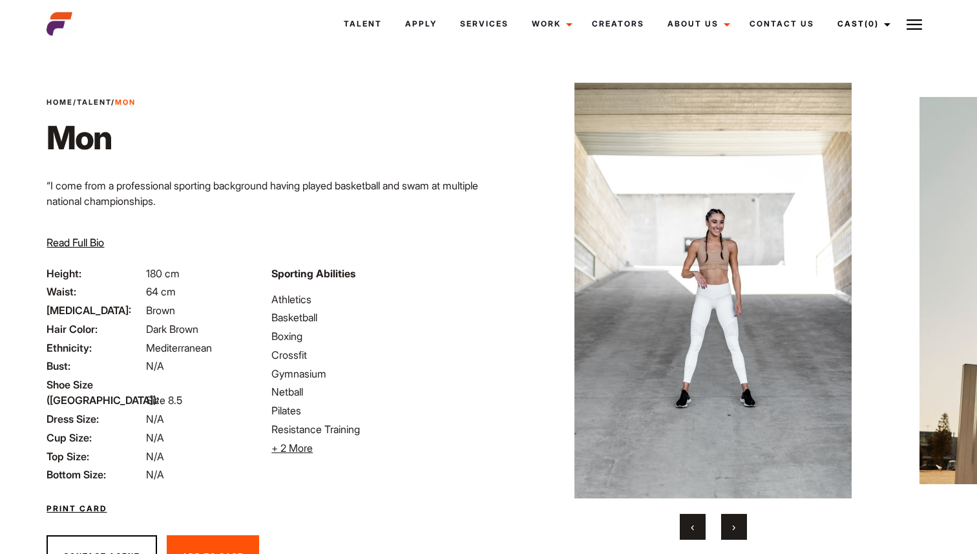
click at [740, 532] on button "›" at bounding box center [734, 527] width 26 height 26
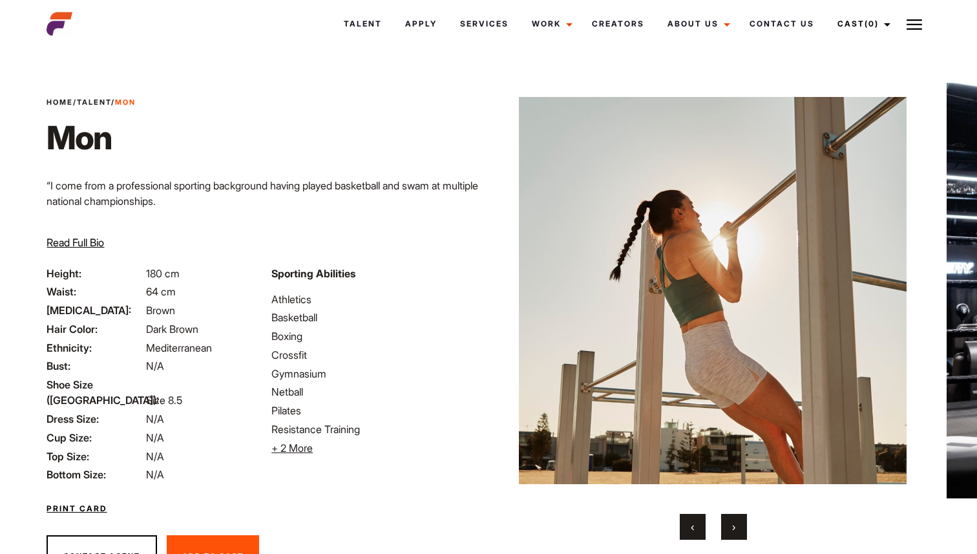
click at [740, 532] on button "›" at bounding box center [734, 527] width 26 height 26
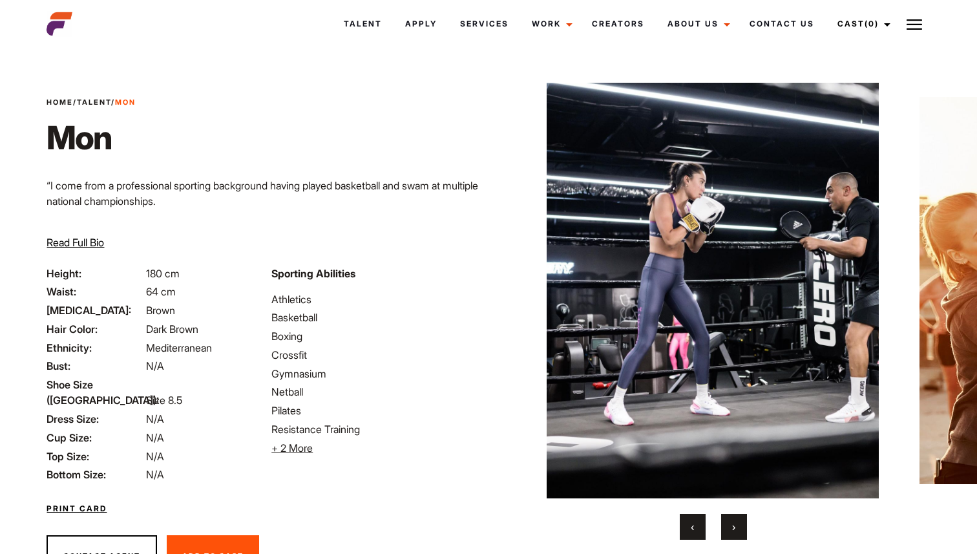
click at [740, 532] on button "›" at bounding box center [734, 527] width 26 height 26
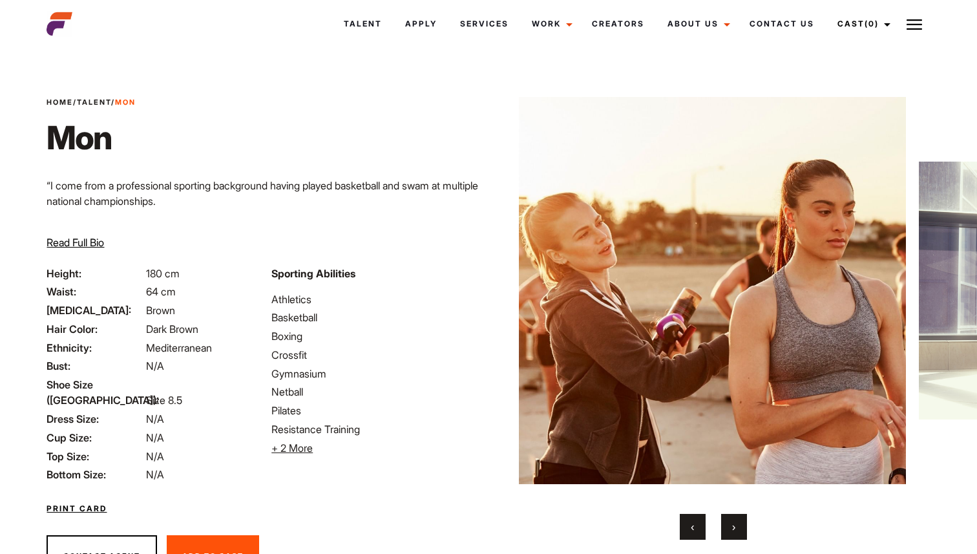
click at [741, 532] on button "›" at bounding box center [734, 527] width 26 height 26
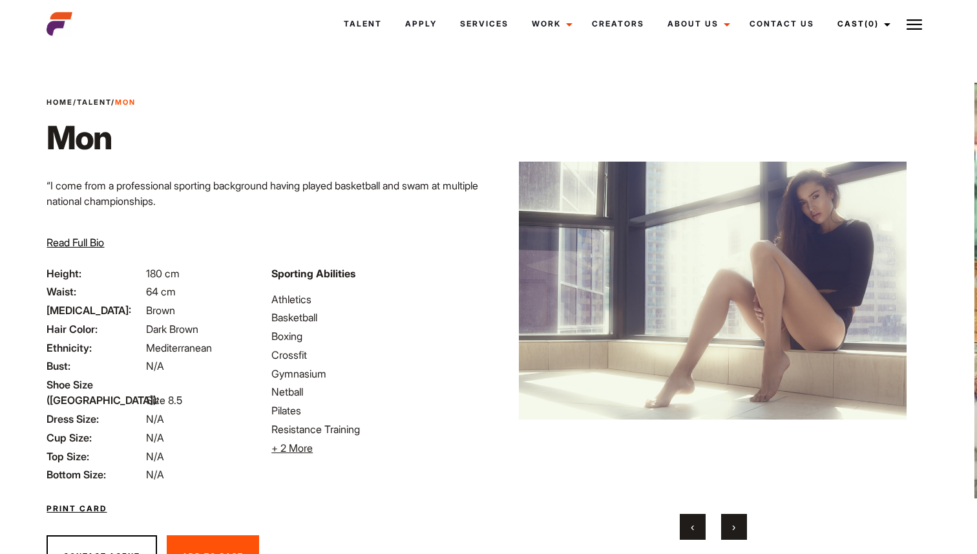
click at [742, 532] on button "›" at bounding box center [734, 527] width 26 height 26
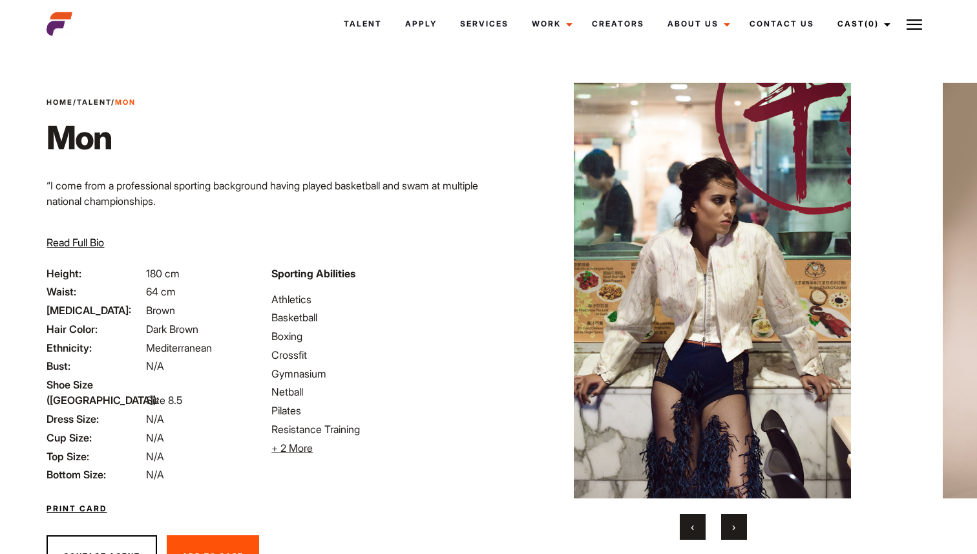
click at [742, 532] on button "›" at bounding box center [734, 527] width 26 height 26
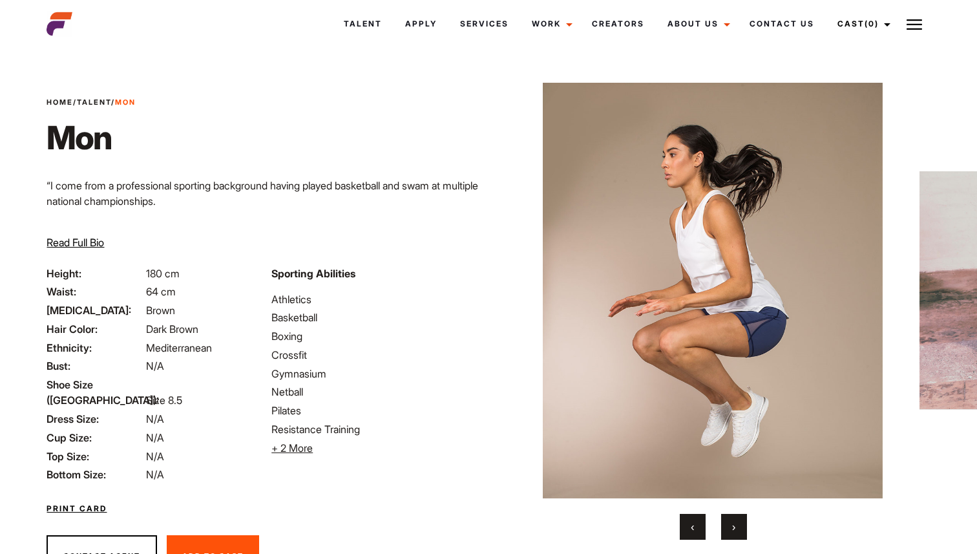
click at [742, 532] on button "›" at bounding box center [734, 527] width 26 height 26
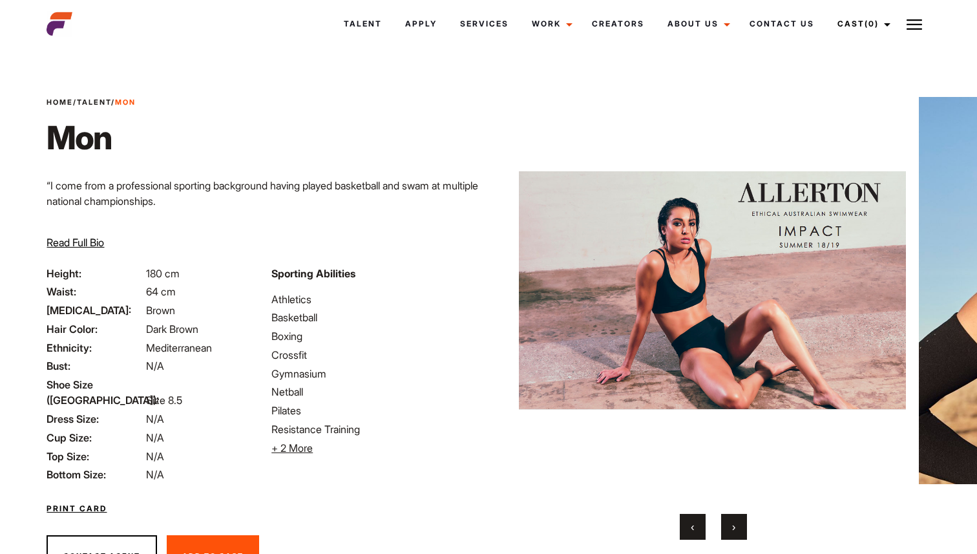
click at [742, 532] on button "›" at bounding box center [734, 527] width 26 height 26
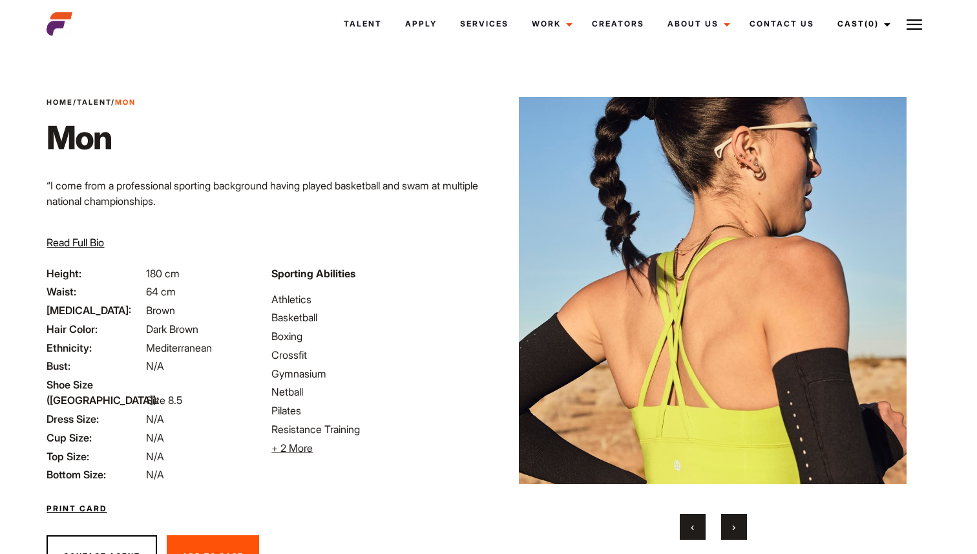
click at [742, 532] on button "›" at bounding box center [734, 527] width 26 height 26
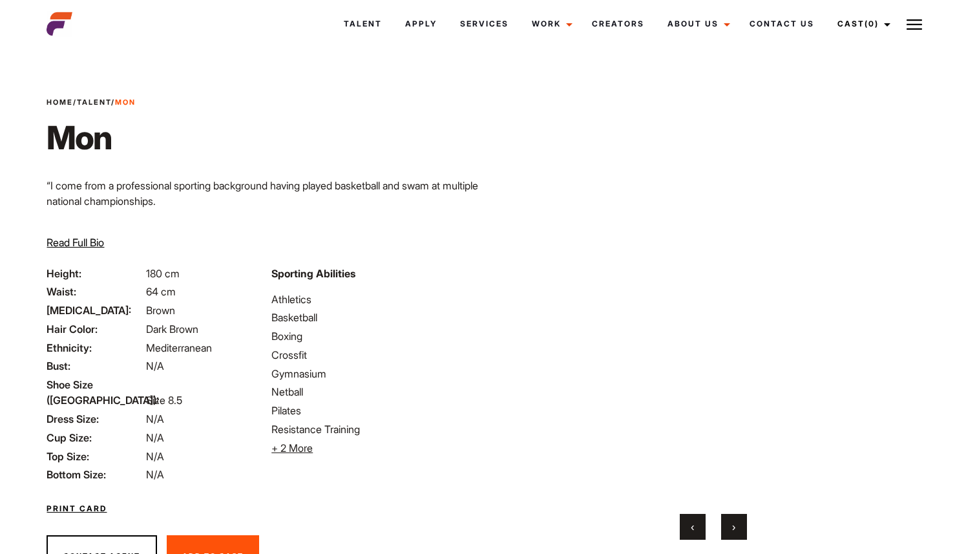
click at [742, 532] on button "›" at bounding box center [734, 527] width 26 height 26
click at [691, 533] on button "‹" at bounding box center [693, 527] width 26 height 26
click at [734, 527] on span "›" at bounding box center [733, 526] width 3 height 13
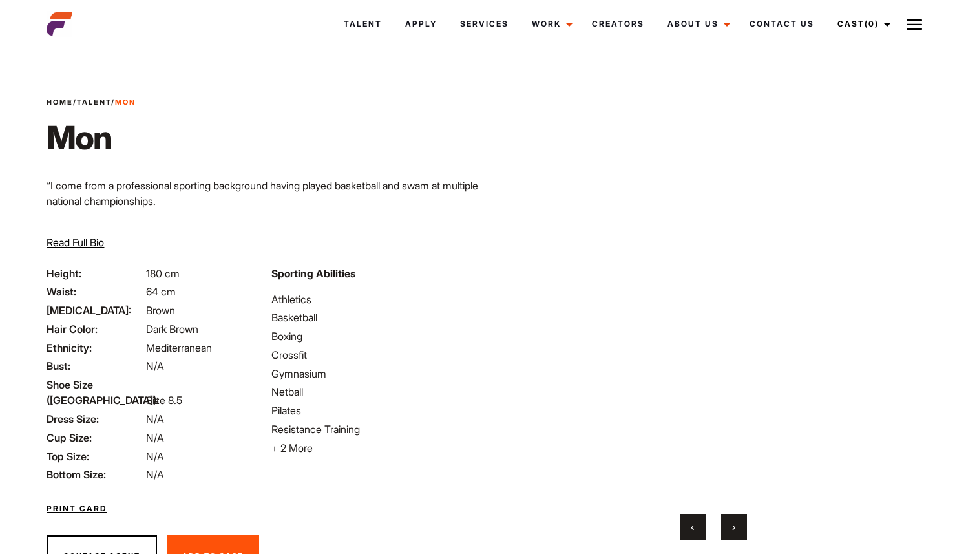
click at [733, 527] on span "›" at bounding box center [733, 526] width 3 height 13
click at [307, 442] on span "+ 2 More" at bounding box center [291, 447] width 41 height 13
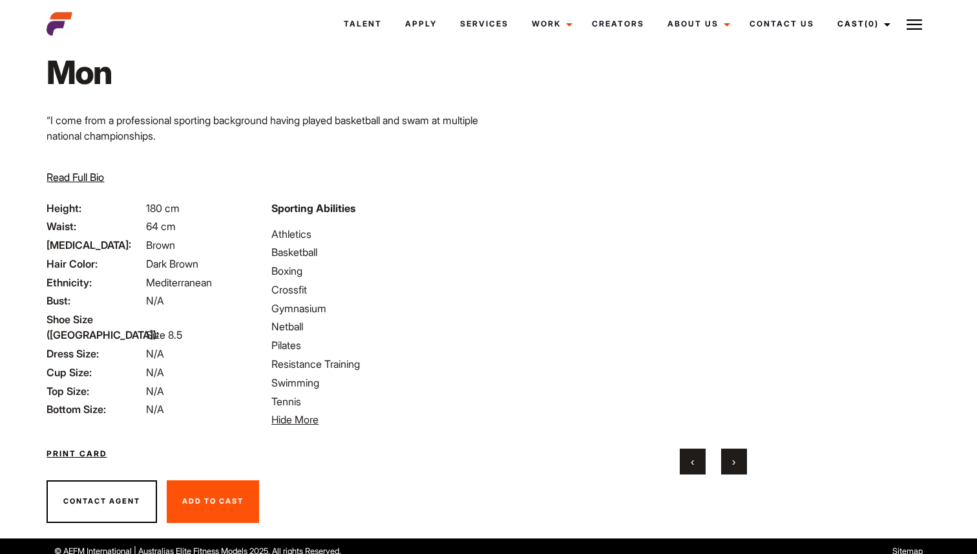
scroll to position [76, 0]
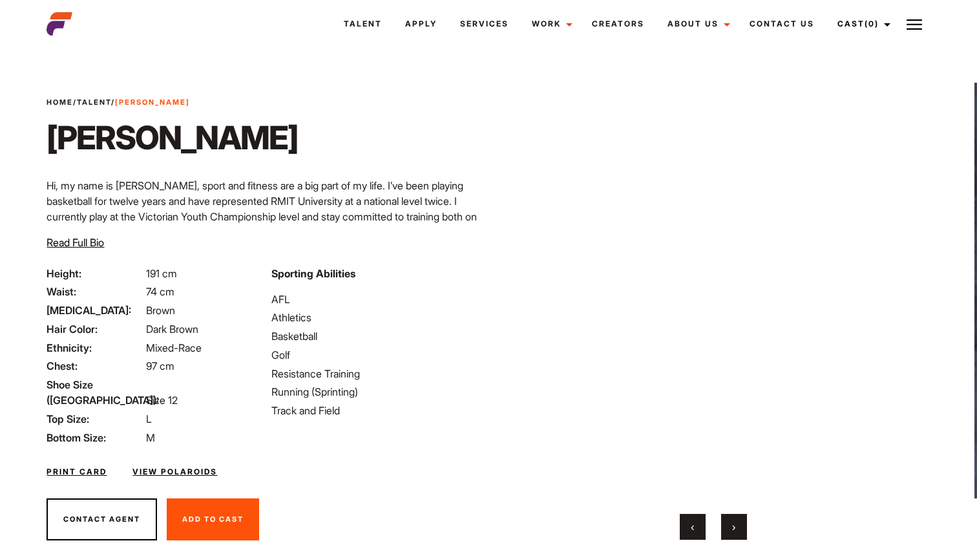
click at [729, 517] on button "›" at bounding box center [734, 527] width 26 height 26
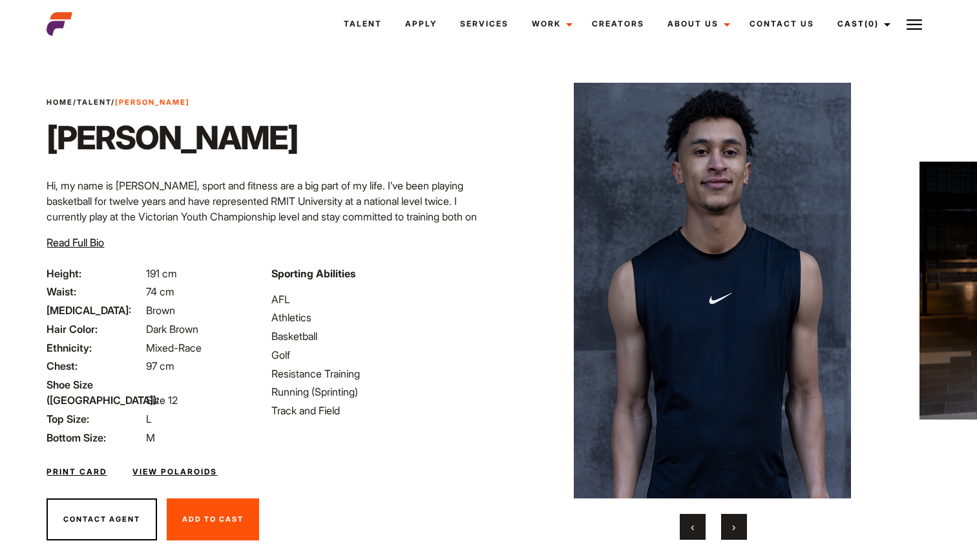
click at [729, 518] on button "›" at bounding box center [734, 527] width 26 height 26
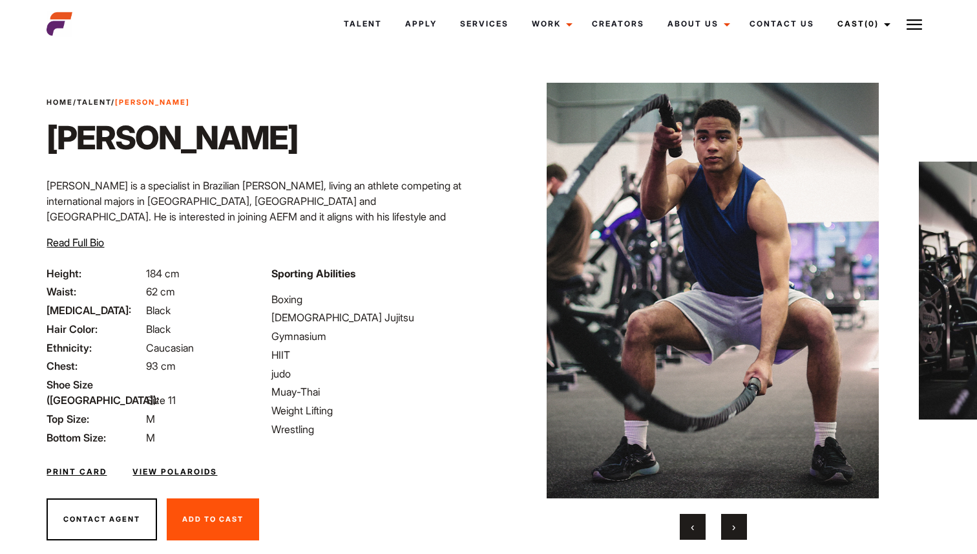
click at [734, 525] on span "›" at bounding box center [733, 526] width 3 height 13
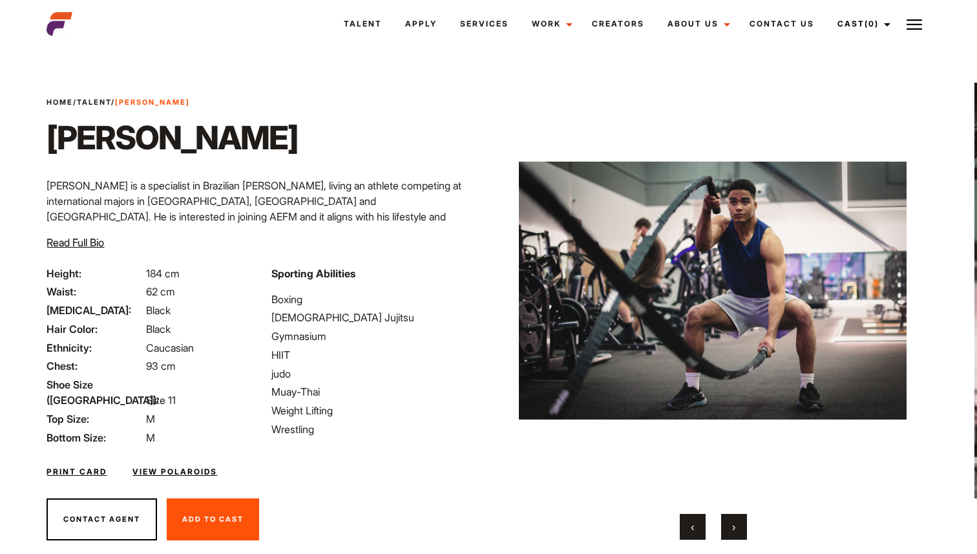
click at [734, 525] on span "›" at bounding box center [733, 526] width 3 height 13
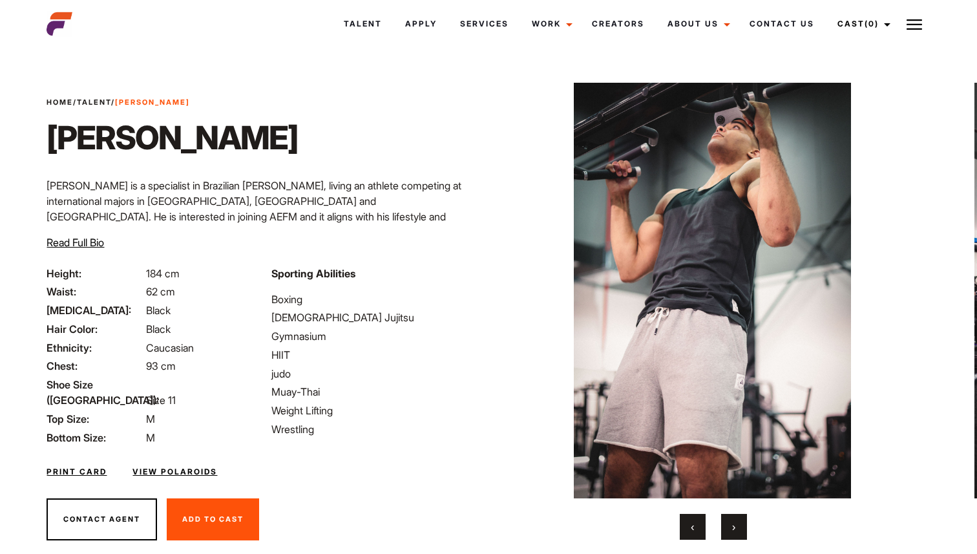
click at [734, 525] on span "›" at bounding box center [733, 526] width 3 height 13
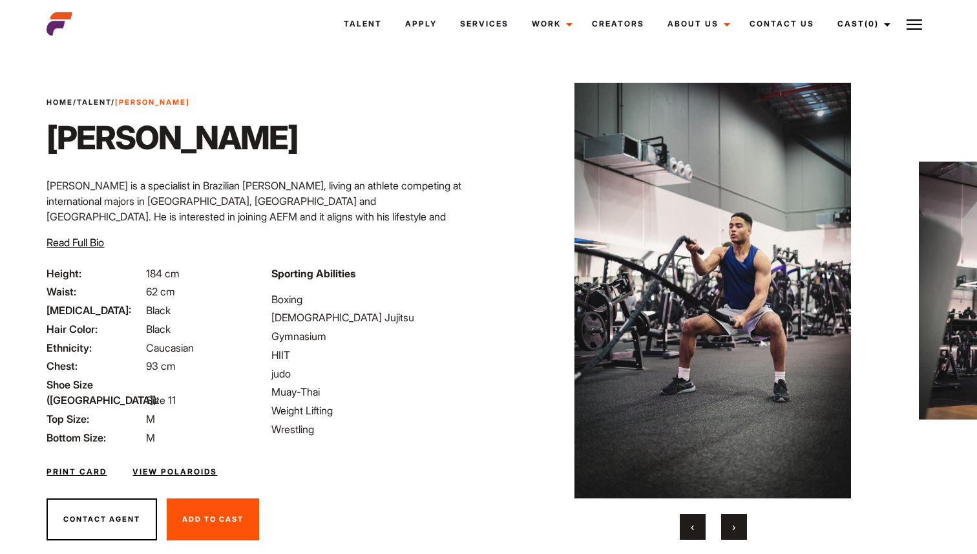
click at [734, 525] on span "›" at bounding box center [733, 526] width 3 height 13
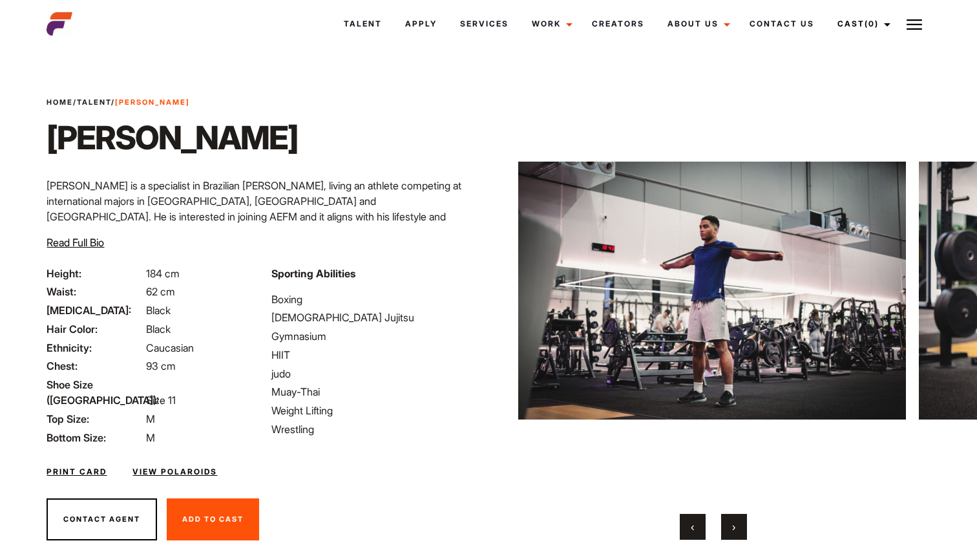
click at [734, 525] on span "›" at bounding box center [733, 526] width 3 height 13
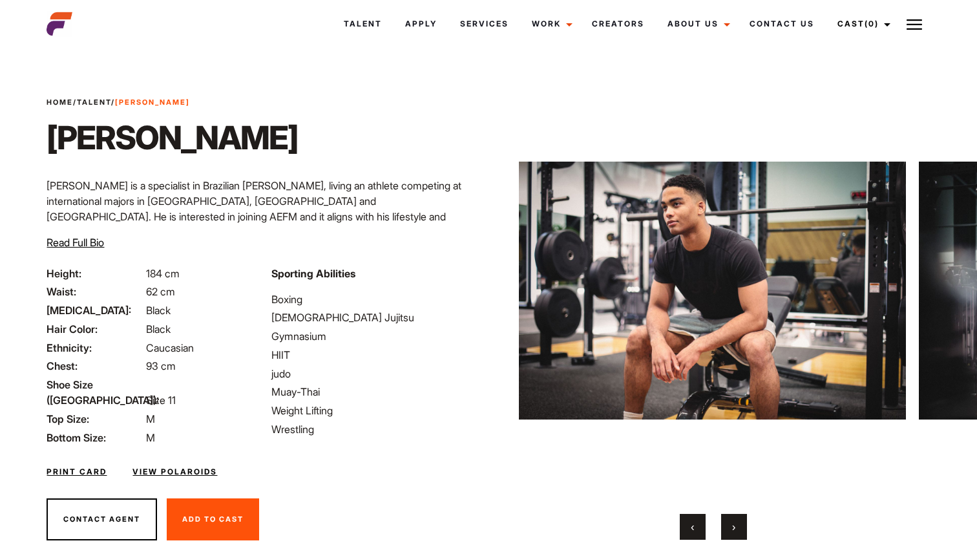
click at [735, 526] on button "›" at bounding box center [734, 527] width 26 height 26
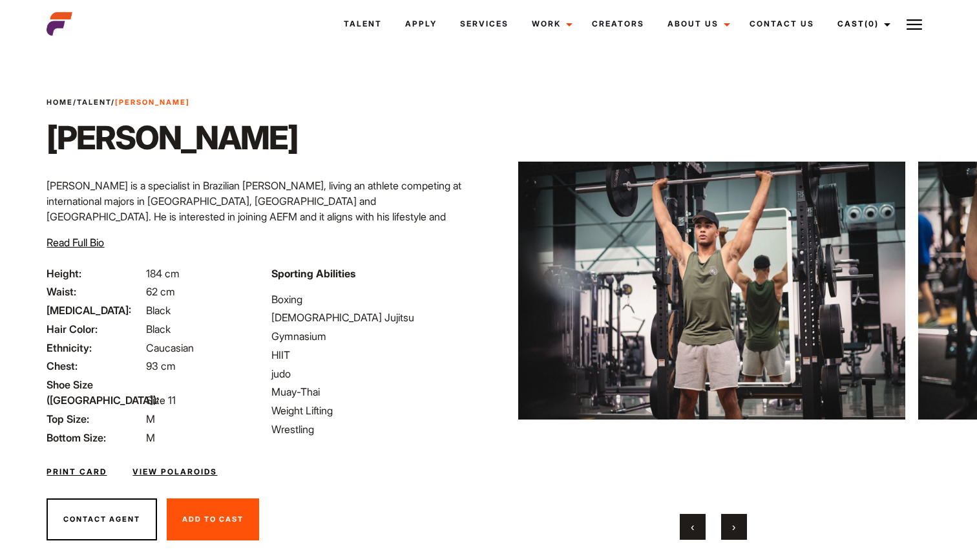
click at [738, 528] on button "›" at bounding box center [734, 527] width 26 height 26
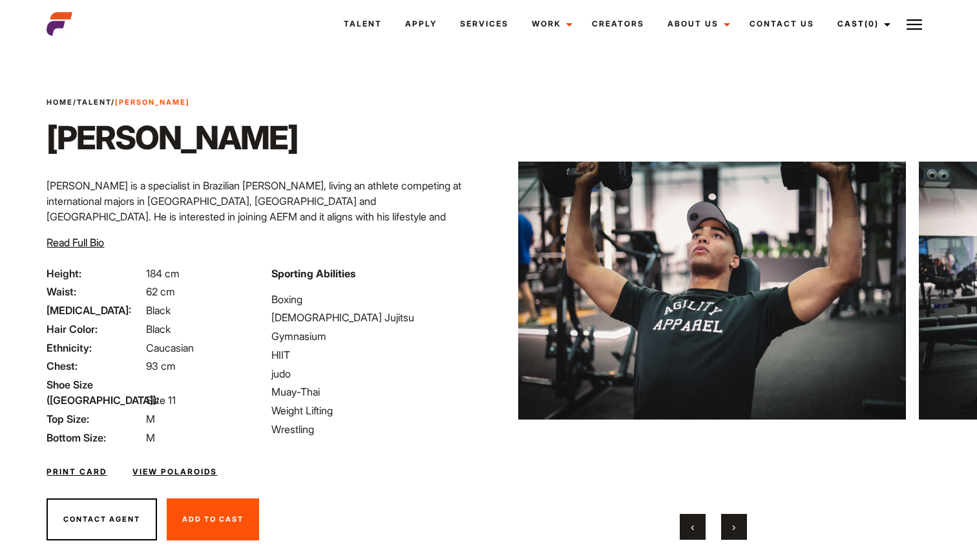
click at [738, 528] on button "›" at bounding box center [734, 527] width 26 height 26
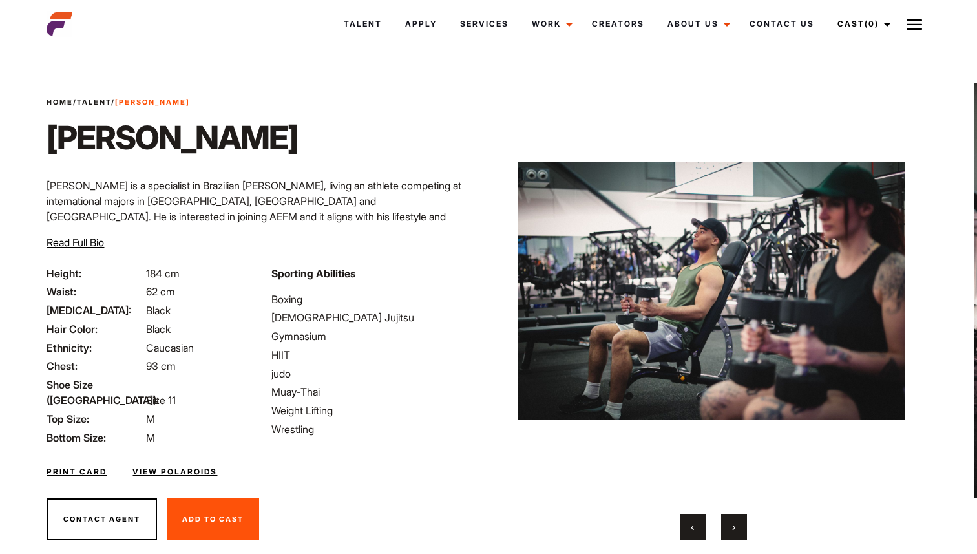
click at [738, 529] on button "›" at bounding box center [734, 527] width 26 height 26
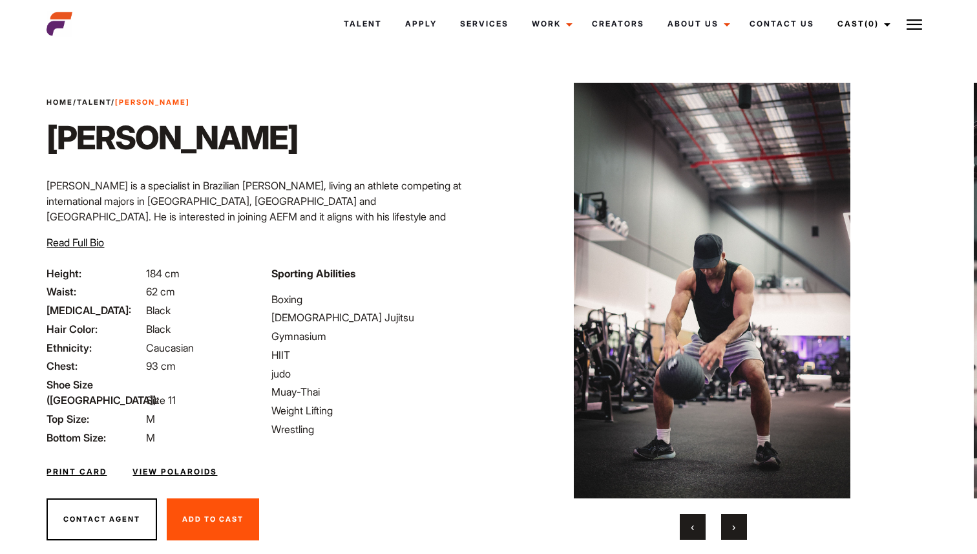
click at [725, 528] on button "›" at bounding box center [734, 527] width 26 height 26
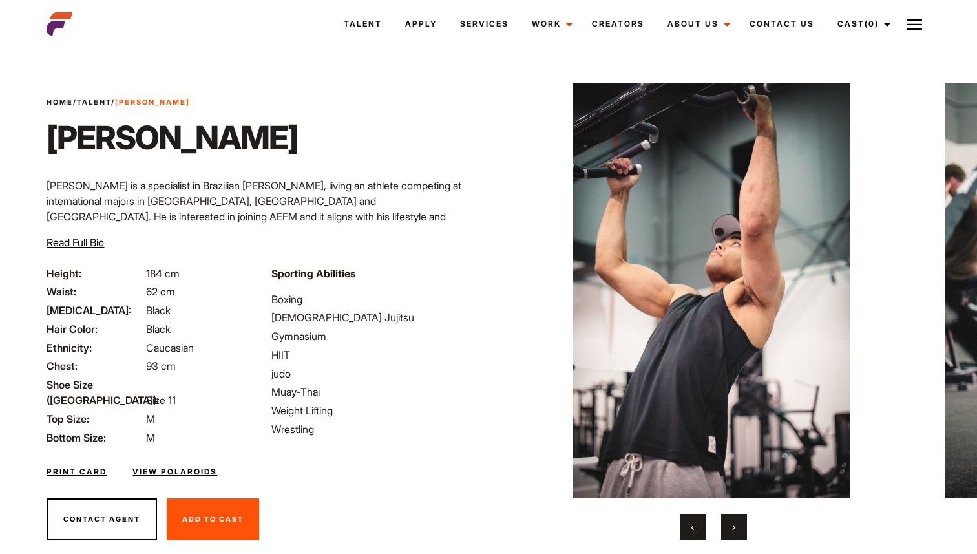
click at [725, 528] on button "›" at bounding box center [734, 527] width 26 height 26
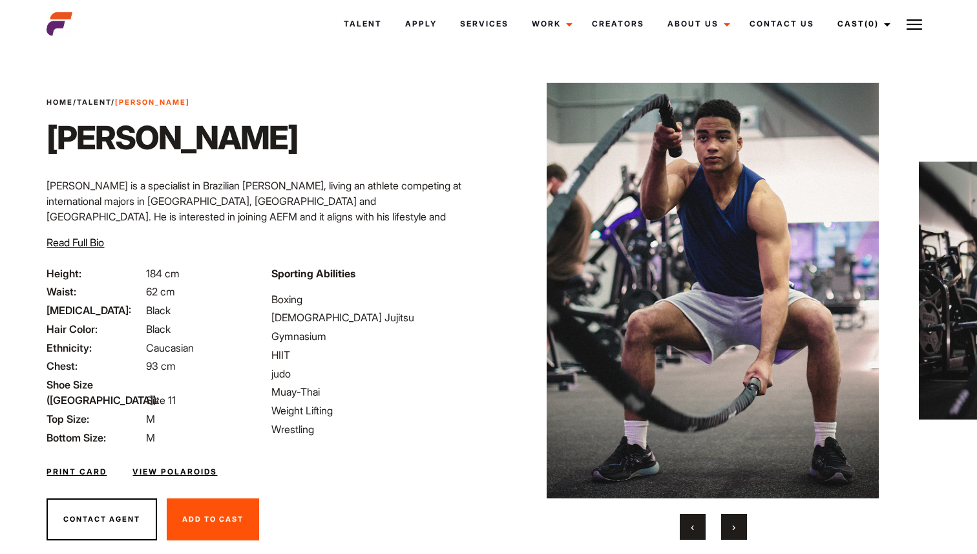
click at [725, 528] on button "›" at bounding box center [734, 527] width 26 height 26
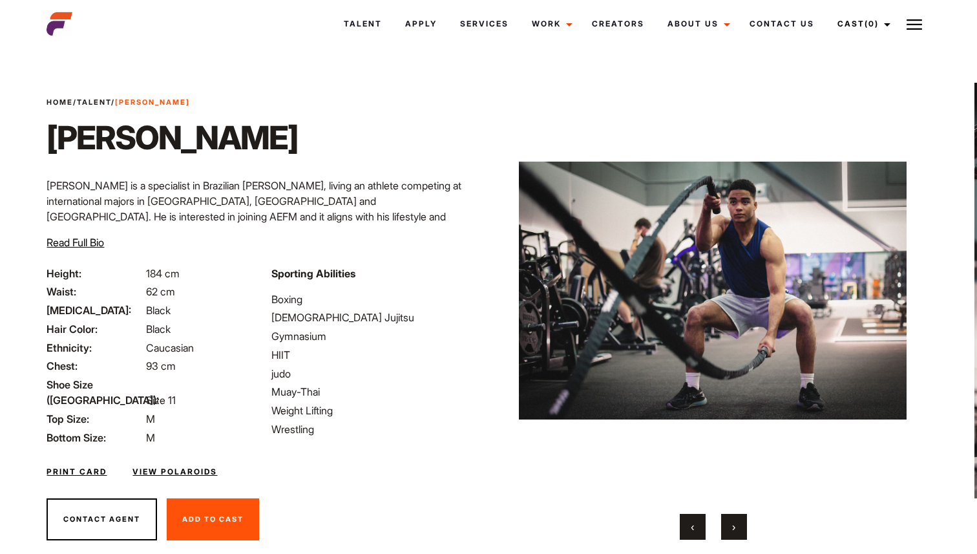
click at [725, 528] on button "›" at bounding box center [734, 527] width 26 height 26
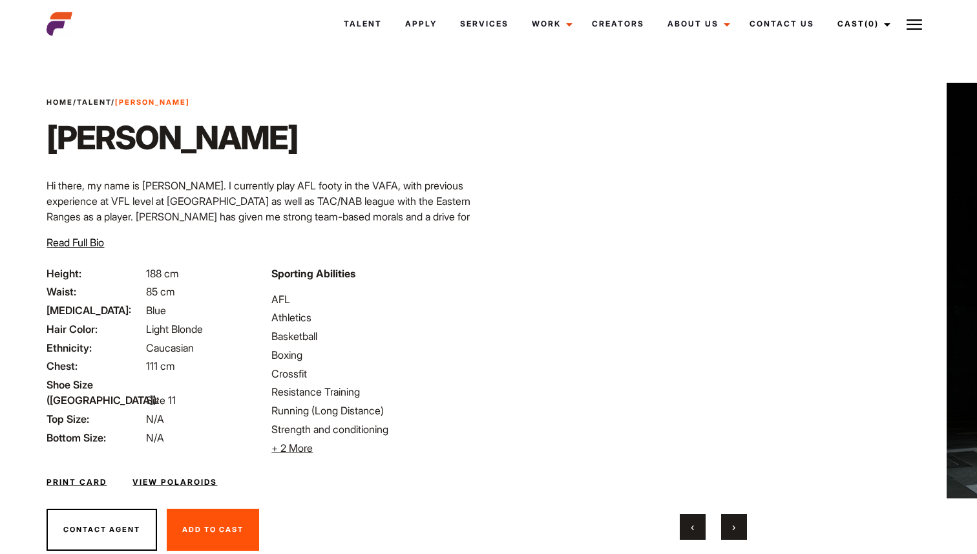
click at [725, 524] on button "›" at bounding box center [734, 527] width 26 height 26
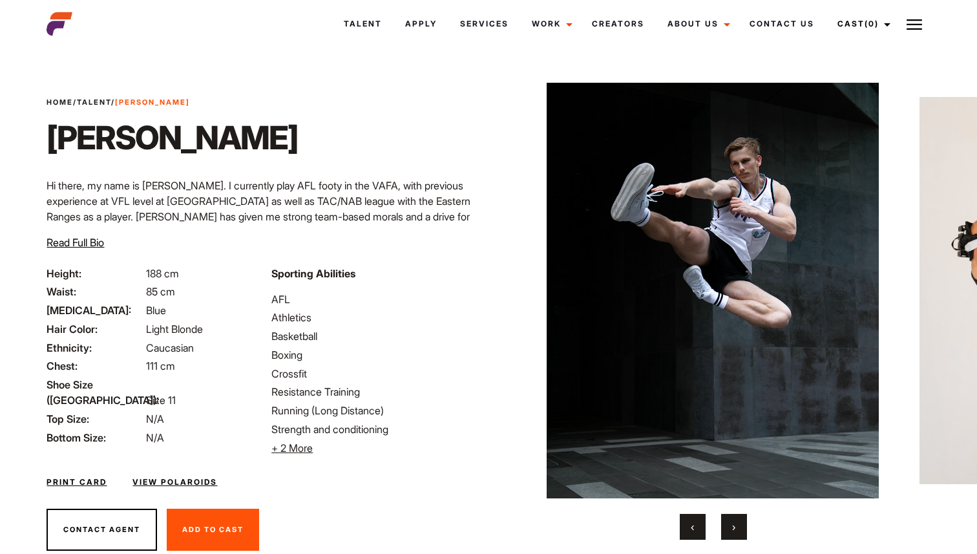
click at [725, 524] on button "›" at bounding box center [734, 527] width 26 height 26
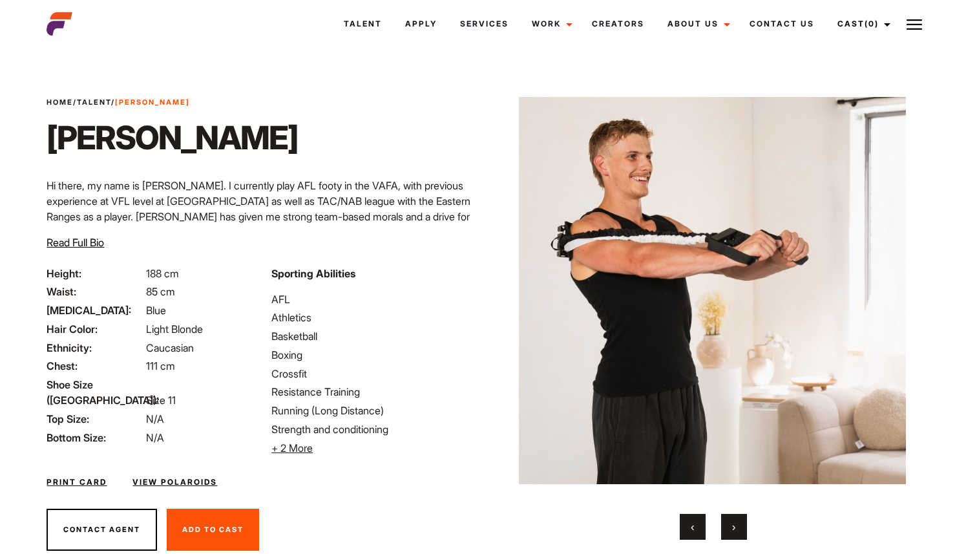
click at [725, 524] on button "›" at bounding box center [734, 527] width 26 height 26
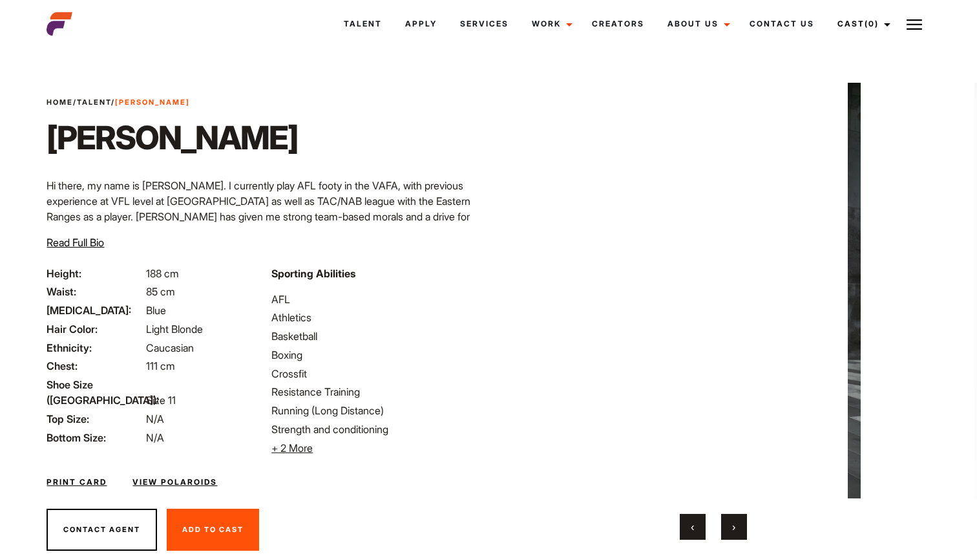
drag, startPoint x: 725, startPoint y: 524, endPoint x: 703, endPoint y: 524, distance: 21.3
click at [718, 524] on div "‹ ›" at bounding box center [713, 527] width 388 height 26
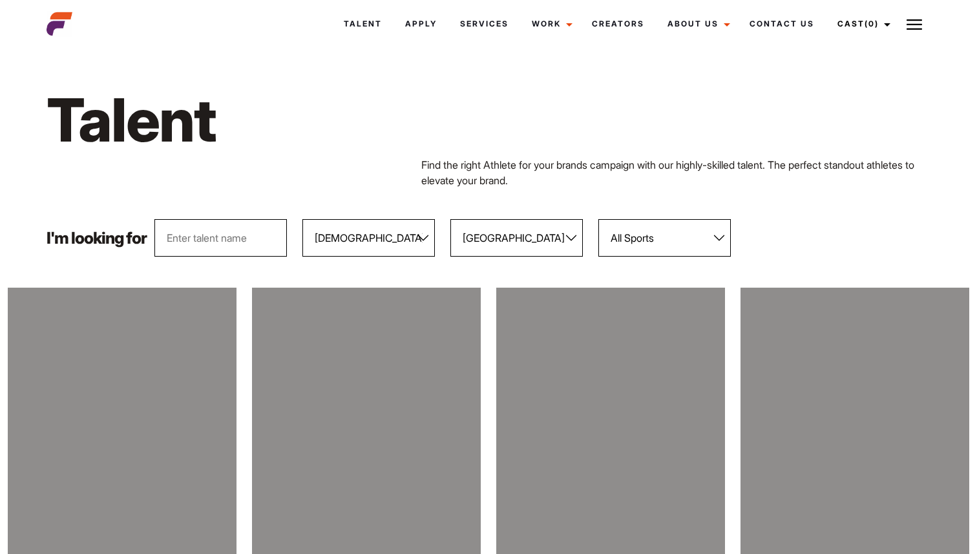
select select "103"
select select "118"
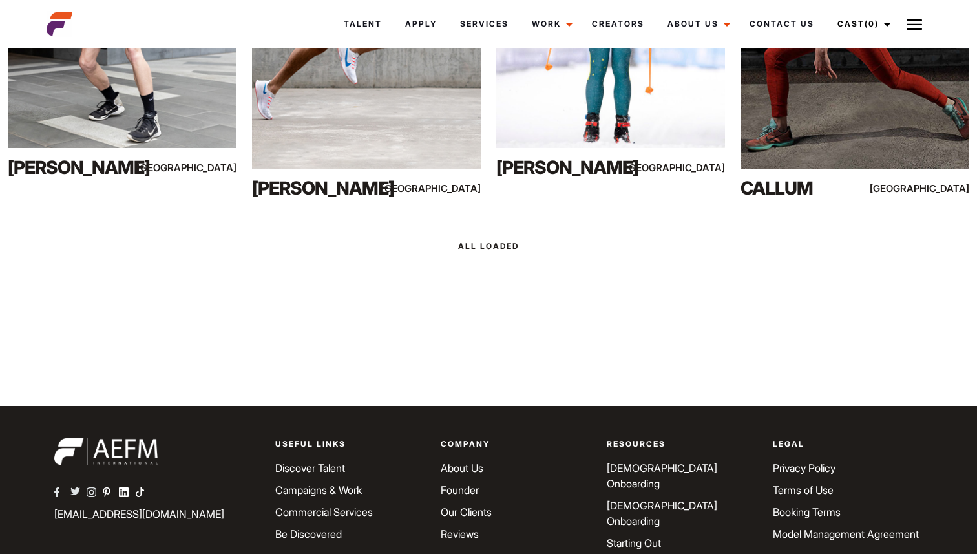
scroll to position [5948, 0]
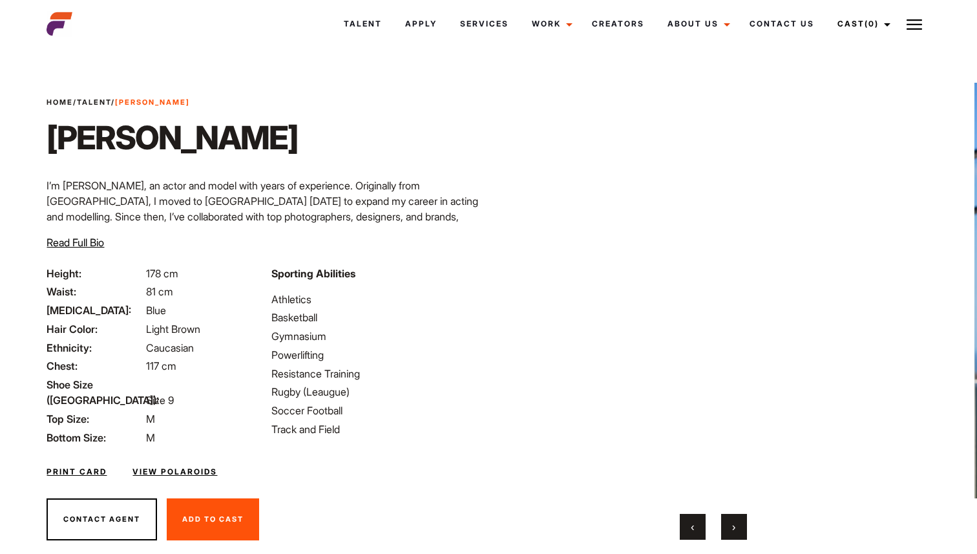
click at [733, 526] on span "›" at bounding box center [733, 526] width 3 height 13
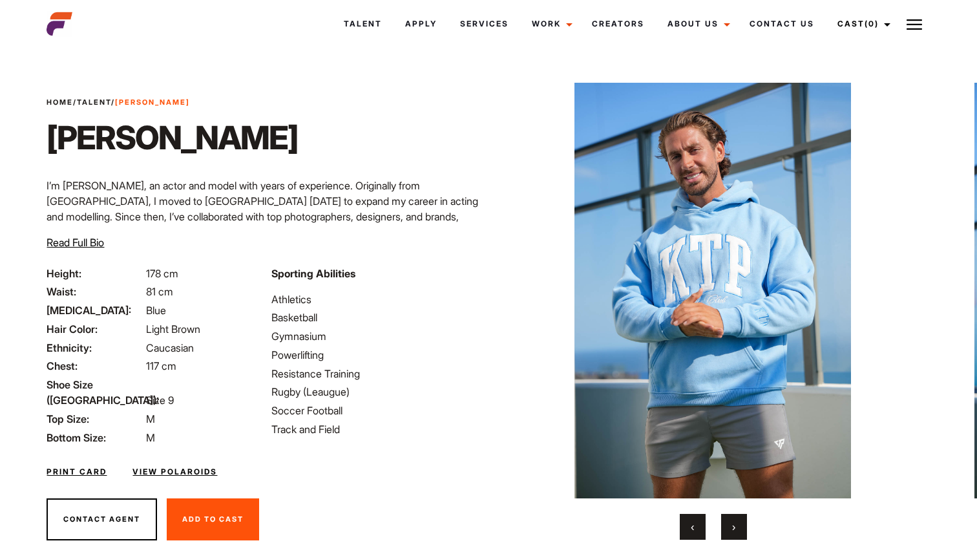
click at [733, 526] on span "›" at bounding box center [733, 526] width 3 height 13
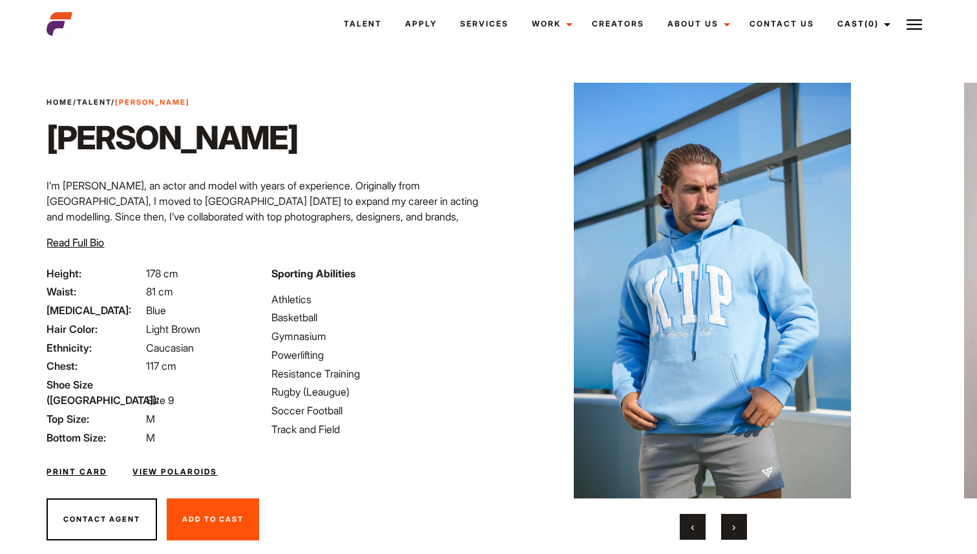
click at [733, 526] on span "›" at bounding box center [733, 526] width 3 height 13
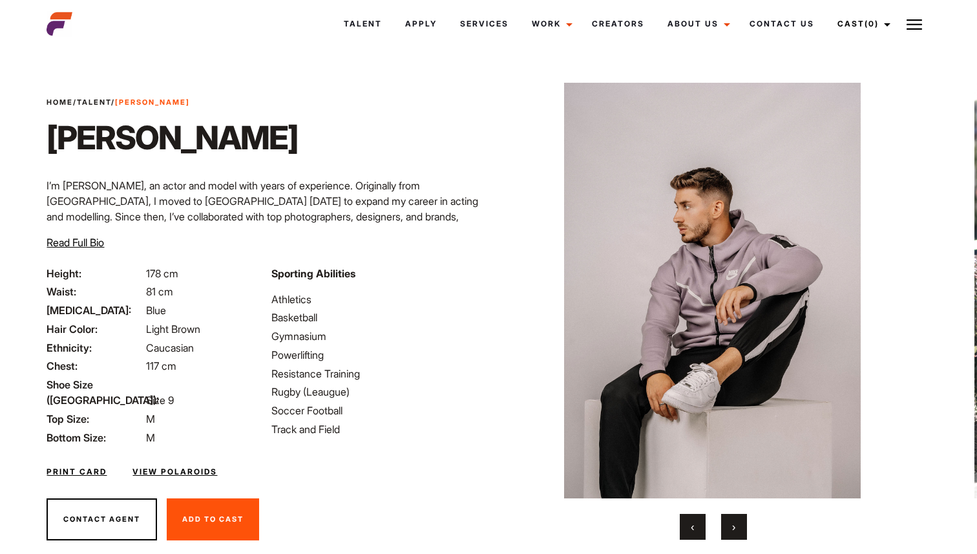
click at [735, 526] on span "›" at bounding box center [733, 526] width 3 height 13
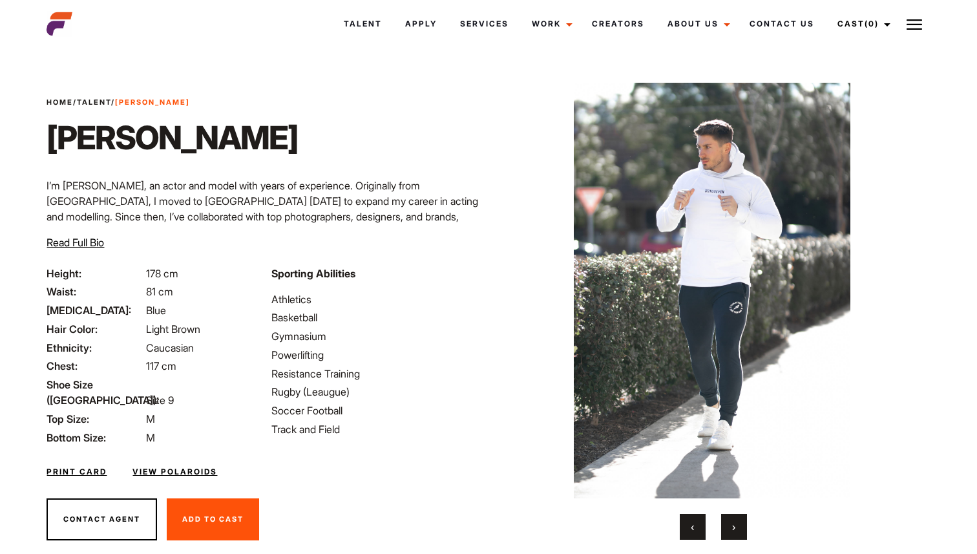
click at [737, 527] on button "›" at bounding box center [734, 527] width 26 height 26
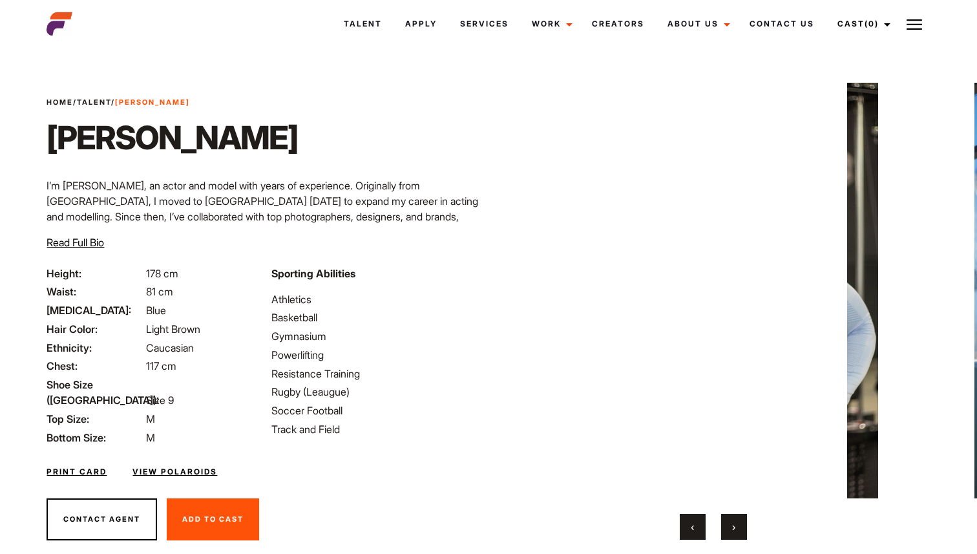
click at [738, 527] on button "›" at bounding box center [734, 527] width 26 height 26
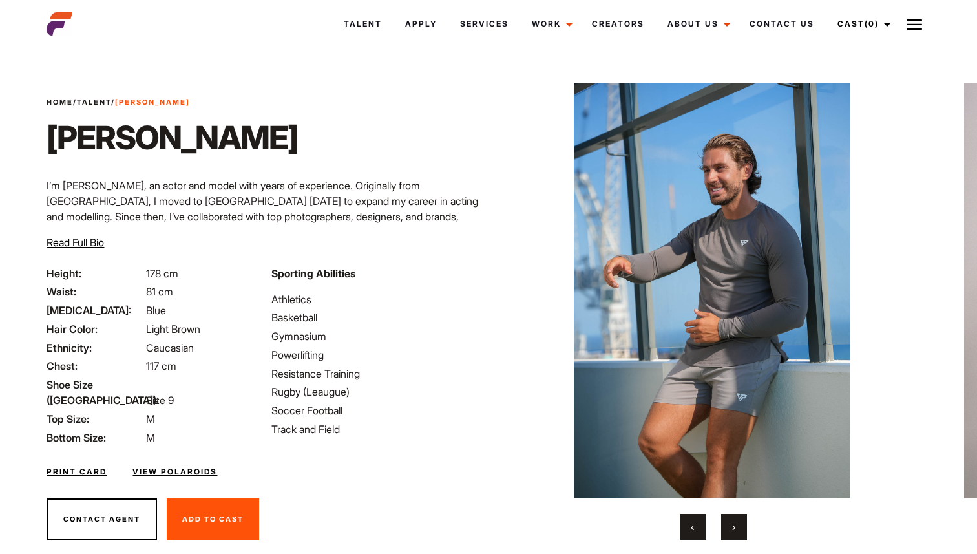
click at [740, 529] on button "›" at bounding box center [734, 527] width 26 height 26
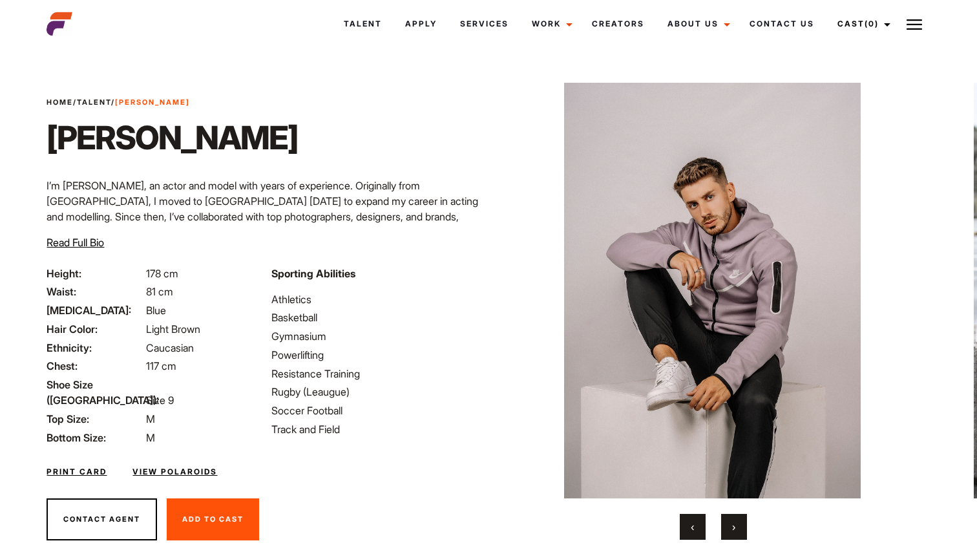
click at [740, 529] on button "›" at bounding box center [734, 527] width 26 height 26
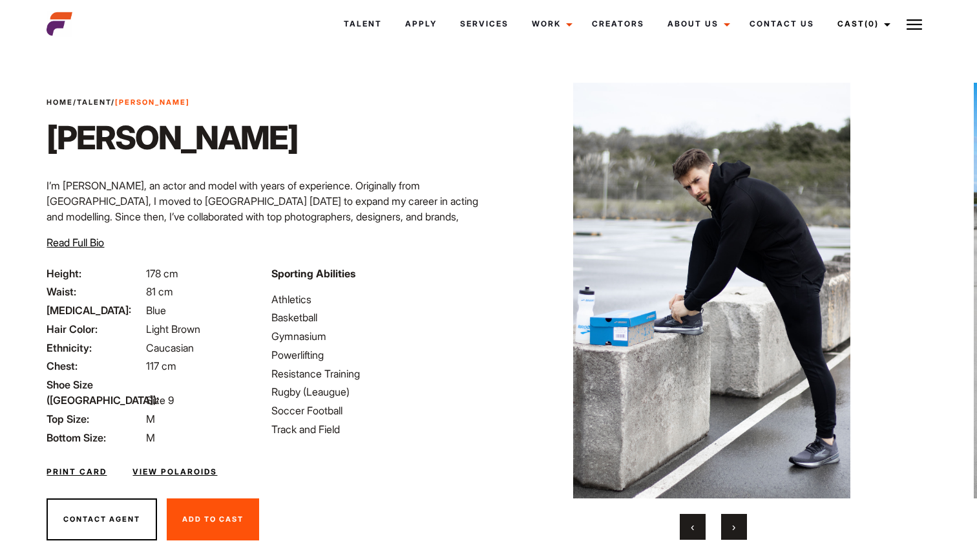
click at [166, 466] on link "View Polaroids" at bounding box center [174, 472] width 85 height 12
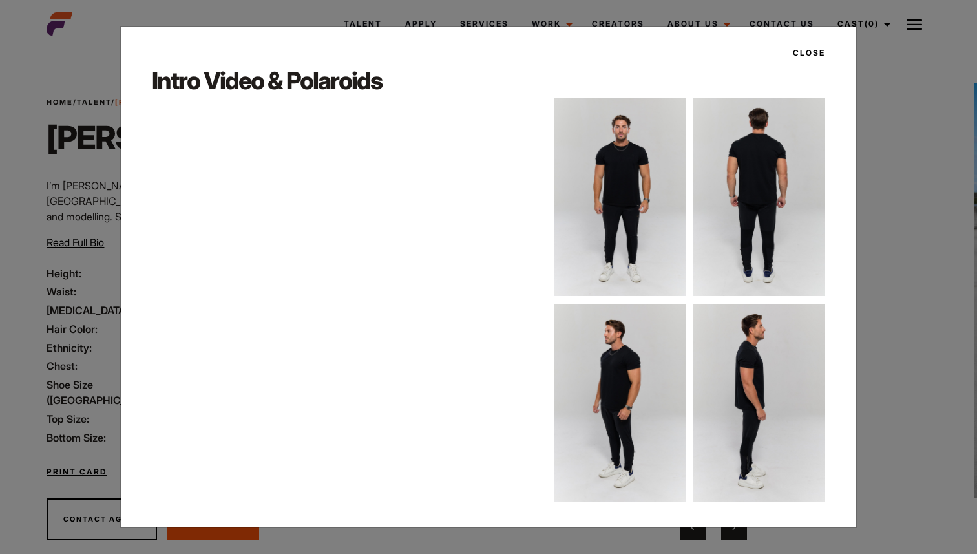
click at [809, 61] on button "Close" at bounding box center [805, 53] width 40 height 22
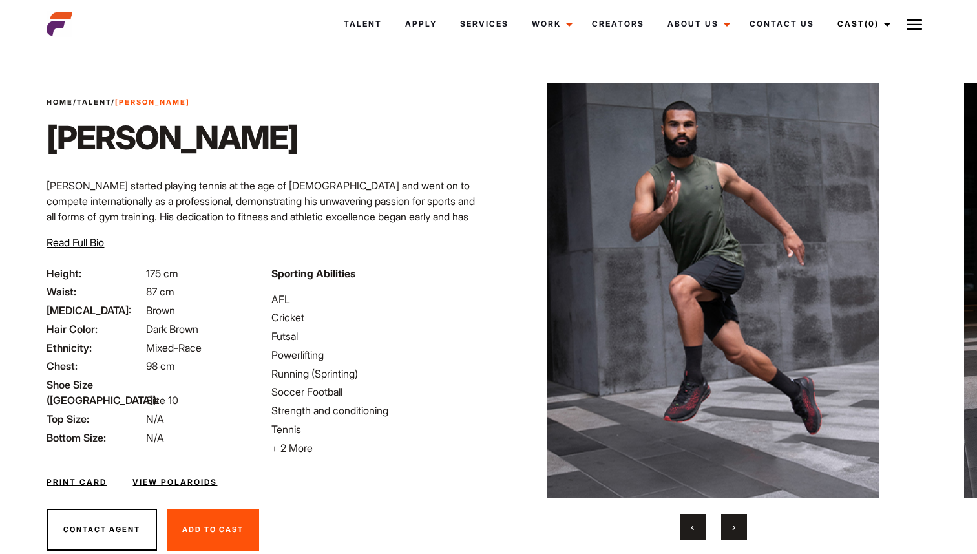
click at [725, 504] on div "‹ ›" at bounding box center [713, 311] width 388 height 457
click at [735, 515] on button "›" at bounding box center [734, 527] width 26 height 26
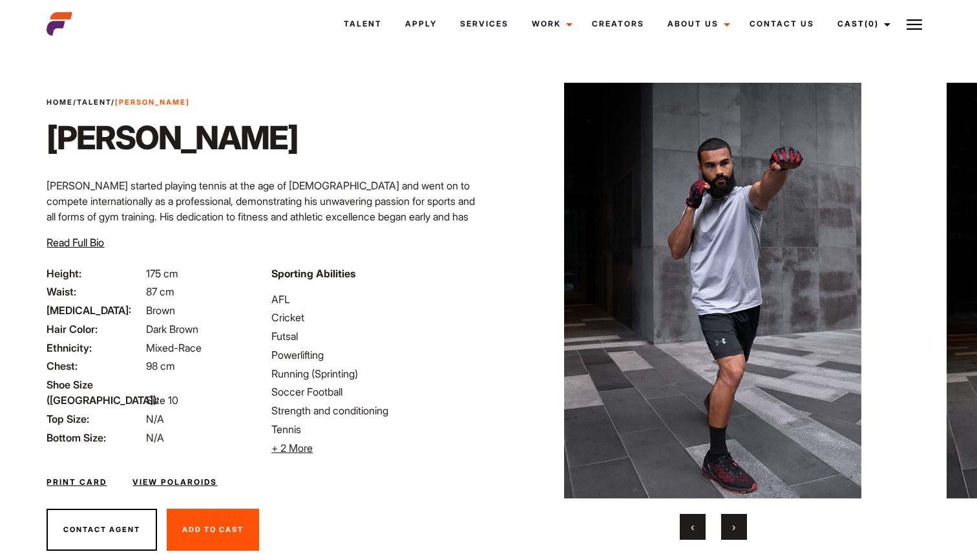
click at [732, 515] on button "›" at bounding box center [734, 527] width 26 height 26
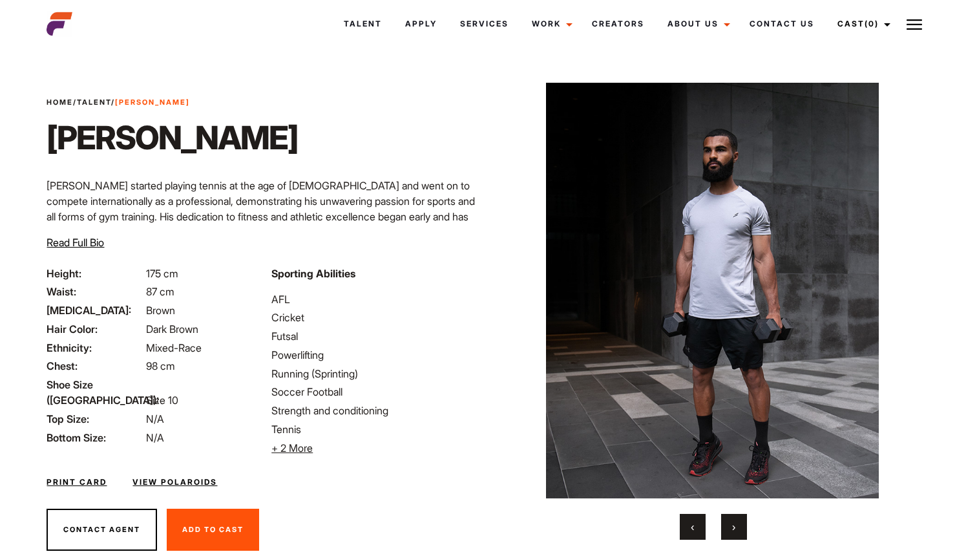
click at [732, 515] on button "›" at bounding box center [734, 527] width 26 height 26
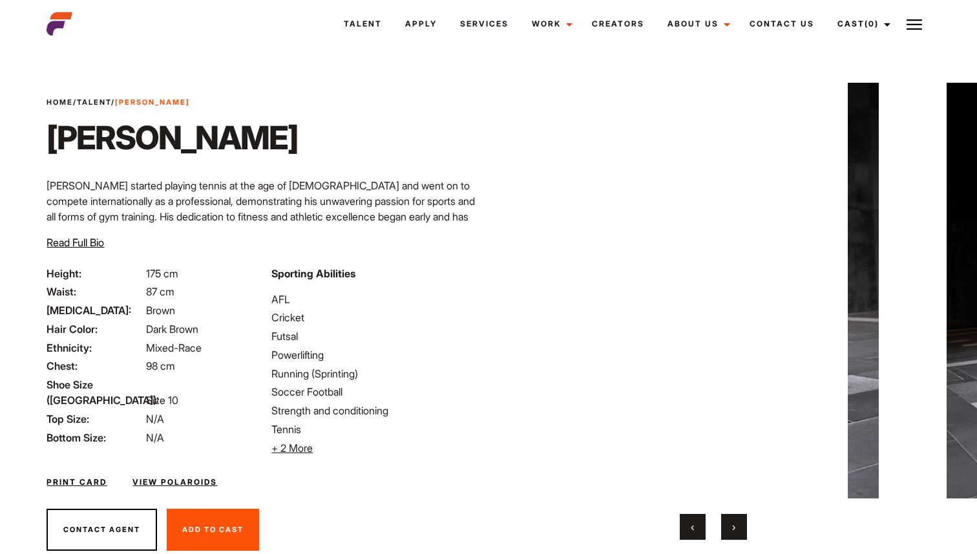
click at [733, 515] on button "›" at bounding box center [734, 527] width 26 height 26
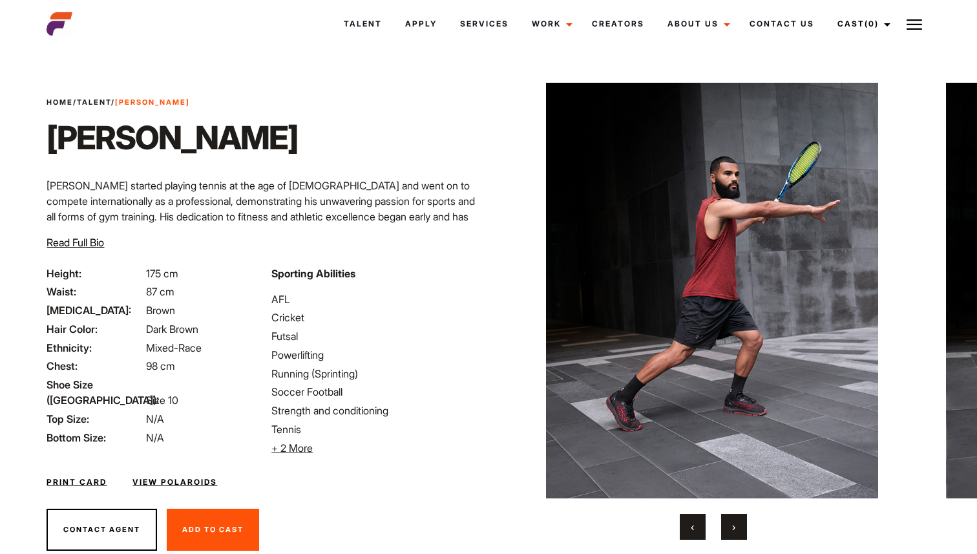
click at [733, 515] on button "›" at bounding box center [734, 527] width 26 height 26
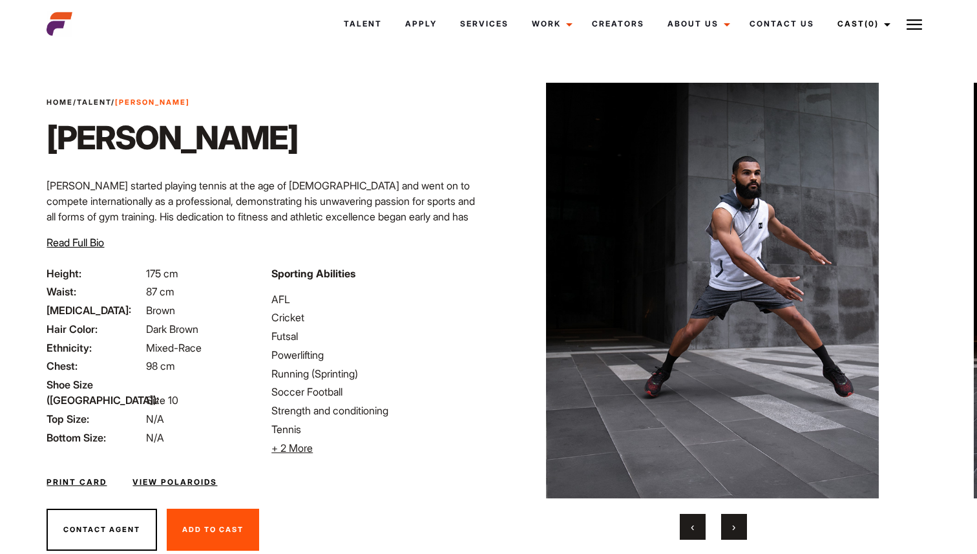
click at [687, 520] on button "‹" at bounding box center [693, 527] width 26 height 26
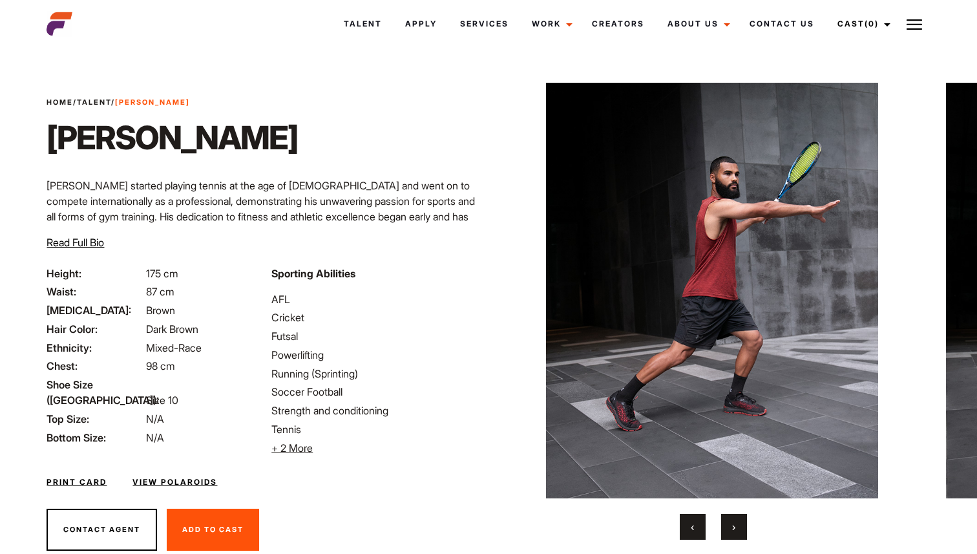
click at [687, 520] on button "‹" at bounding box center [693, 527] width 26 height 26
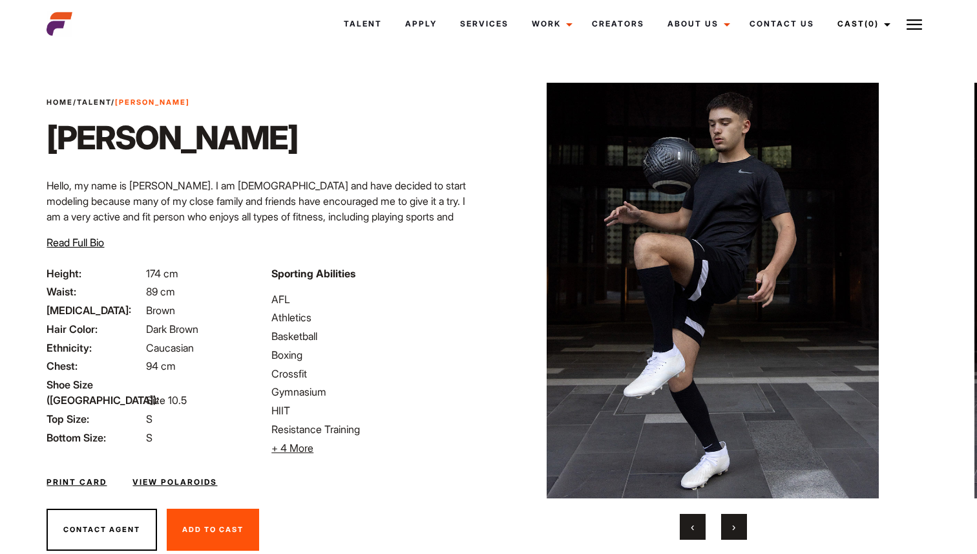
click at [742, 526] on button "›" at bounding box center [734, 527] width 26 height 26
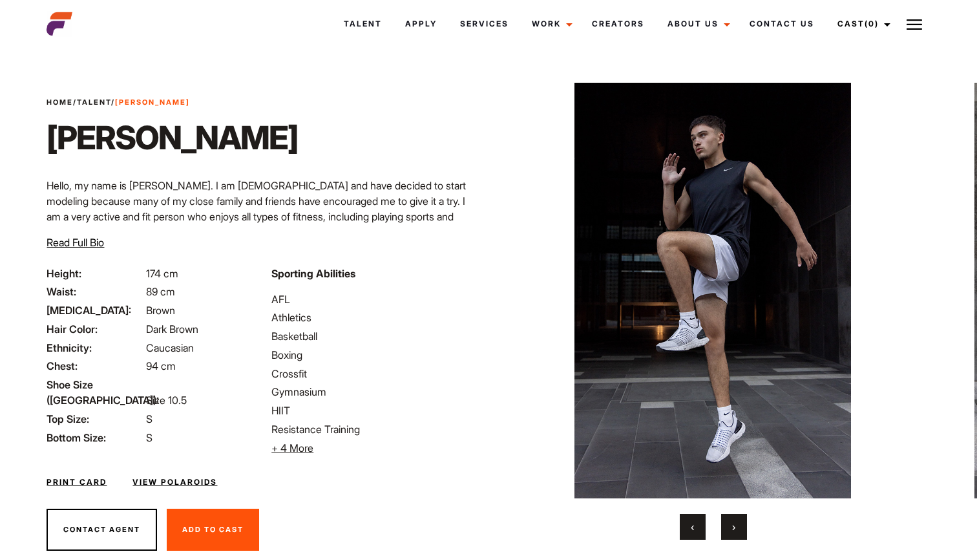
click at [743, 526] on button "›" at bounding box center [734, 527] width 26 height 26
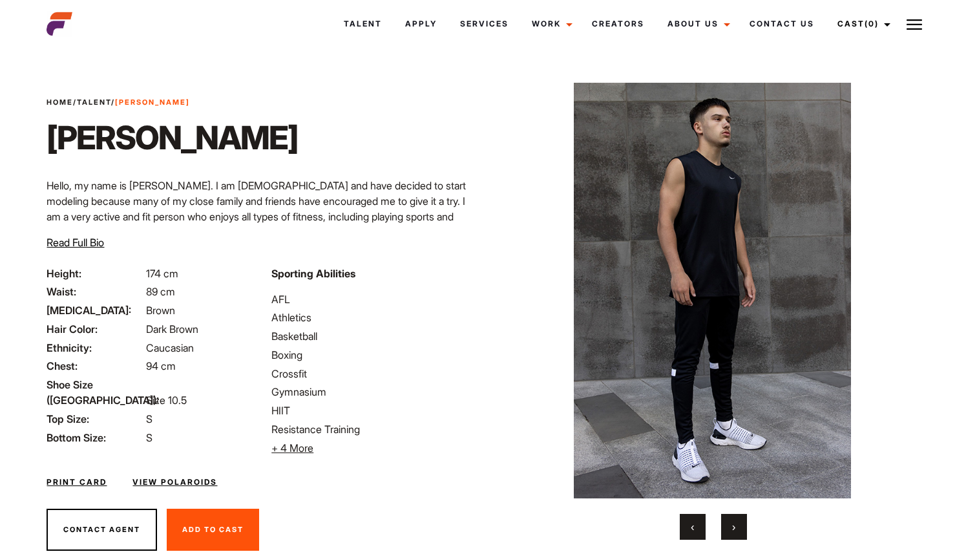
click at [745, 527] on button "›" at bounding box center [734, 527] width 26 height 26
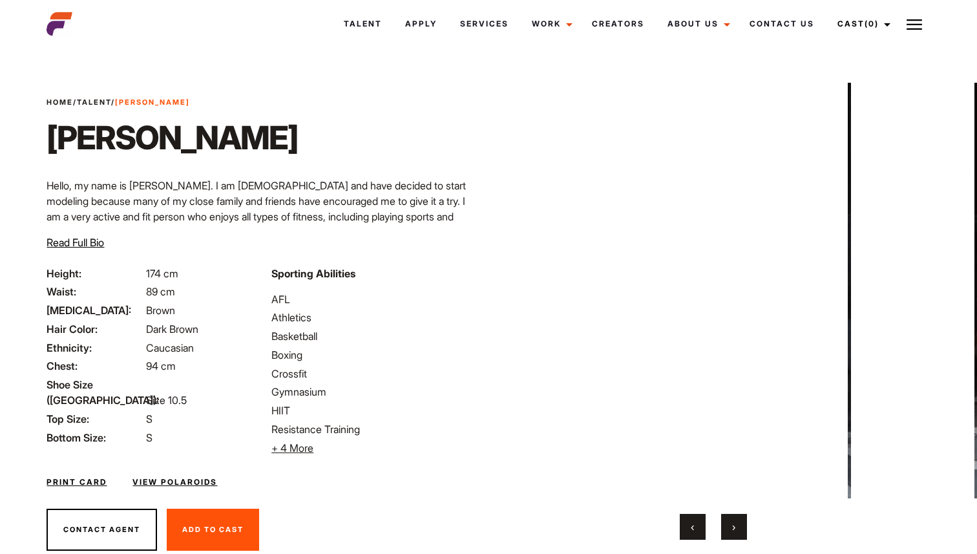
click at [745, 528] on button "›" at bounding box center [734, 527] width 26 height 26
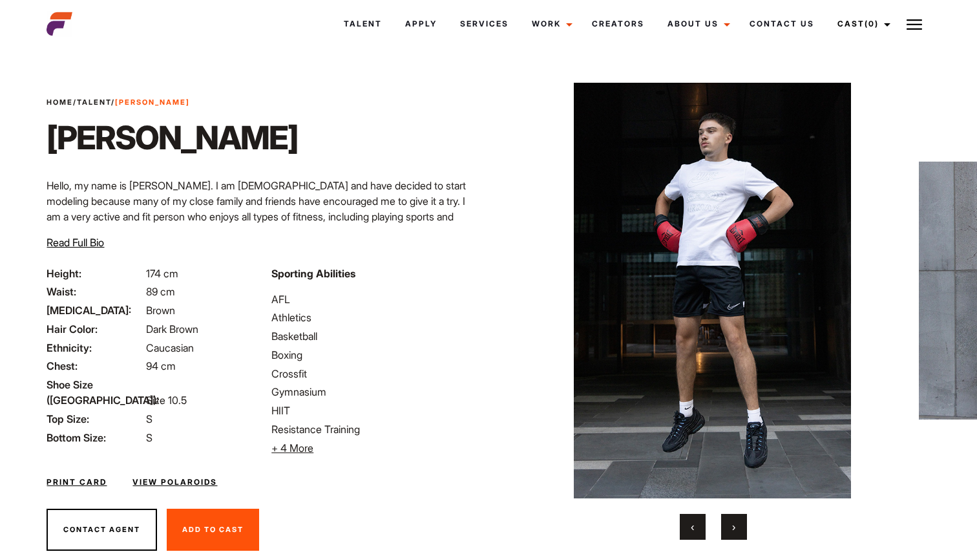
click at [745, 528] on button "›" at bounding box center [734, 527] width 26 height 26
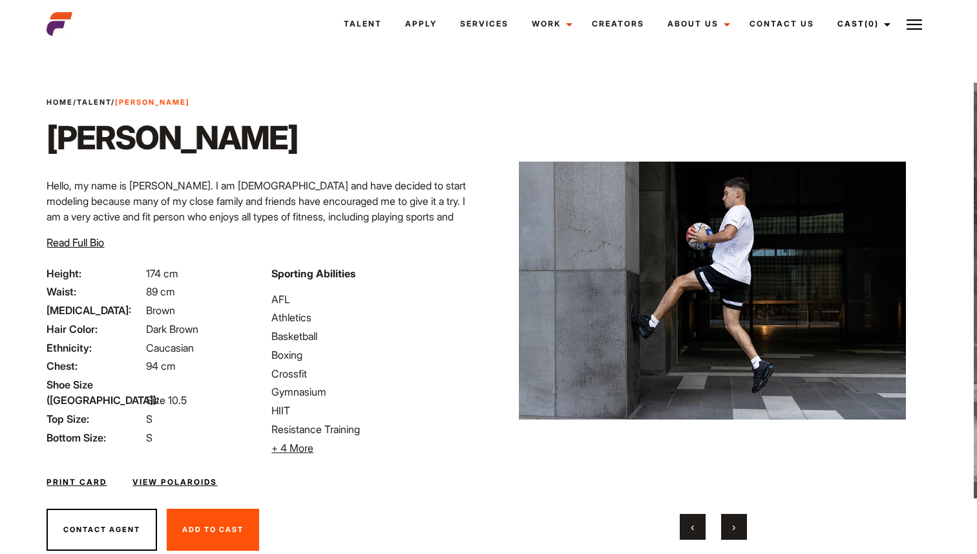
click at [746, 528] on button "›" at bounding box center [734, 527] width 26 height 26
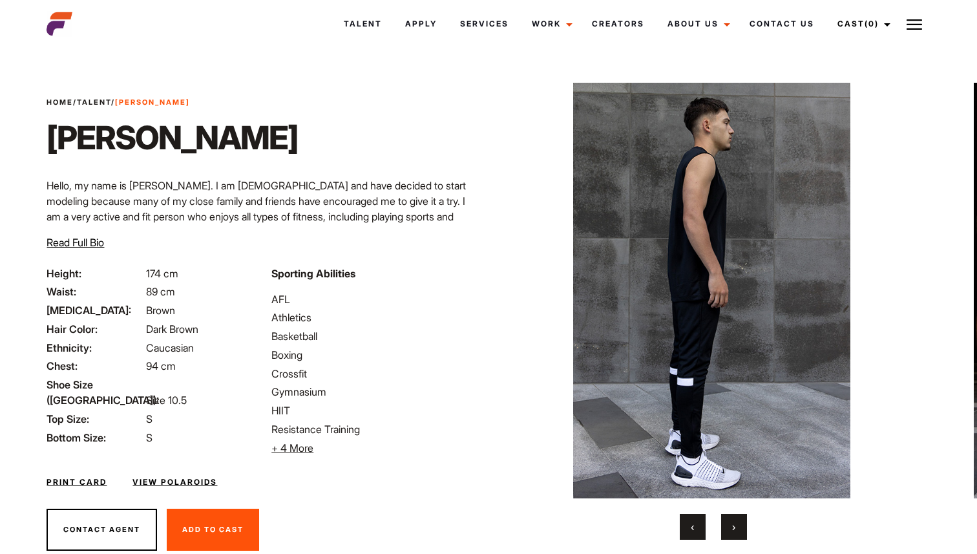
click at [747, 528] on div "‹ ›" at bounding box center [713, 527] width 388 height 26
click at [728, 528] on button "›" at bounding box center [734, 527] width 26 height 26
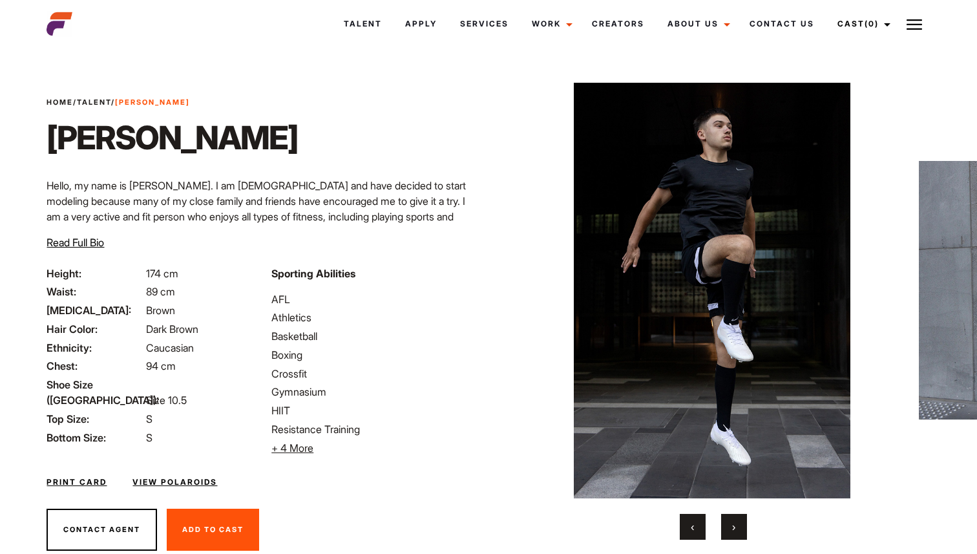
click at [728, 528] on button "›" at bounding box center [734, 527] width 26 height 26
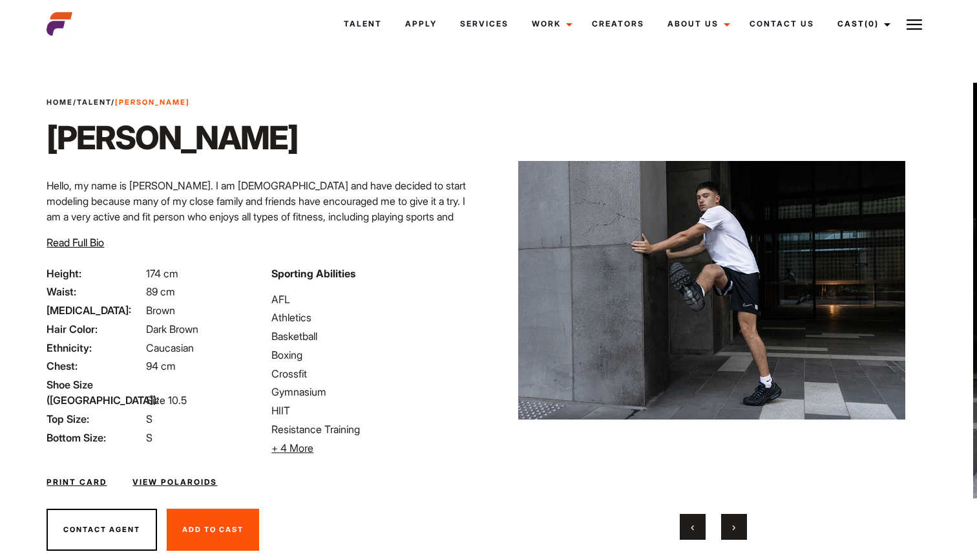
click at [728, 528] on button "›" at bounding box center [734, 527] width 26 height 26
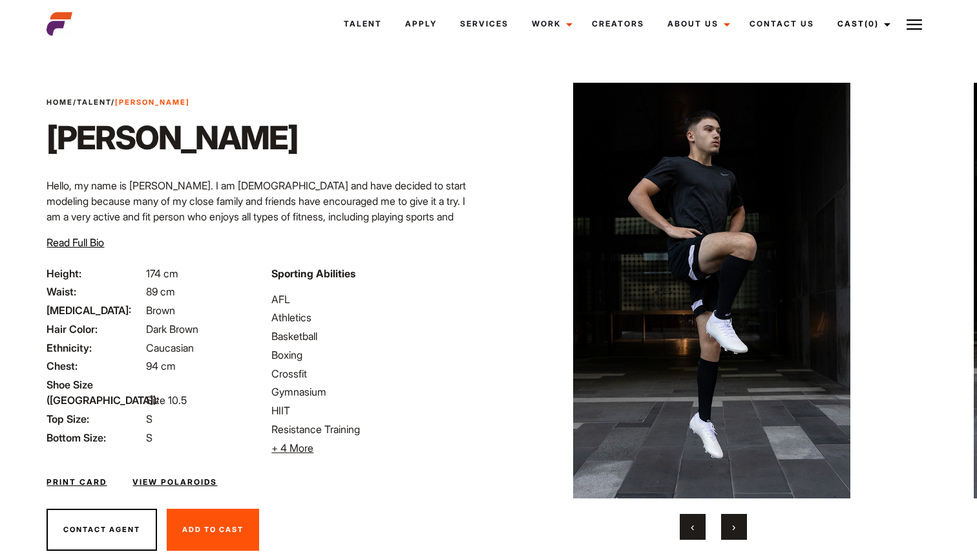
click at [728, 528] on button "›" at bounding box center [734, 527] width 26 height 26
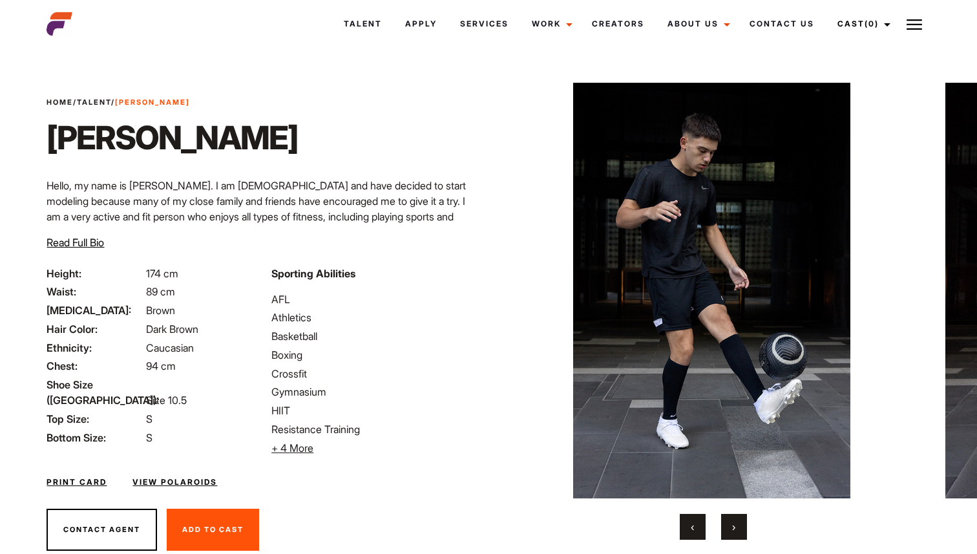
click at [728, 528] on button "›" at bounding box center [734, 527] width 26 height 26
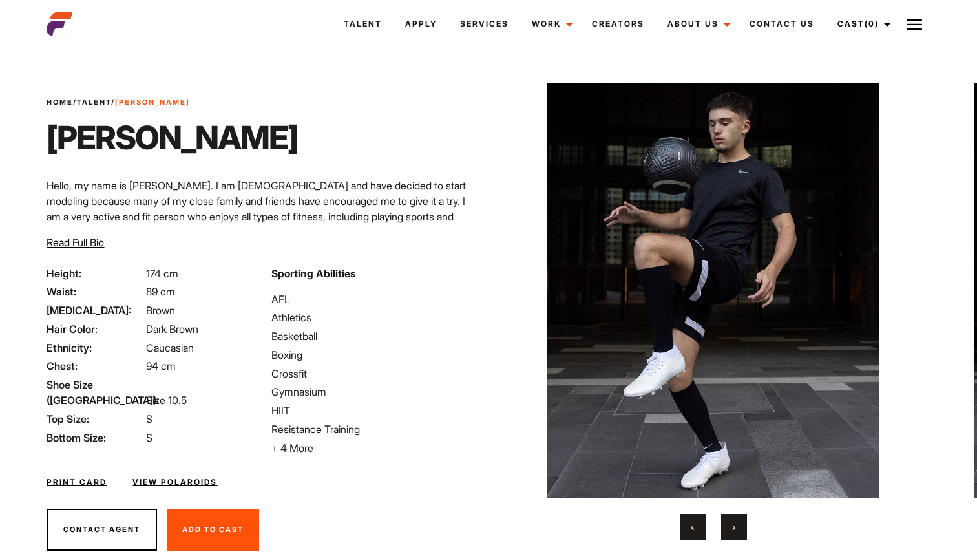
click at [728, 528] on button "›" at bounding box center [734, 527] width 26 height 26
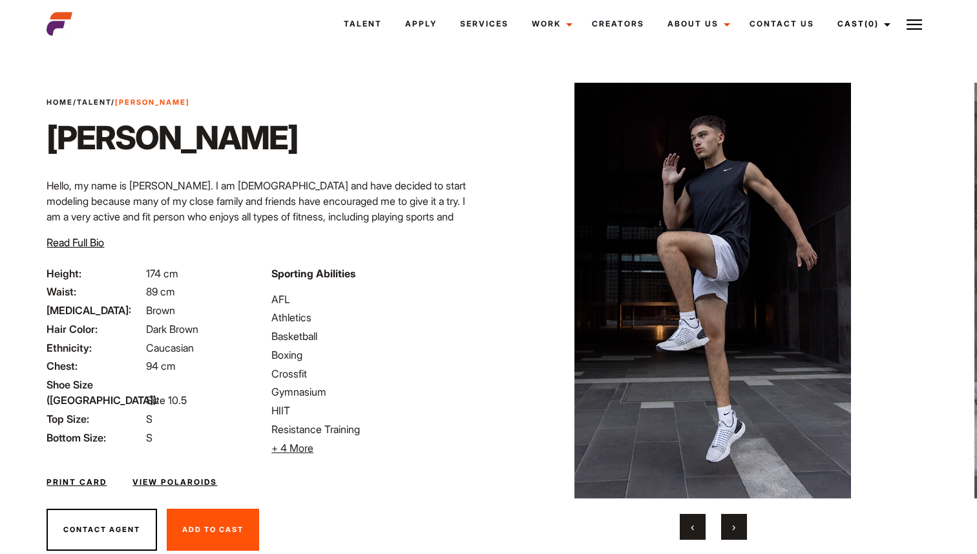
click at [728, 528] on button "›" at bounding box center [734, 527] width 26 height 26
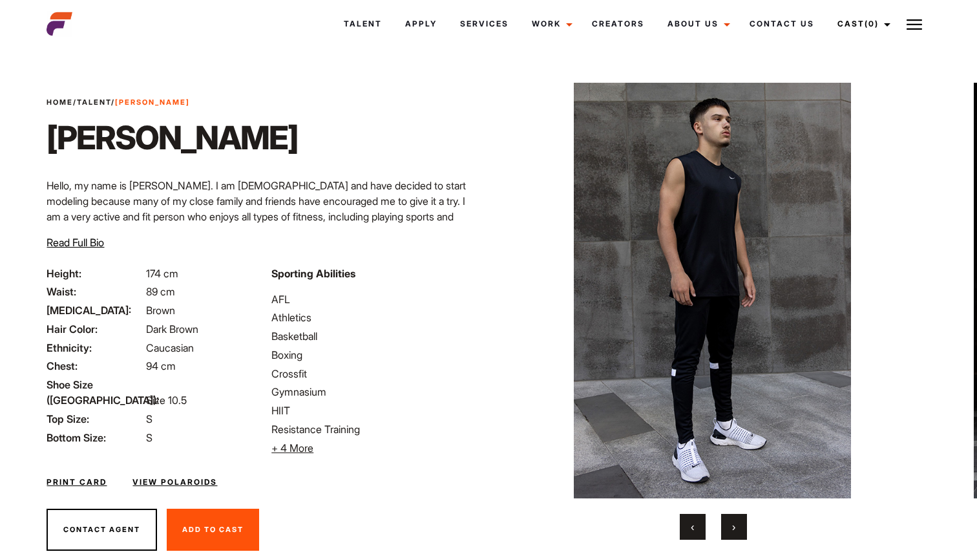
click at [161, 477] on link "View Polaroids" at bounding box center [174, 482] width 85 height 12
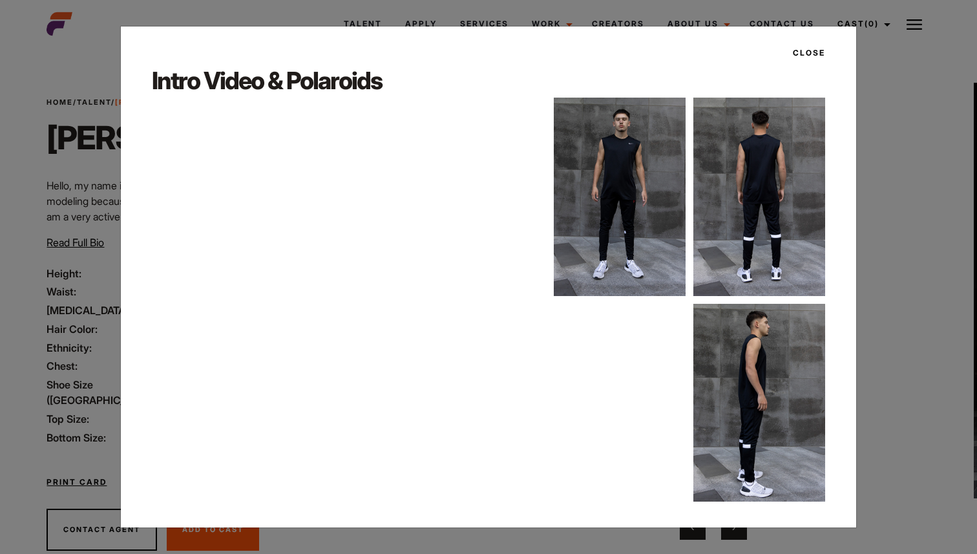
click at [616, 184] on img at bounding box center [620, 197] width 132 height 198
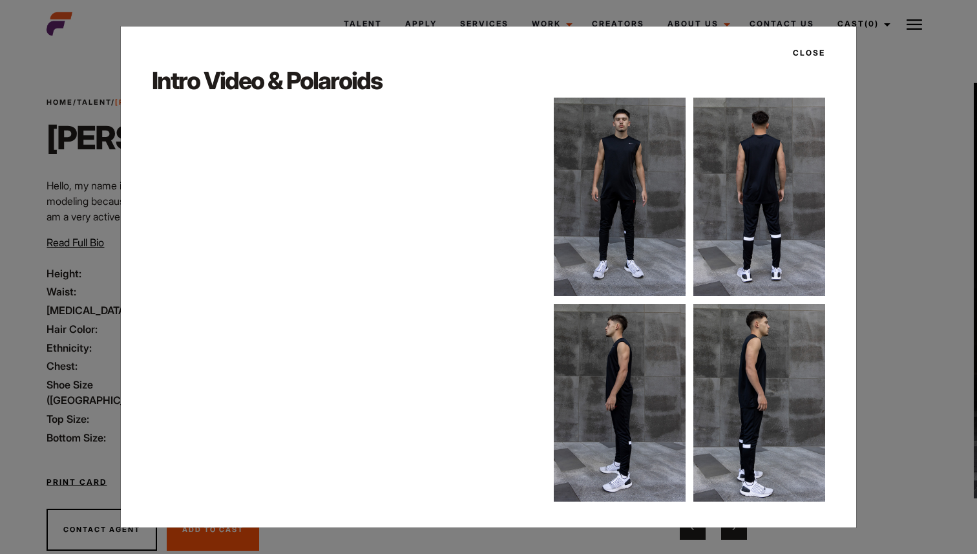
click at [871, 231] on div "Close Intro Video & Polaroids" at bounding box center [488, 277] width 977 height 554
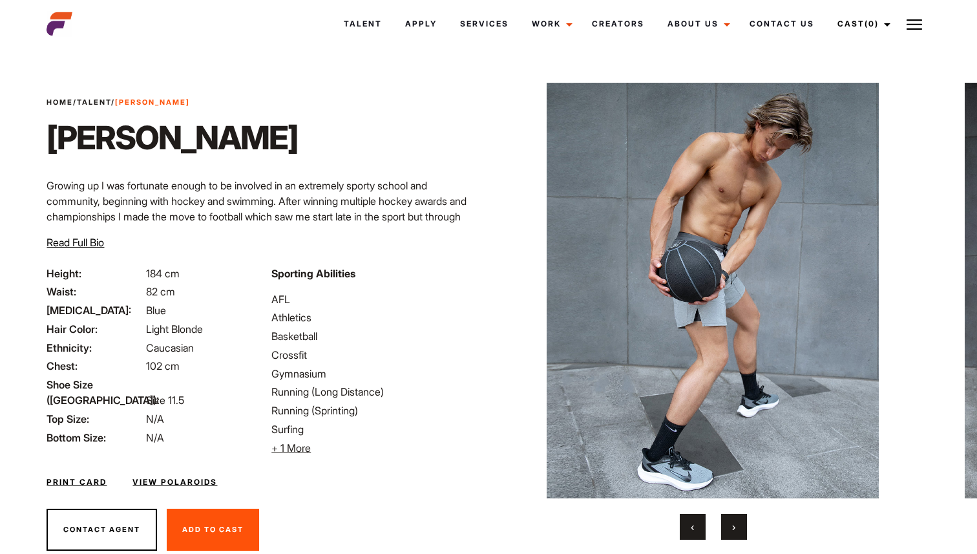
click at [718, 526] on div "‹ ›" at bounding box center [713, 527] width 388 height 26
click at [729, 528] on button "›" at bounding box center [734, 527] width 26 height 26
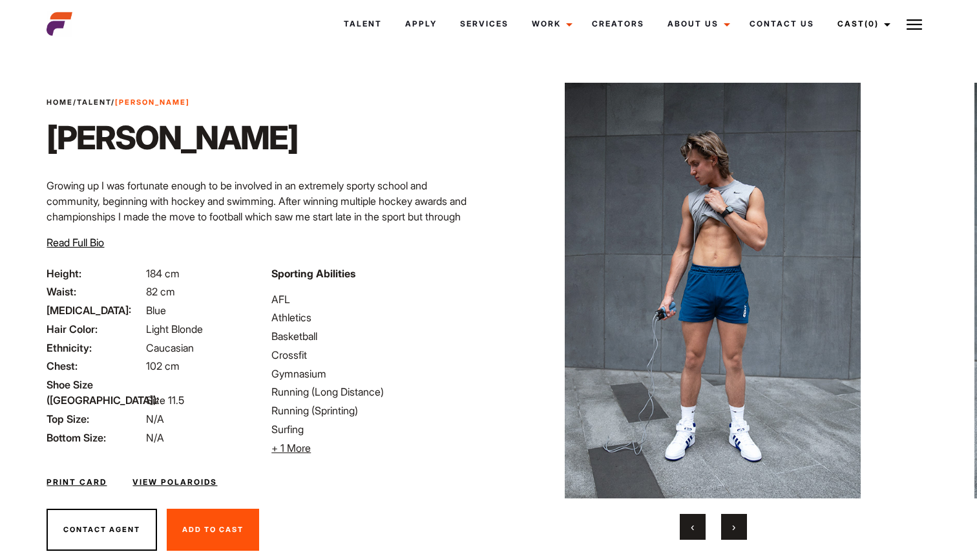
click at [731, 528] on button "›" at bounding box center [734, 527] width 26 height 26
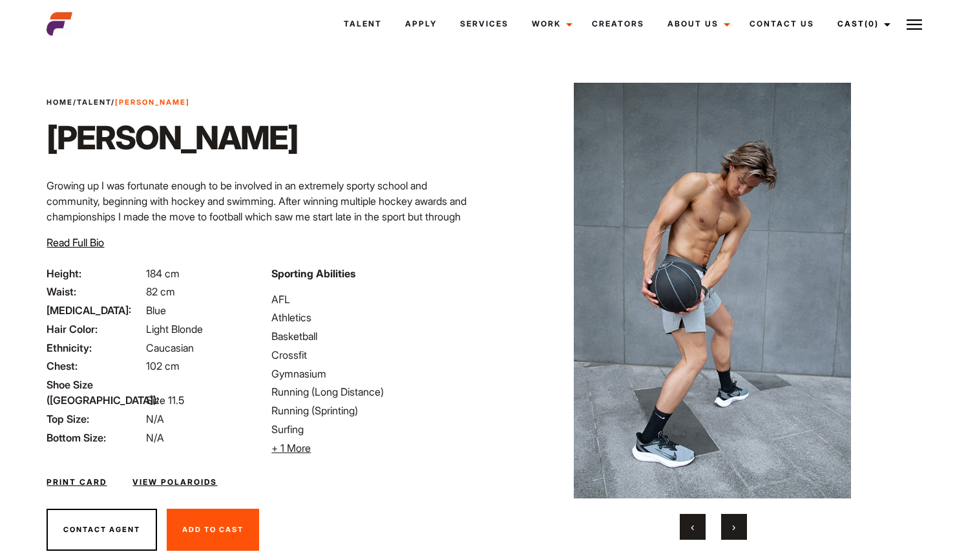
click at [731, 528] on button "›" at bounding box center [734, 527] width 26 height 26
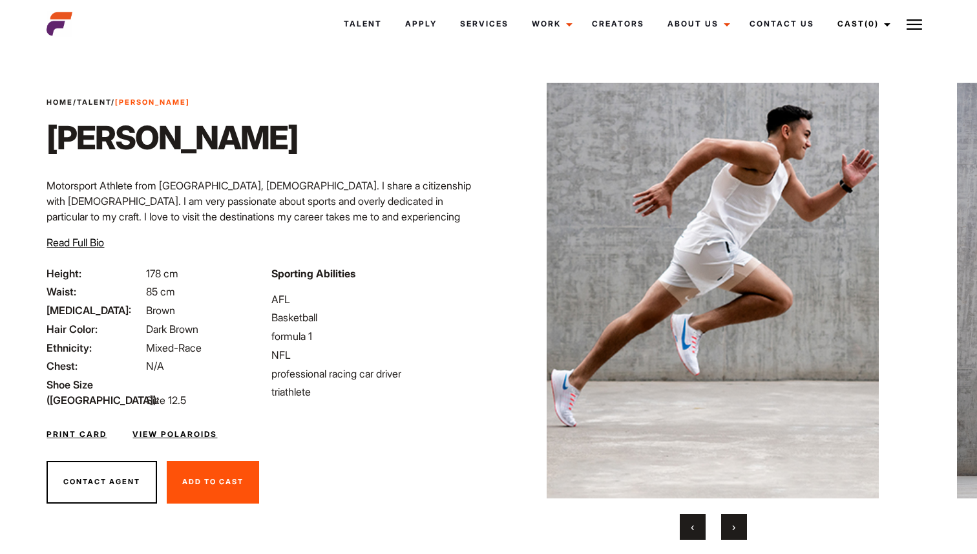
click at [743, 525] on button "›" at bounding box center [734, 527] width 26 height 26
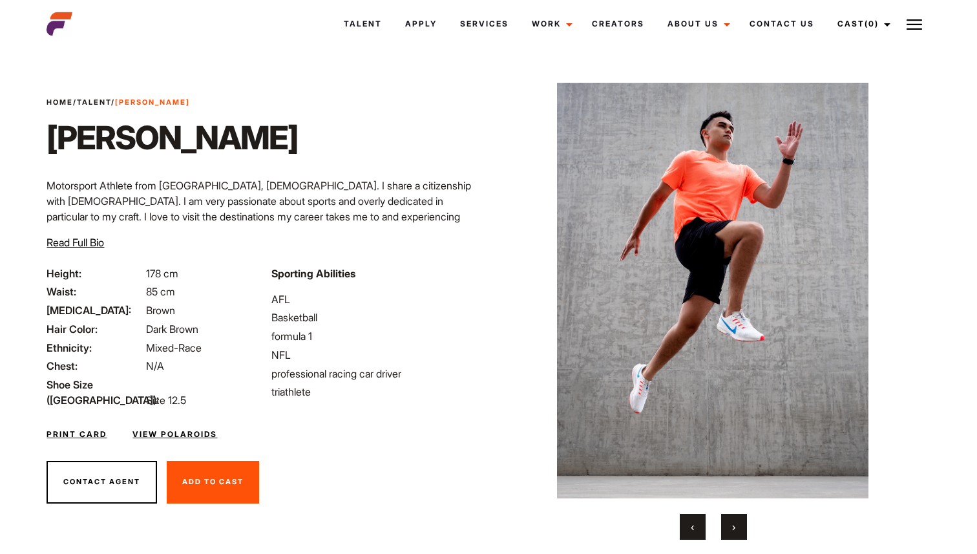
click at [744, 525] on button "›" at bounding box center [734, 527] width 26 height 26
